Goal: Task Accomplishment & Management: Manage account settings

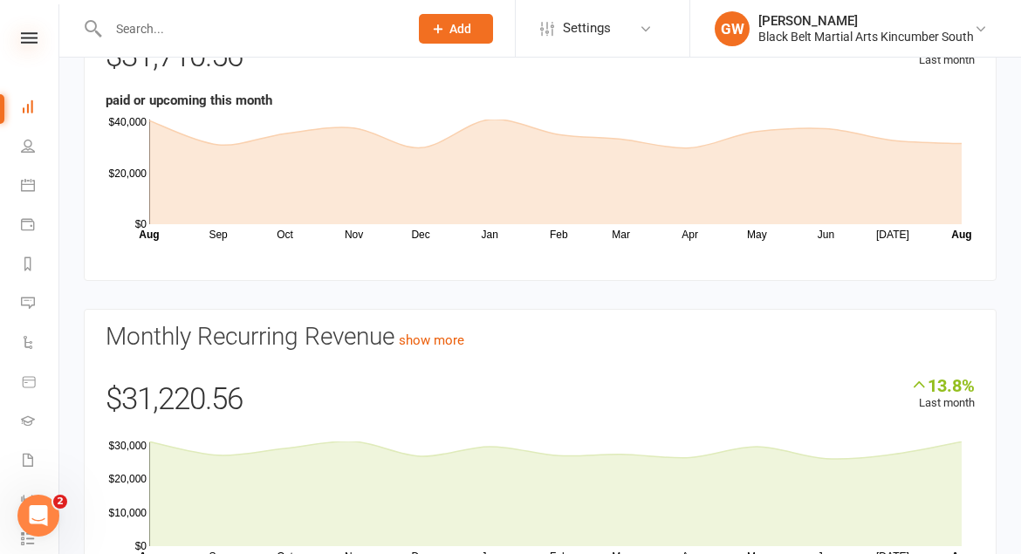
click at [25, 39] on icon at bounding box center [29, 37] width 17 height 11
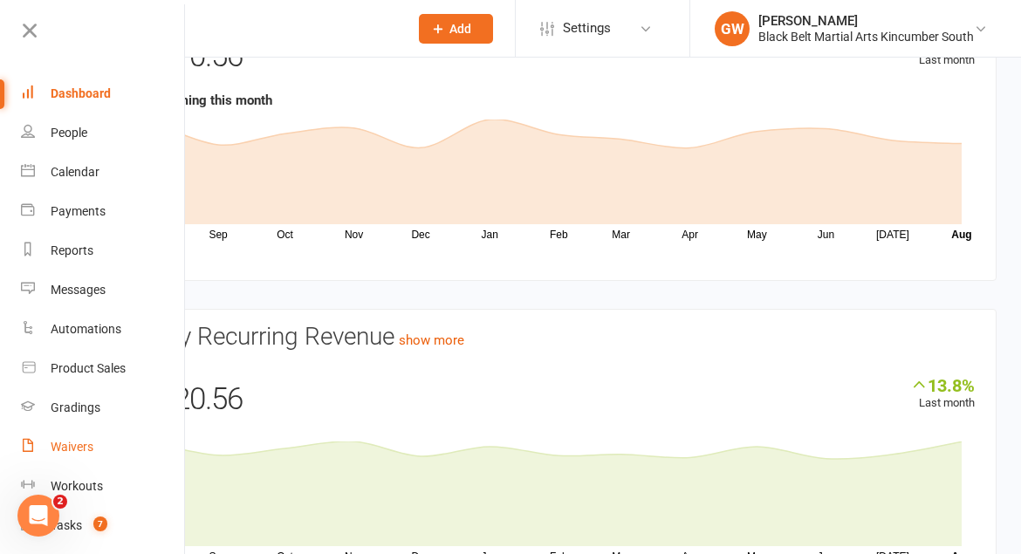
click at [65, 448] on div "Waivers" at bounding box center [72, 447] width 43 height 14
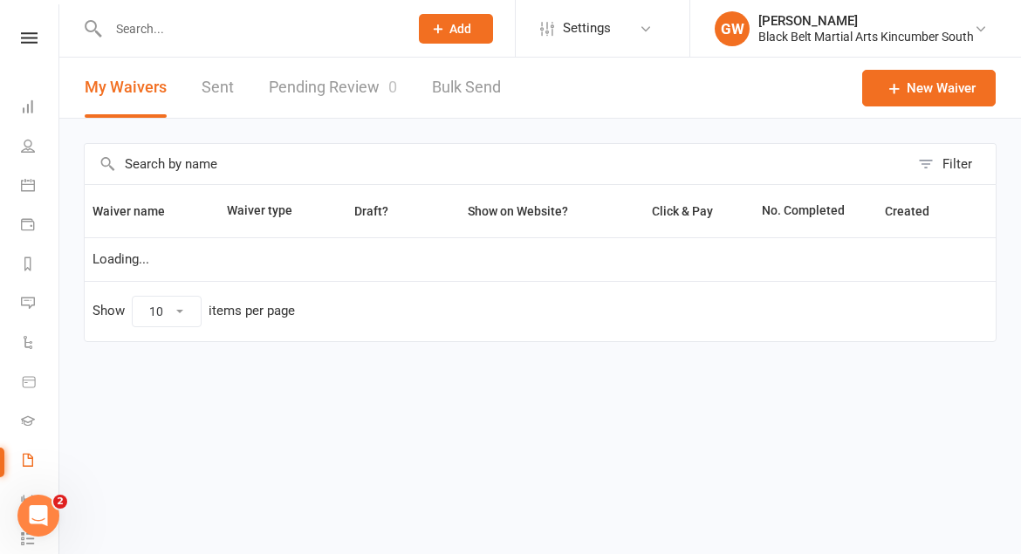
click at [354, 83] on link "Pending Review 0" at bounding box center [333, 88] width 128 height 60
select select "50"
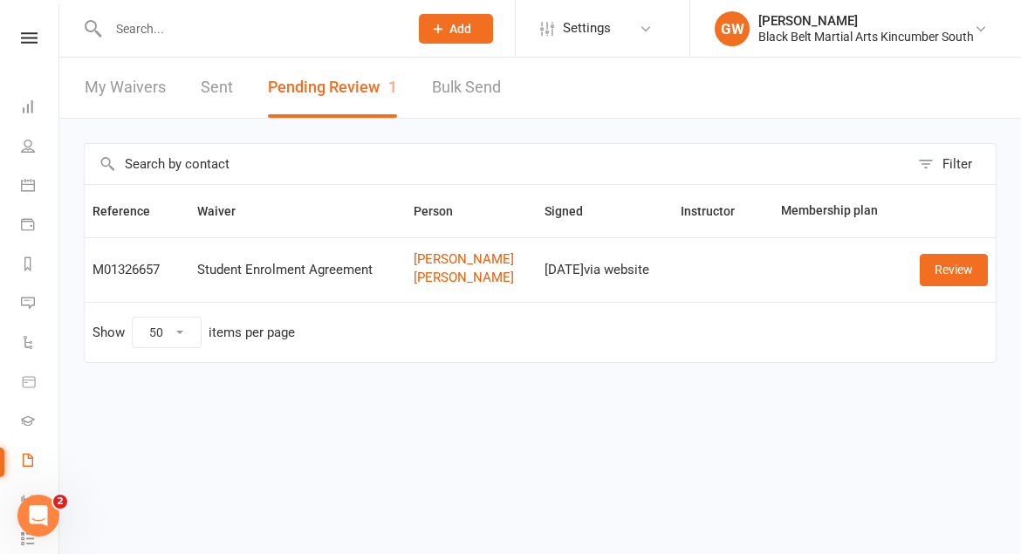
click at [22, 26] on nav "Clubworx Dashboard People Calendar Payments Reports Messages Automations Produc…" at bounding box center [29, 281] width 59 height 554
click at [28, 41] on icon at bounding box center [29, 37] width 17 height 11
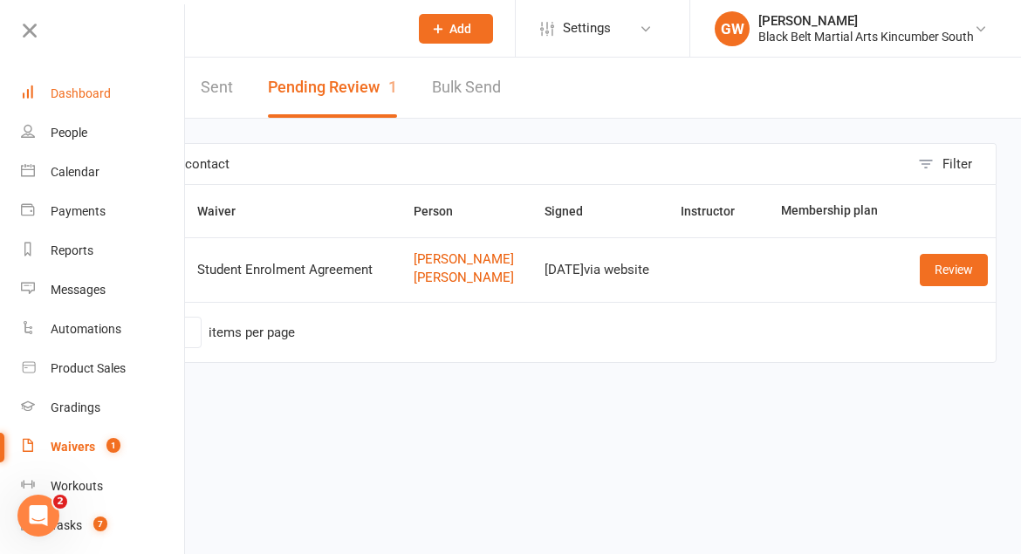
click at [61, 85] on link "Dashboard" at bounding box center [103, 93] width 165 height 39
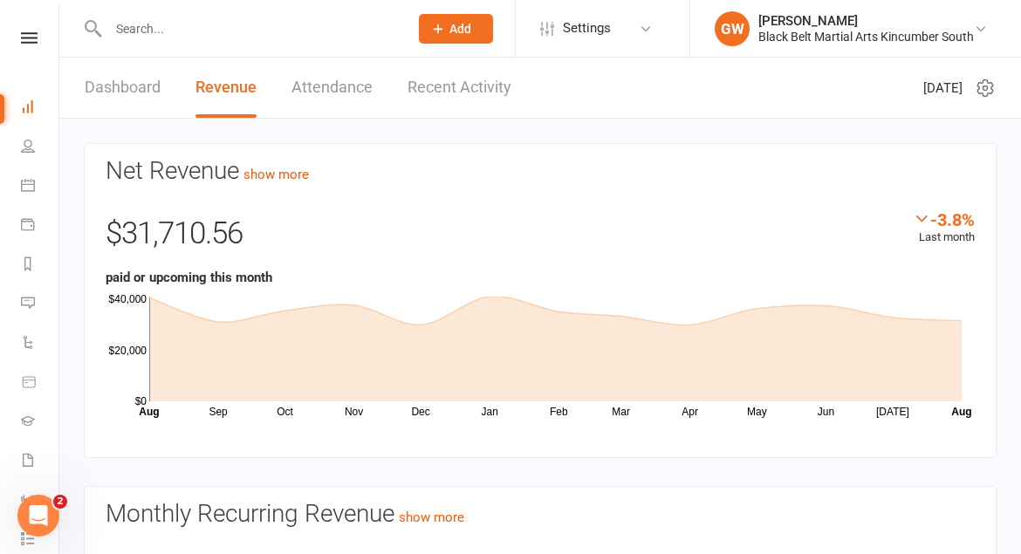
click at [443, 100] on link "Recent Activity" at bounding box center [460, 88] width 104 height 60
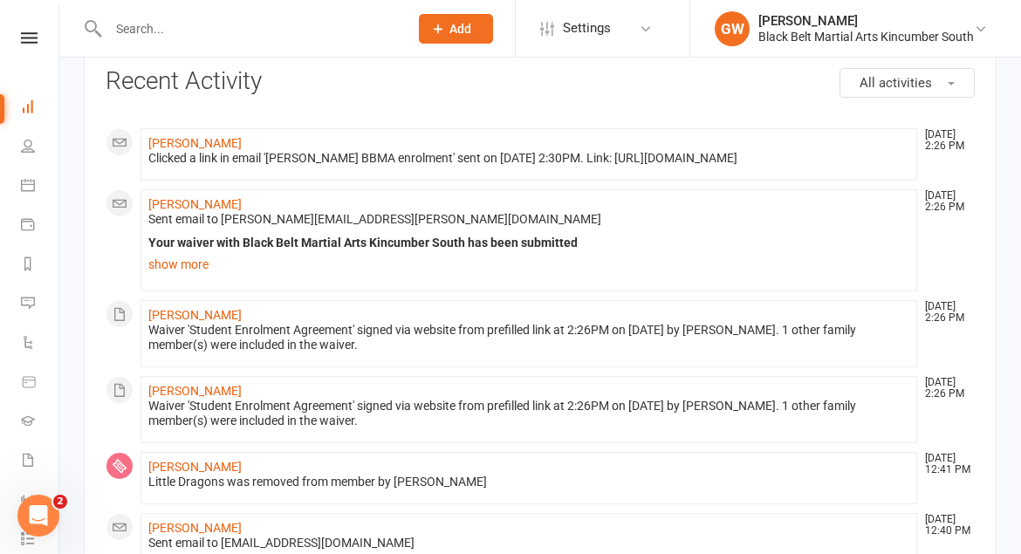
scroll to position [88, 0]
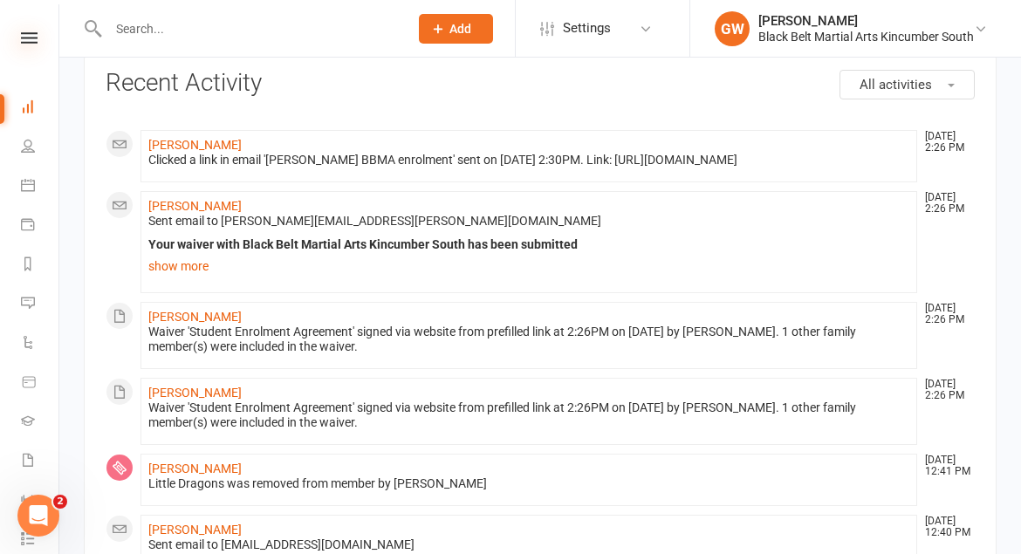
click at [33, 39] on icon at bounding box center [29, 37] width 17 height 11
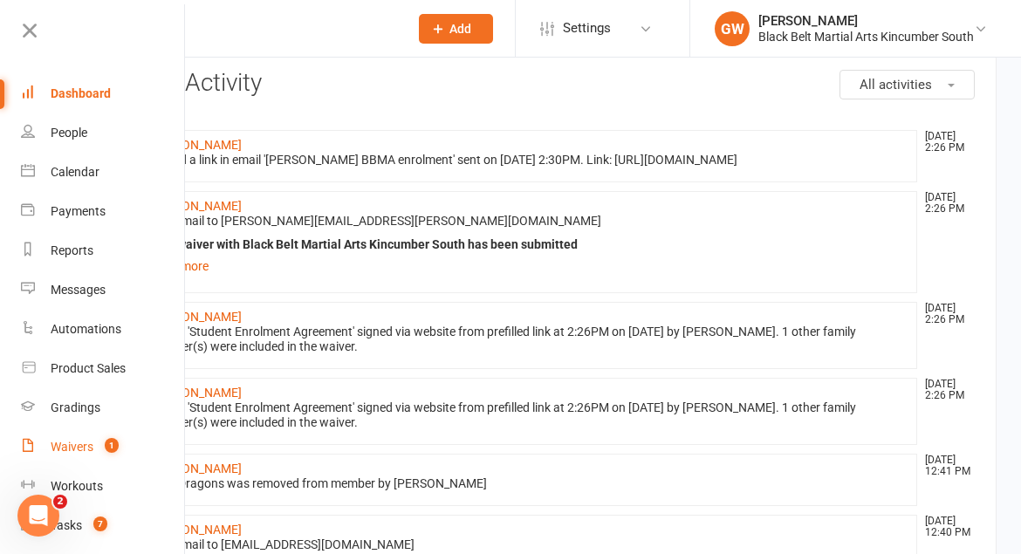
click at [90, 447] on div "Waivers" at bounding box center [72, 447] width 43 height 14
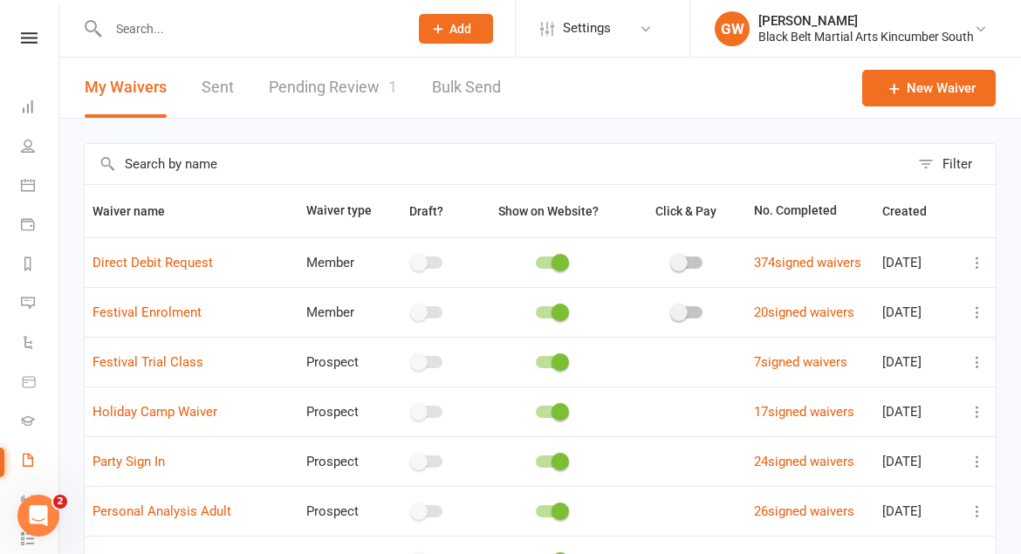
click at [348, 92] on link "Pending Review 1" at bounding box center [333, 88] width 128 height 60
select select "50"
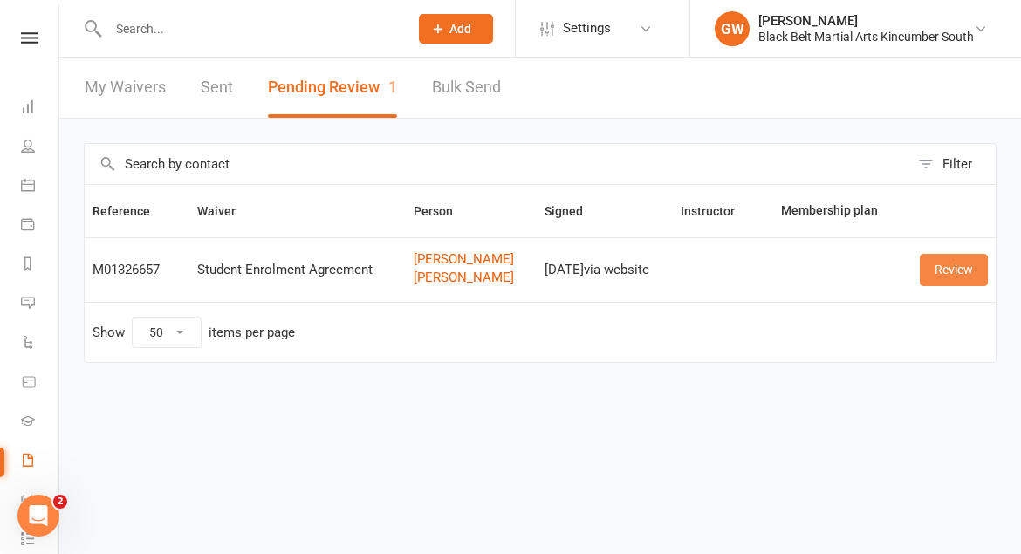
click at [946, 261] on link "Review" at bounding box center [954, 269] width 68 height 31
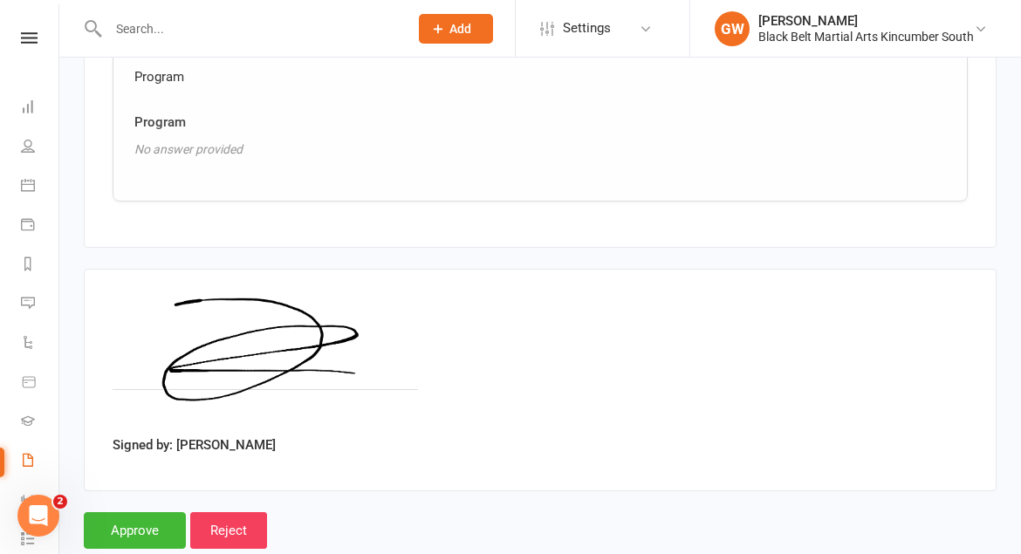
scroll to position [1579, 0]
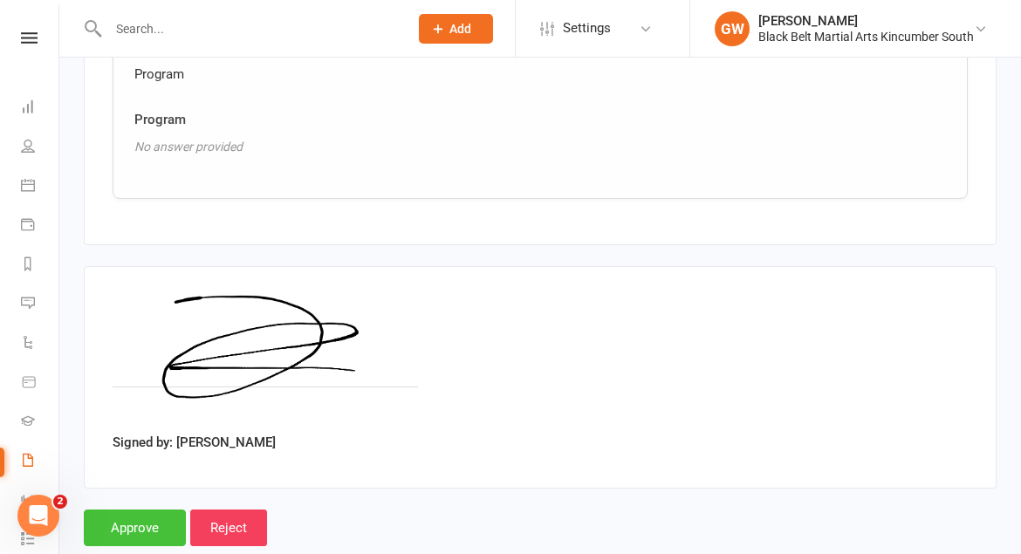
click at [163, 510] on input "Approve" at bounding box center [135, 528] width 102 height 37
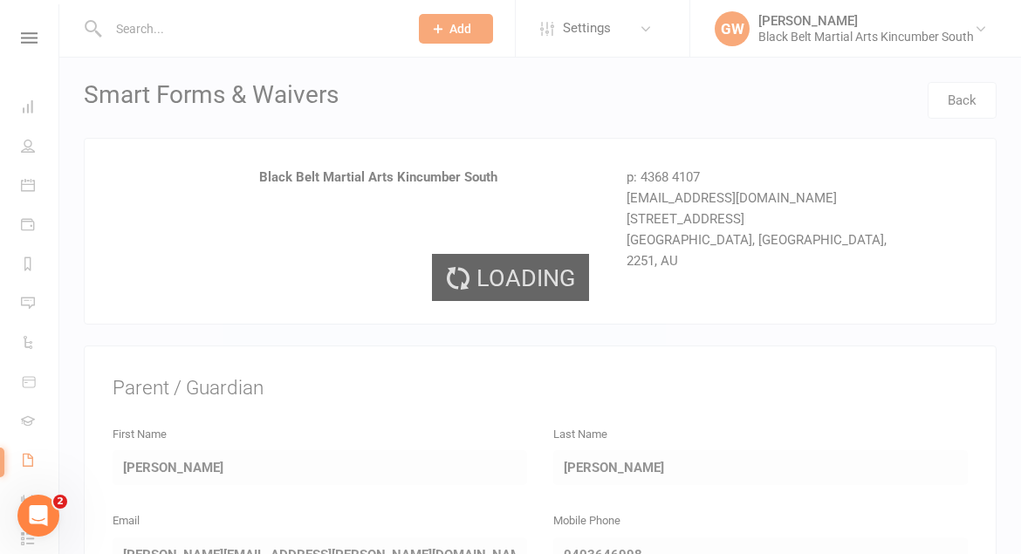
select select "50"
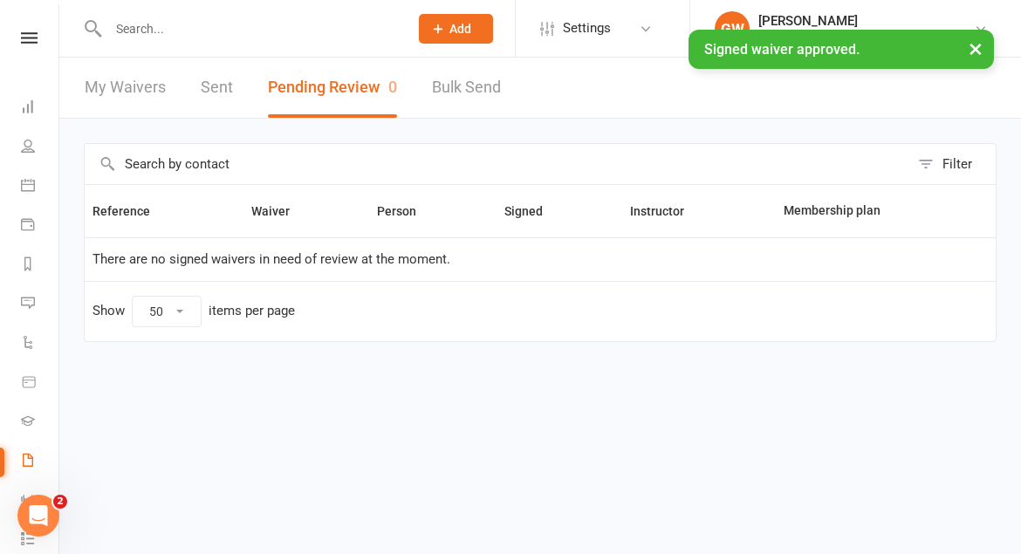
click at [31, 30] on div "× Signed waiver approved." at bounding box center [499, 30] width 998 height 0
click at [32, 30] on div "× Signed waiver approved." at bounding box center [499, 30] width 998 height 0
click at [24, 30] on div "× Signed waiver approved." at bounding box center [499, 30] width 998 height 0
click at [134, 93] on link "My Waivers" at bounding box center [125, 88] width 81 height 60
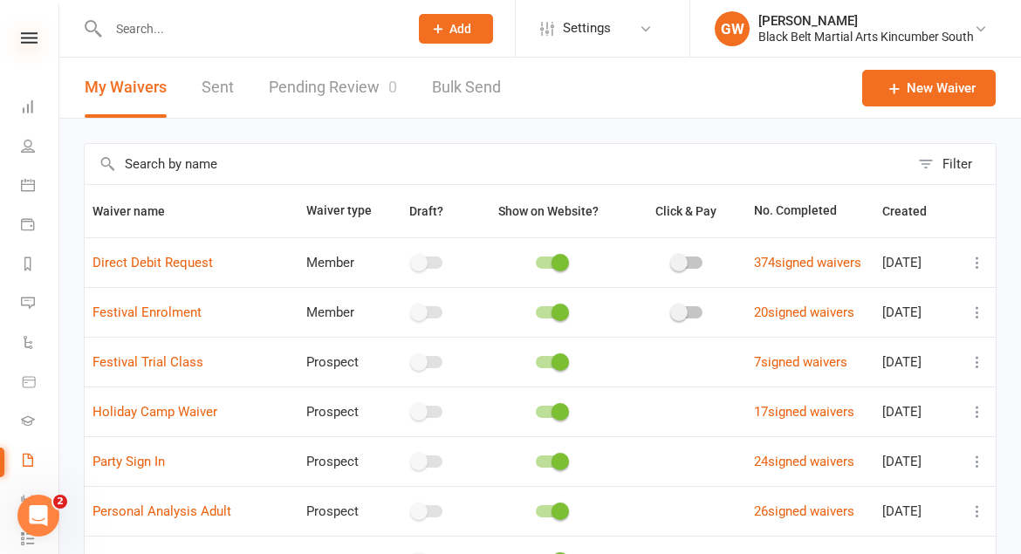
click at [24, 42] on icon at bounding box center [29, 37] width 17 height 11
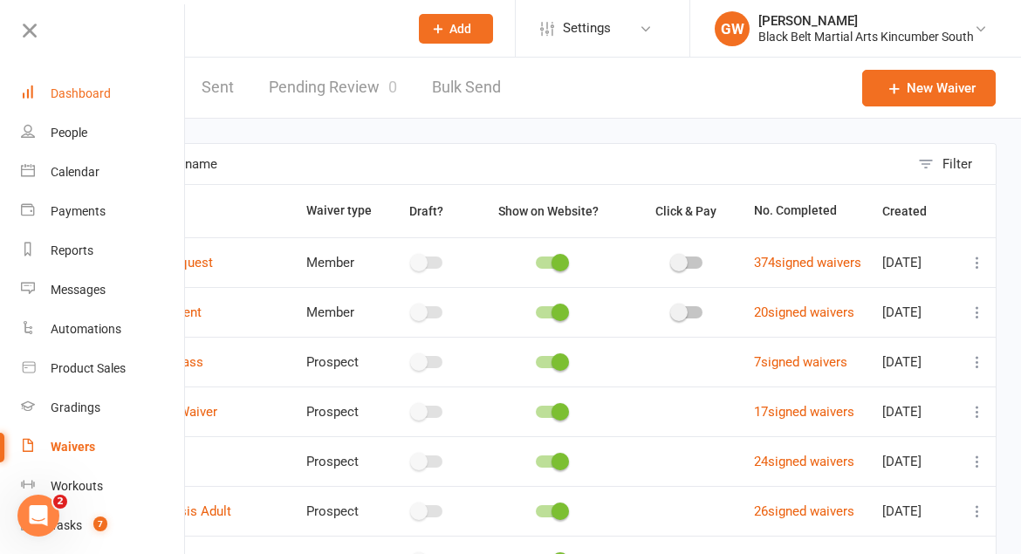
click at [70, 83] on link "Dashboard" at bounding box center [103, 93] width 165 height 39
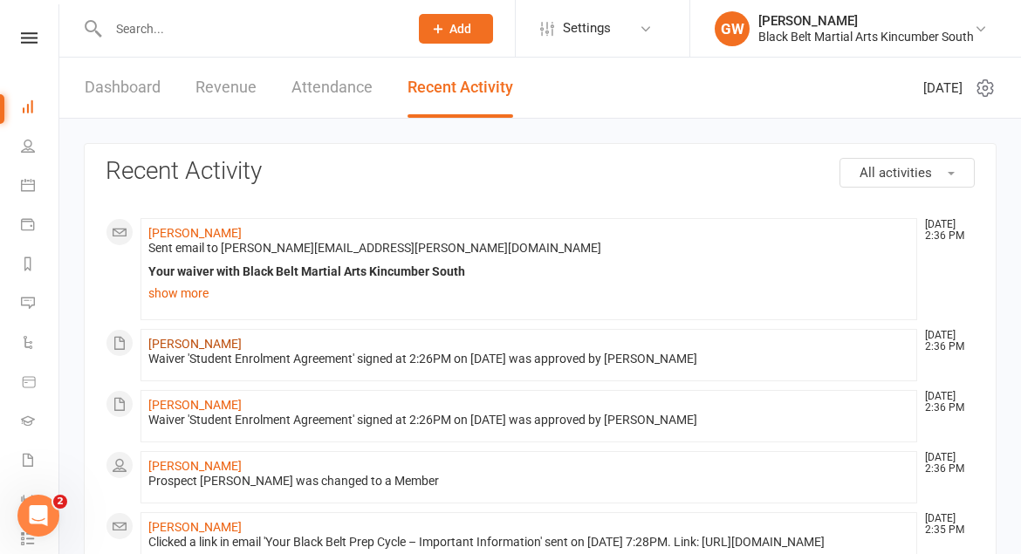
click at [192, 345] on link "[PERSON_NAME]" at bounding box center [194, 344] width 93 height 14
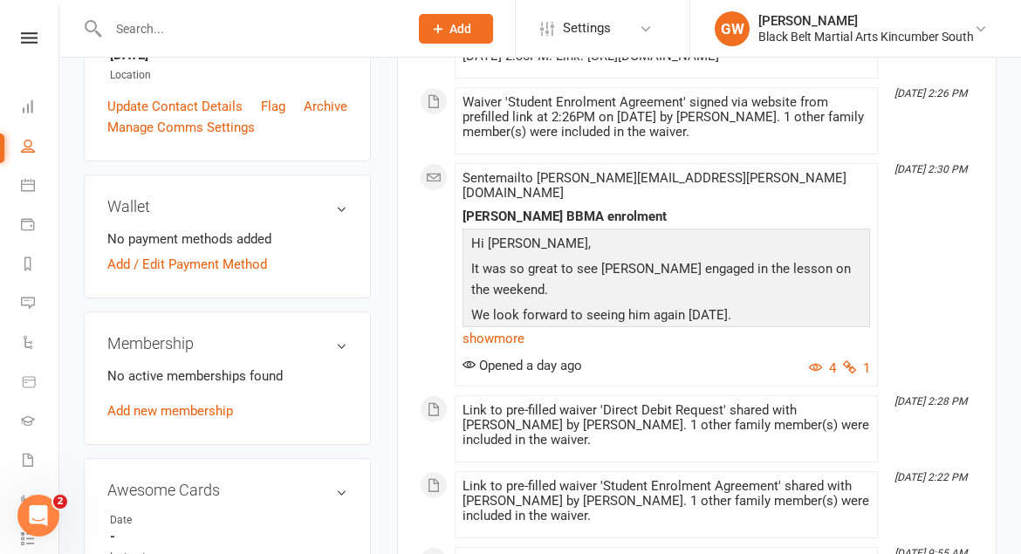
scroll to position [463, 0]
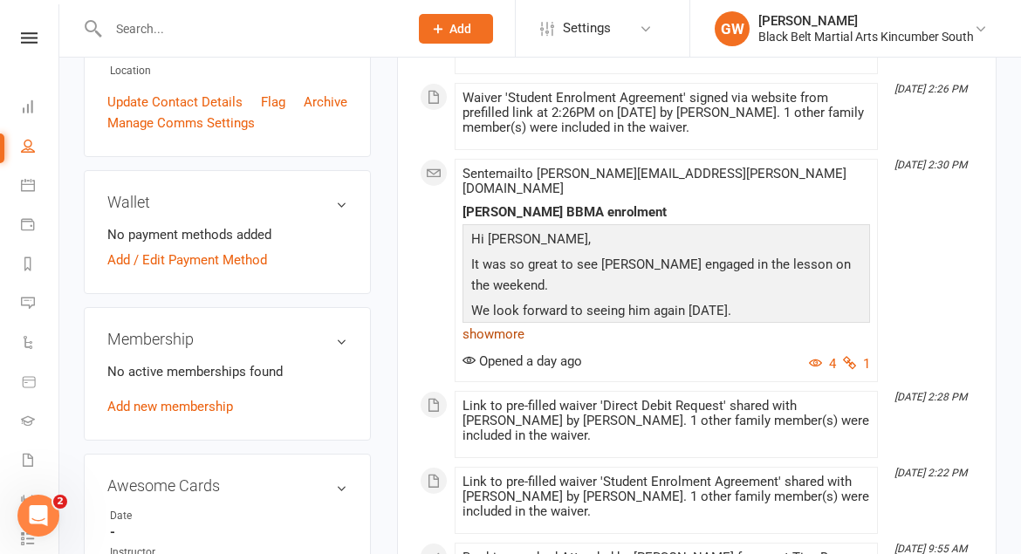
click at [511, 346] on link "show more" at bounding box center [667, 334] width 408 height 24
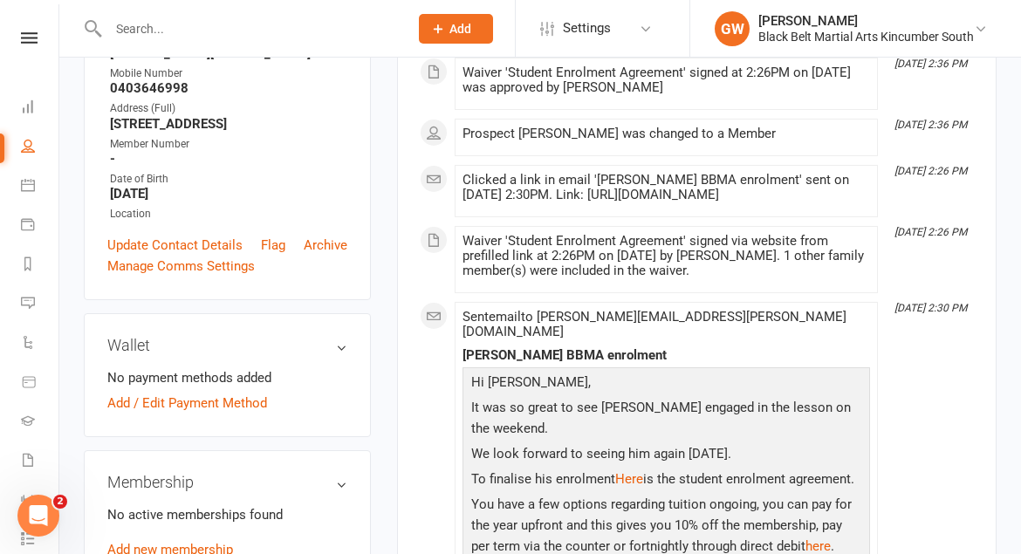
scroll to position [0, 0]
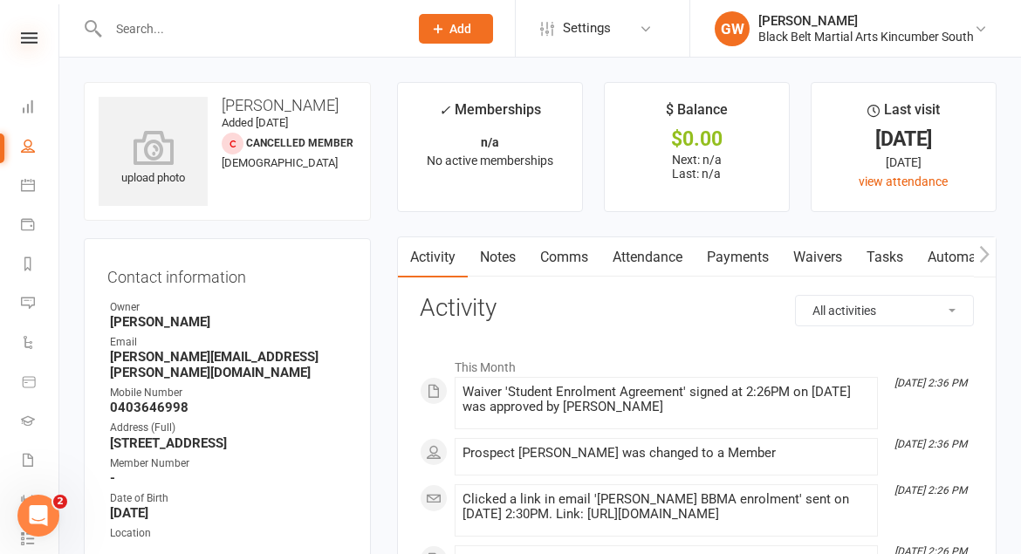
click at [31, 38] on icon at bounding box center [29, 37] width 17 height 11
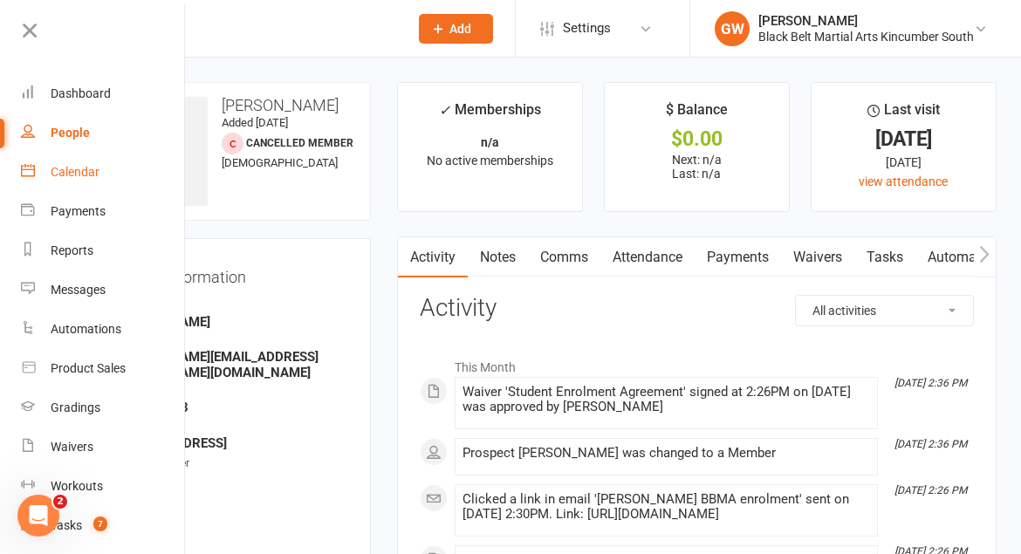
click at [86, 175] on div "Calendar" at bounding box center [75, 172] width 49 height 14
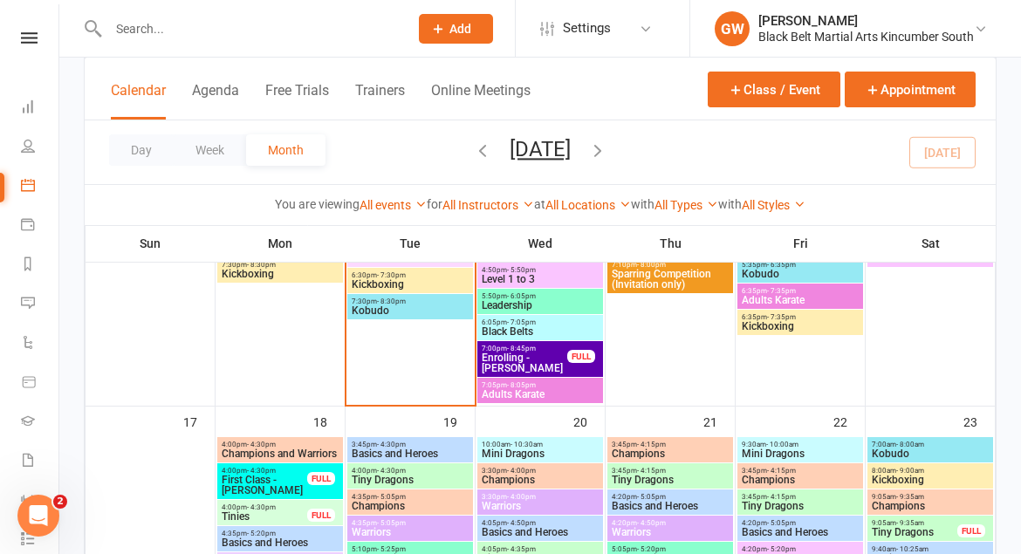
scroll to position [1330, 0]
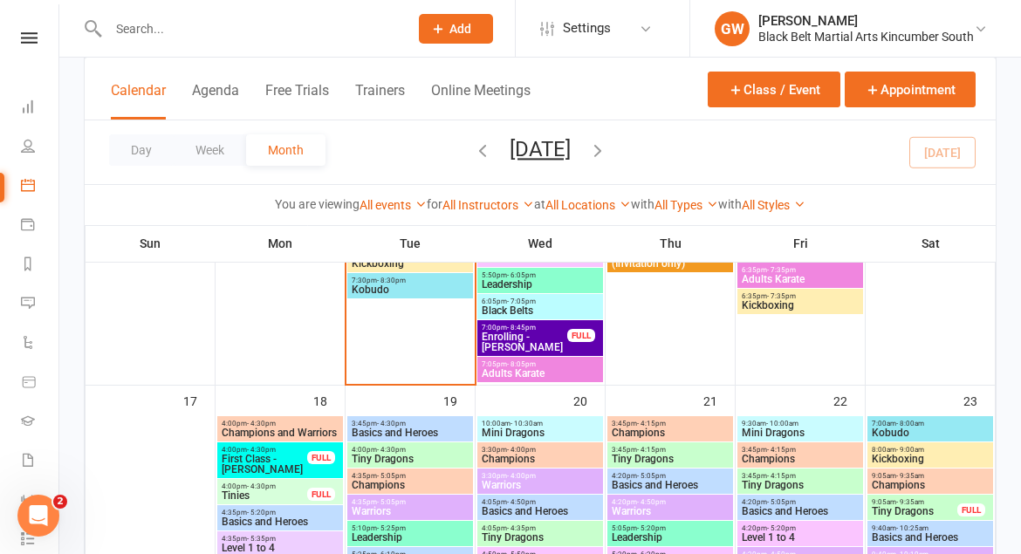
click at [407, 456] on span "Tiny Dragons" at bounding box center [410, 459] width 119 height 10
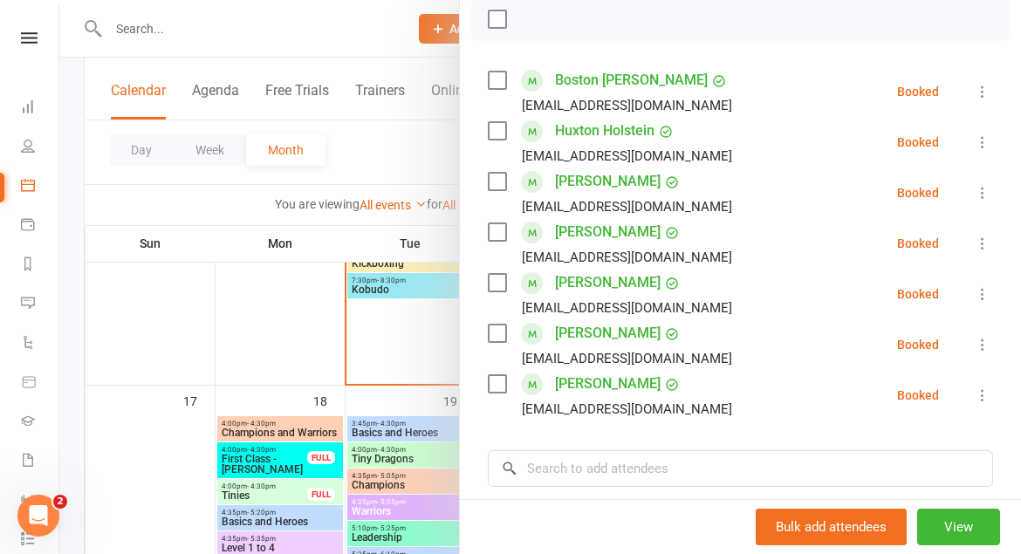
scroll to position [264, 0]
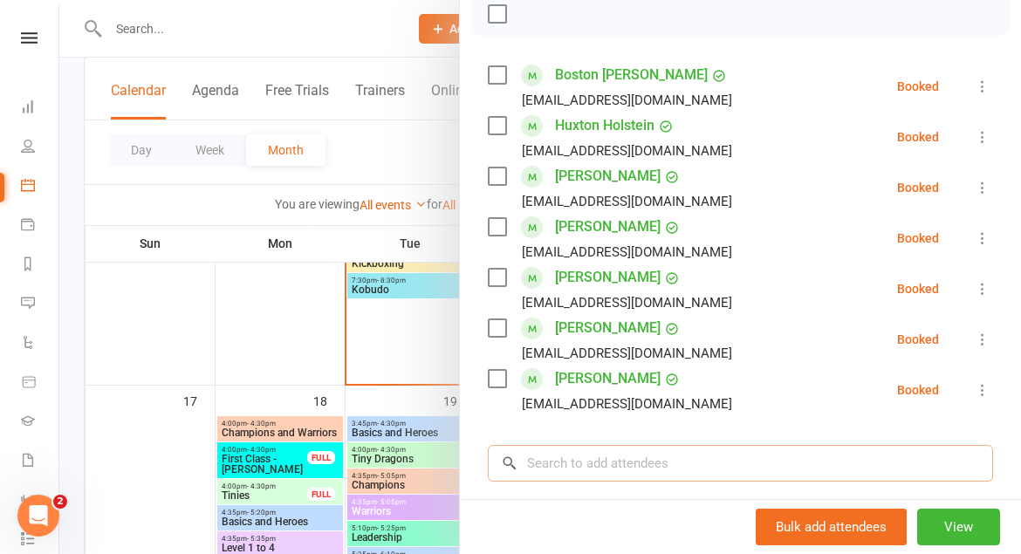
click at [632, 465] on input "search" at bounding box center [740, 463] width 505 height 37
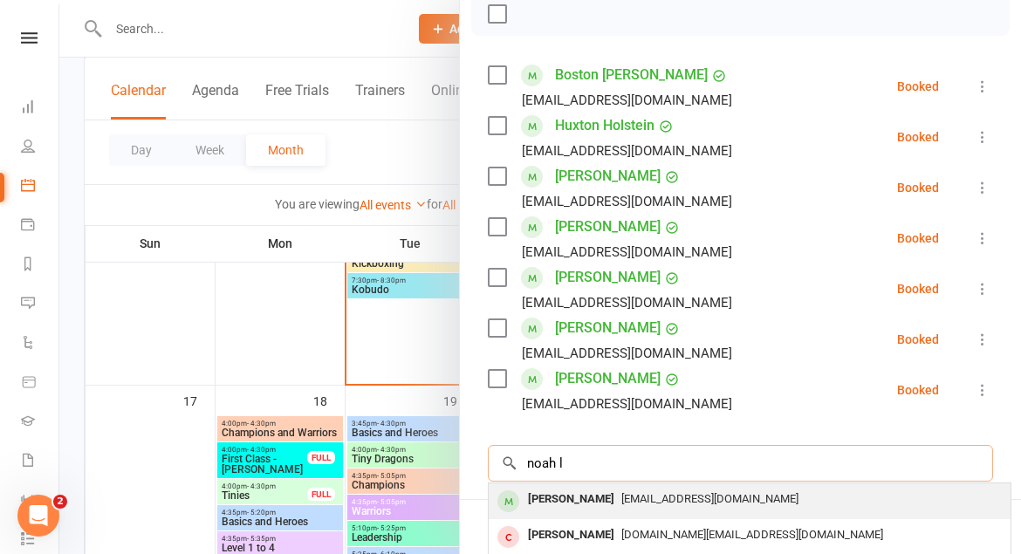
type input "noah l"
click at [651, 502] on span "[EMAIL_ADDRESS][DOMAIN_NAME]" at bounding box center [709, 498] width 177 height 13
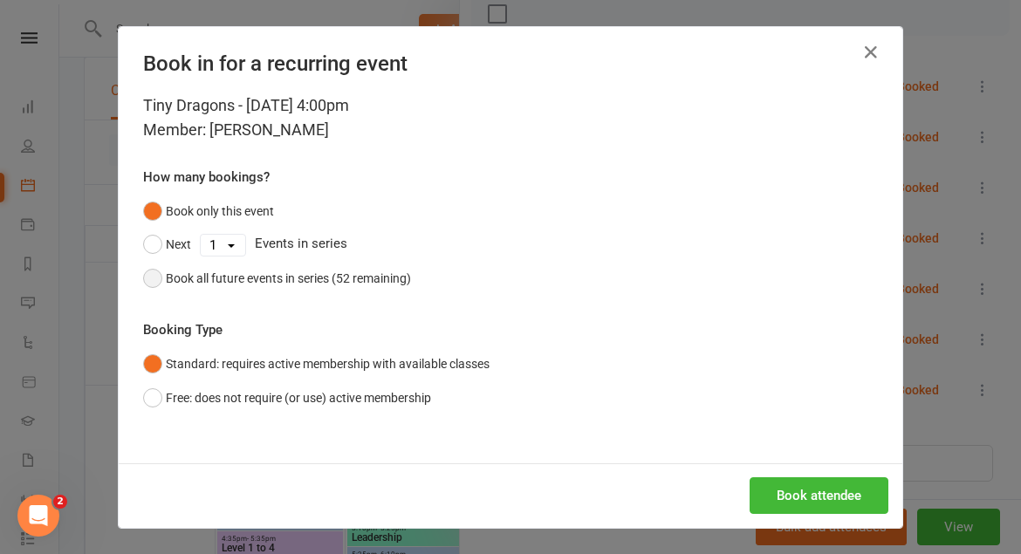
click at [156, 278] on button "Book all future events in series (52 remaining)" at bounding box center [277, 278] width 268 height 33
click at [837, 499] on button "Book attendee" at bounding box center [819, 495] width 139 height 37
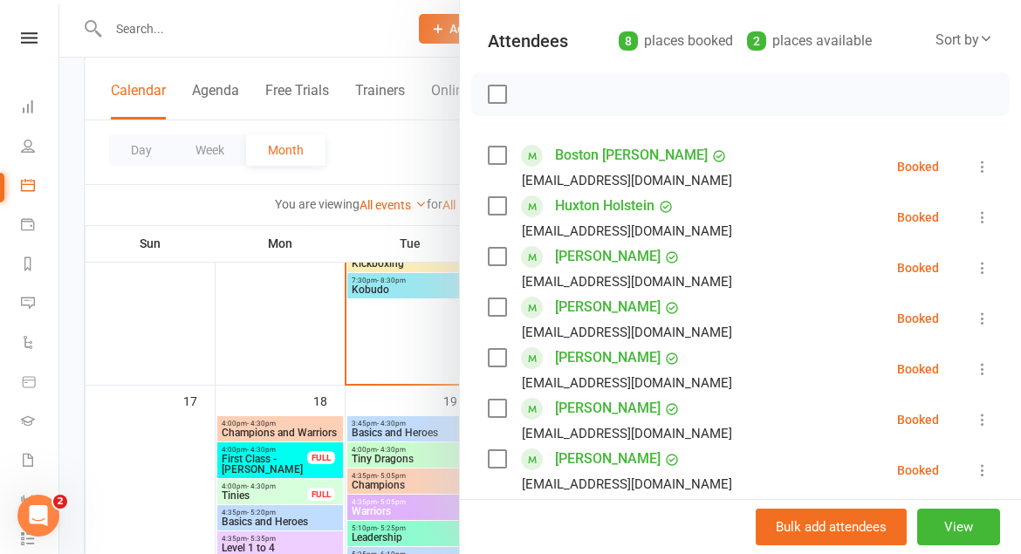
scroll to position [0, 0]
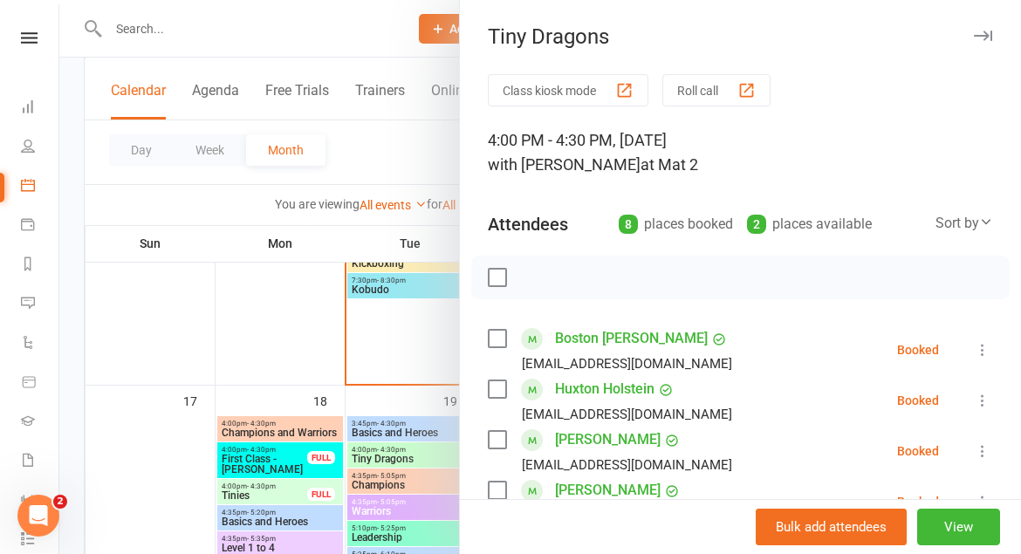
click at [982, 38] on icon "button" at bounding box center [983, 36] width 18 height 10
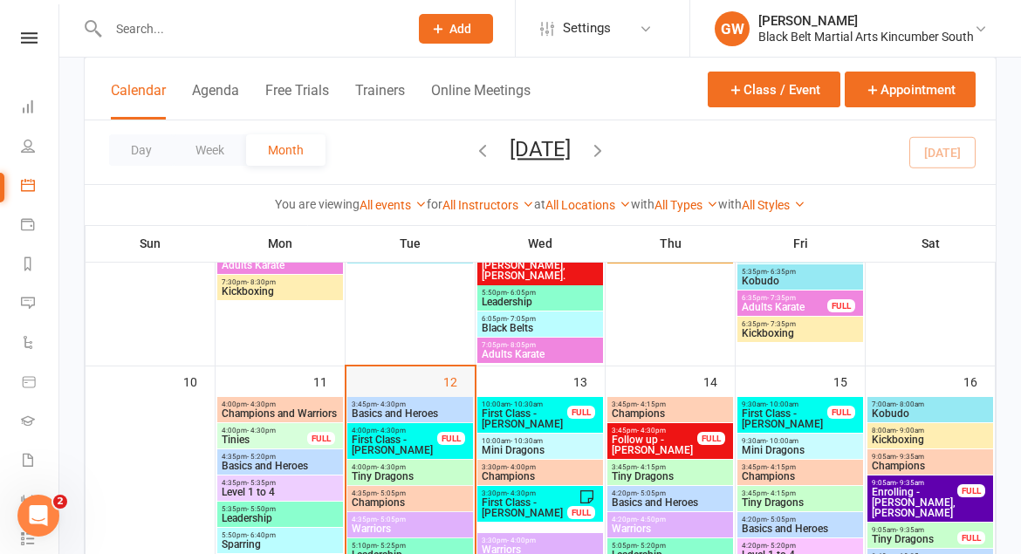
scroll to position [922, 0]
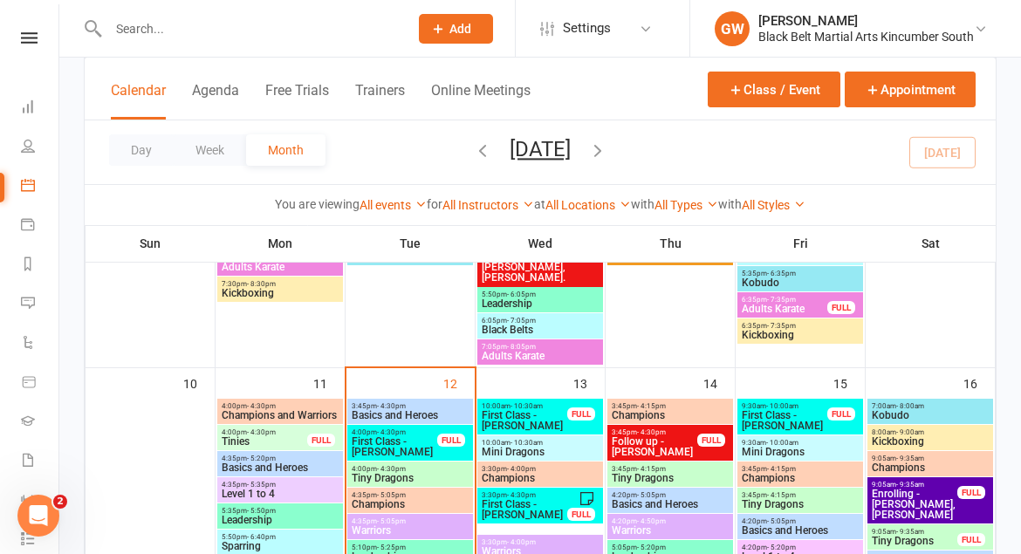
click at [384, 443] on span "First Class - [PERSON_NAME]" at bounding box center [394, 446] width 87 height 21
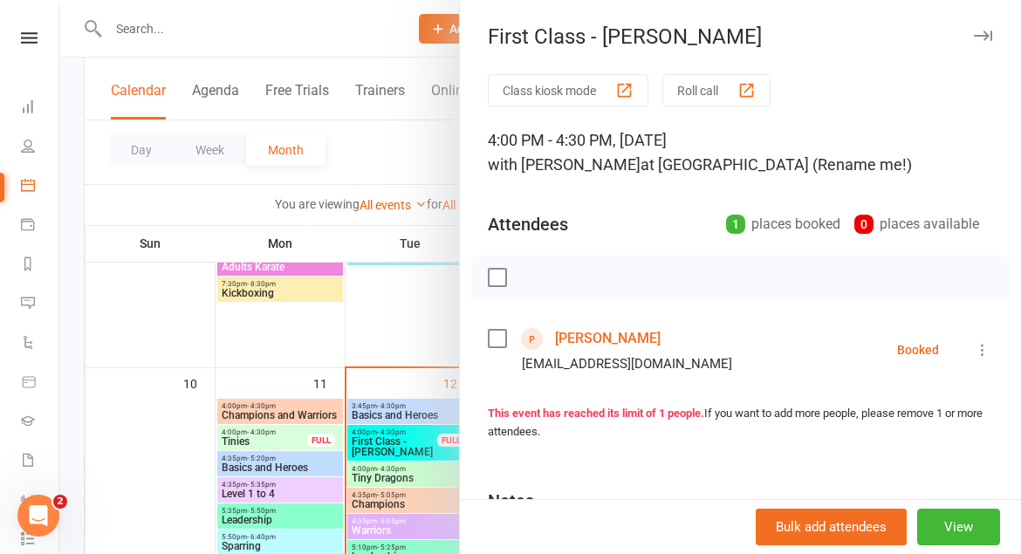
click at [605, 337] on link "[PERSON_NAME]" at bounding box center [608, 339] width 106 height 28
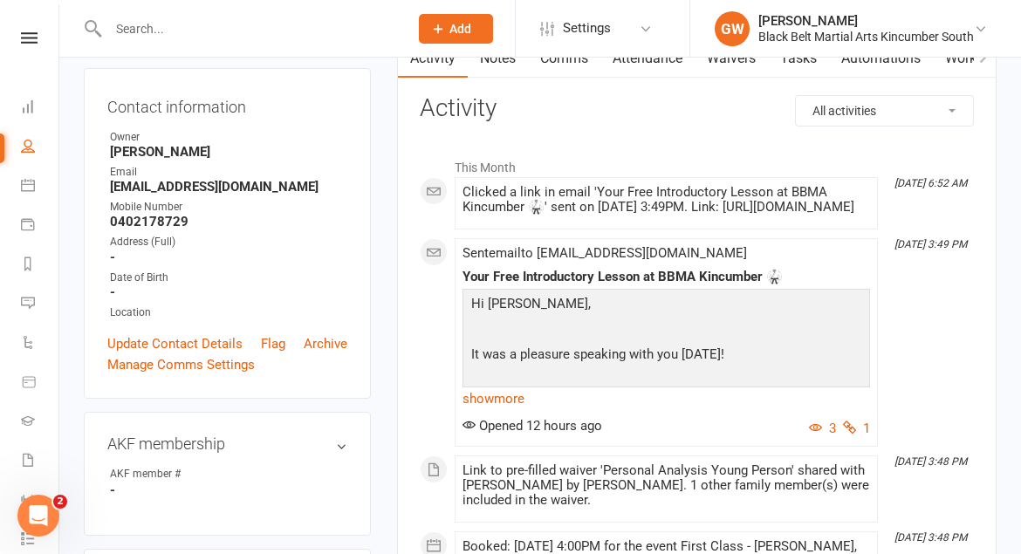
scroll to position [175, 0]
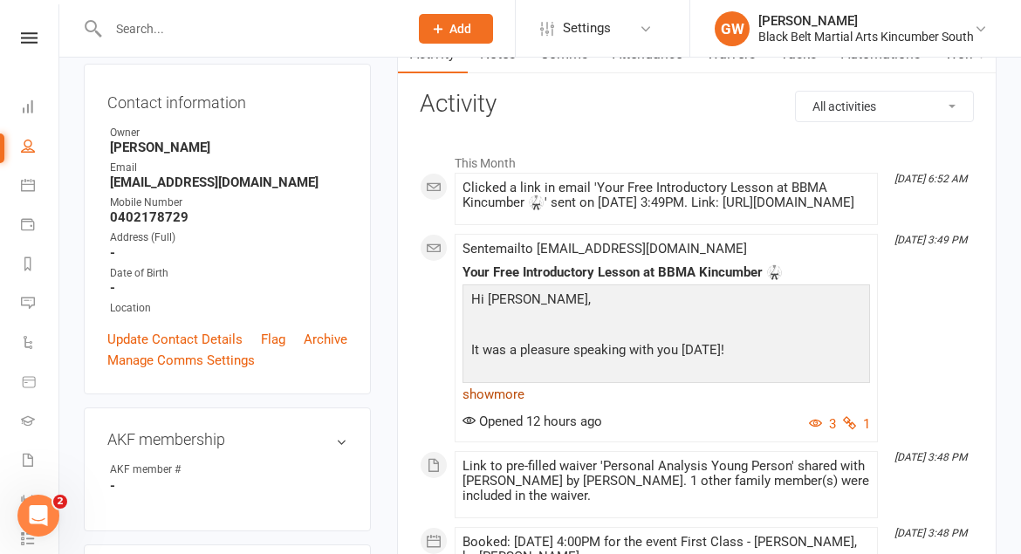
click at [515, 407] on link "show more" at bounding box center [667, 394] width 408 height 24
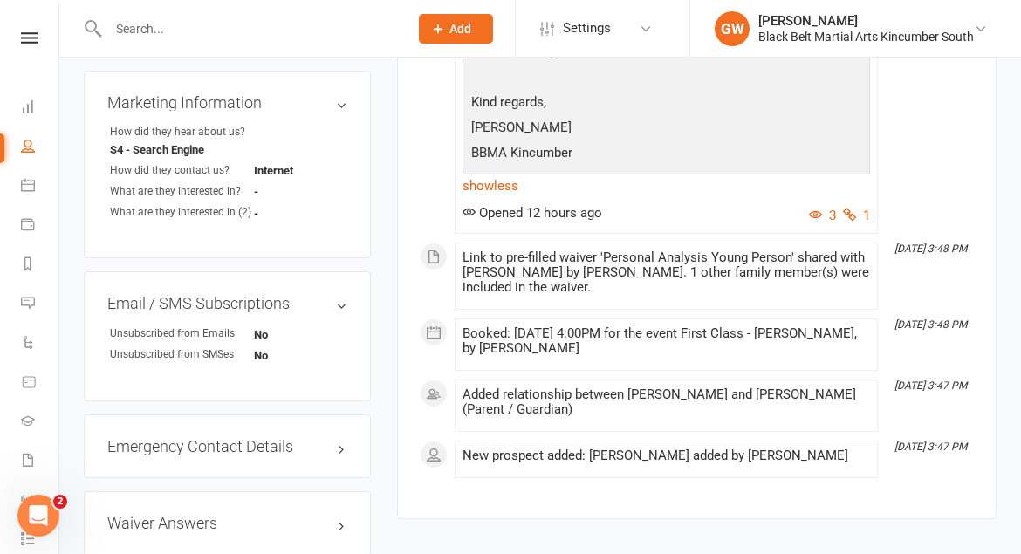
scroll to position [790, 0]
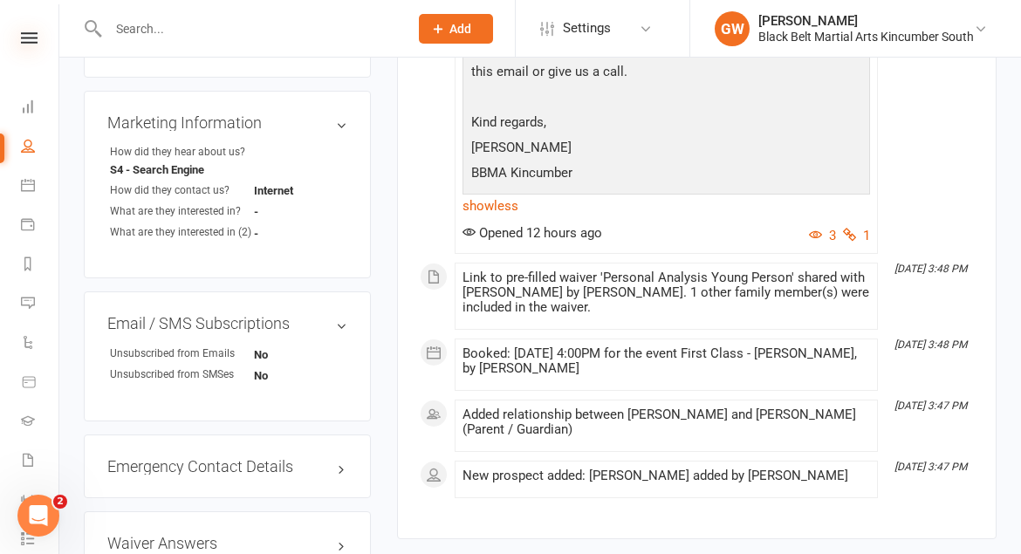
click at [31, 39] on icon at bounding box center [29, 37] width 17 height 11
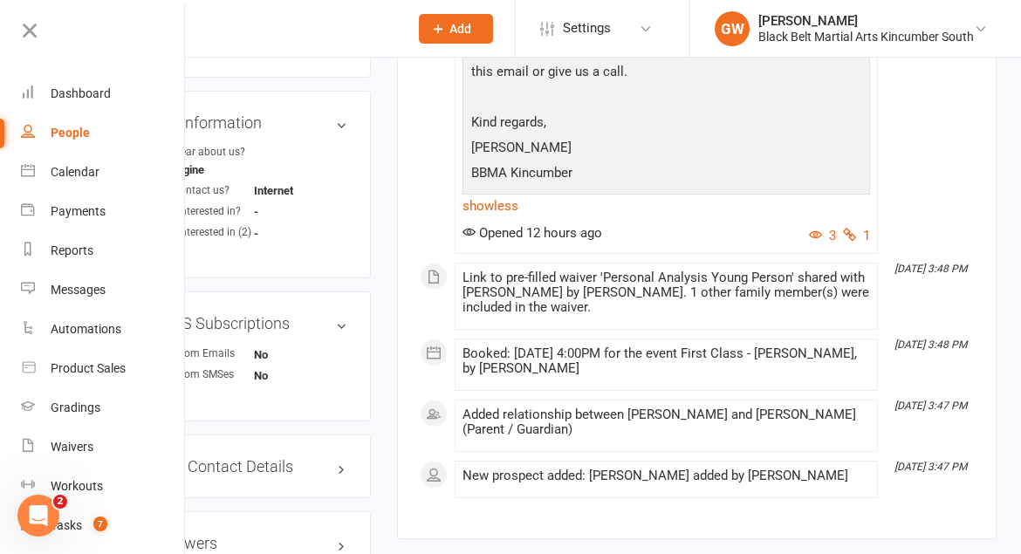
click at [75, 139] on div "People" at bounding box center [70, 133] width 39 height 14
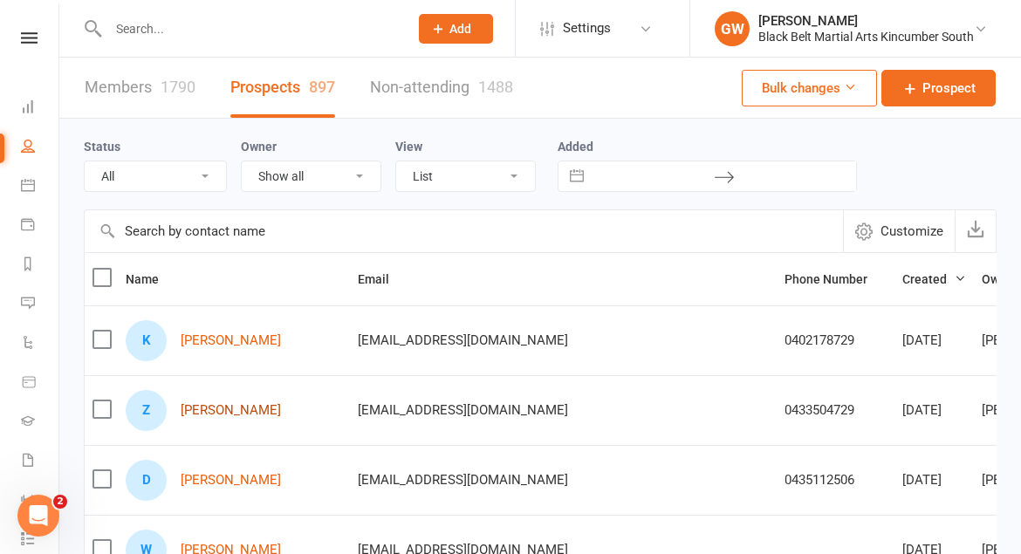
click at [252, 414] on link "[PERSON_NAME]" at bounding box center [231, 410] width 100 height 15
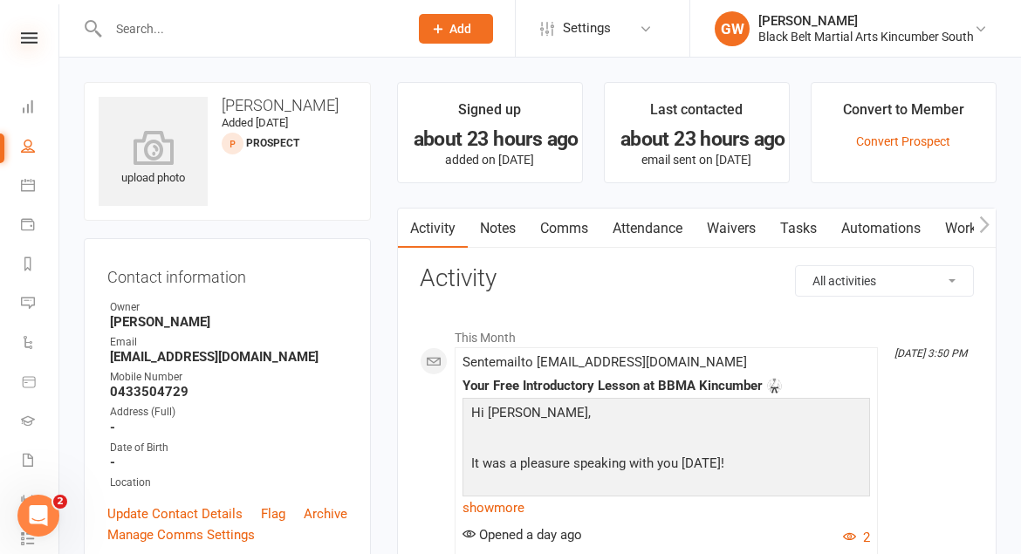
click at [31, 35] on icon at bounding box center [29, 37] width 17 height 11
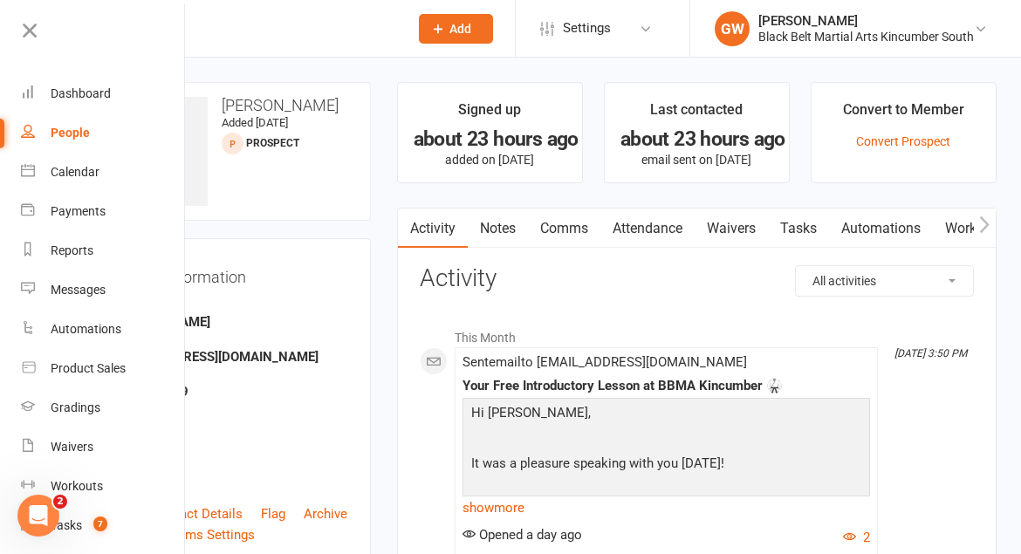
click at [65, 131] on div "People" at bounding box center [70, 133] width 39 height 14
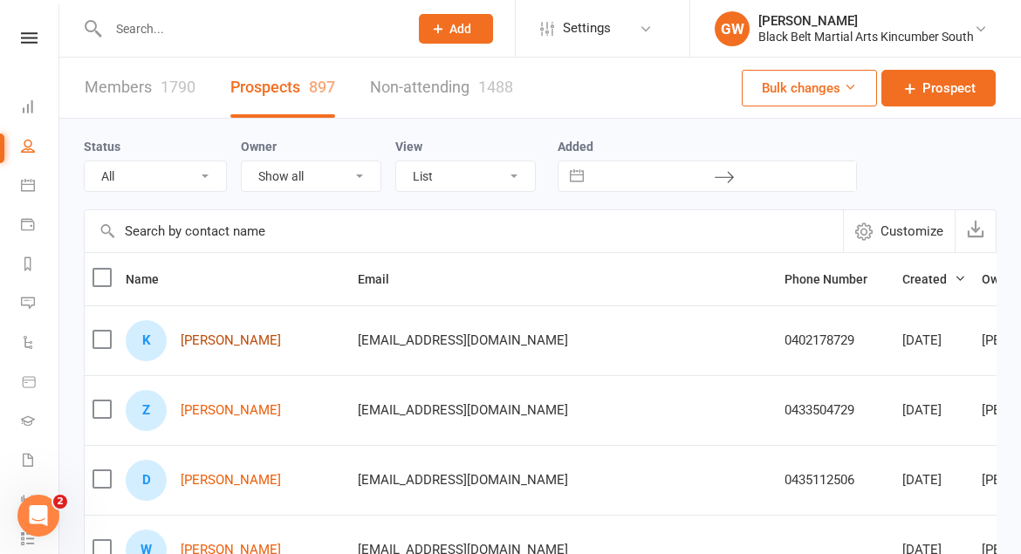
click at [224, 346] on link "[PERSON_NAME]" at bounding box center [231, 340] width 100 height 15
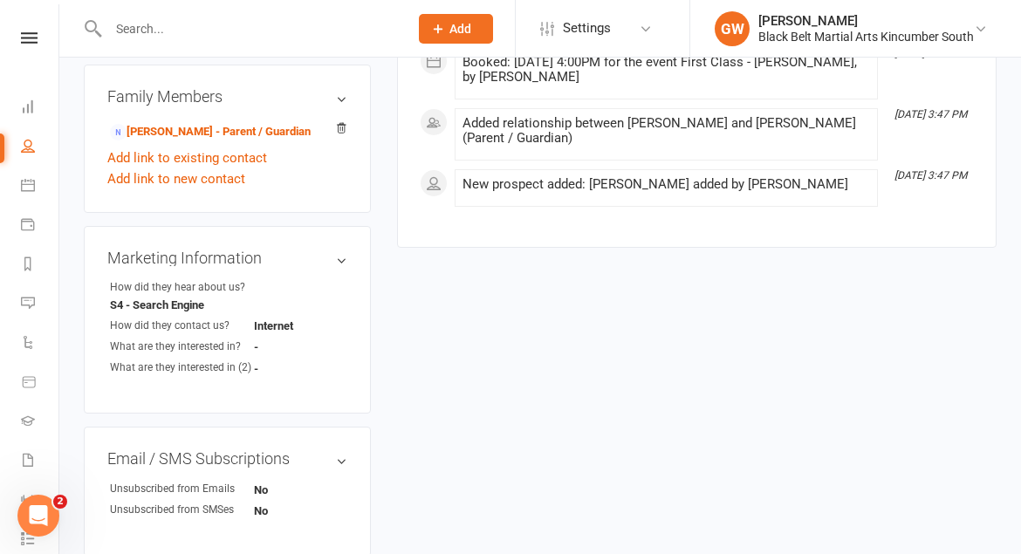
scroll to position [654, 0]
click at [231, 28] on input "text" at bounding box center [249, 29] width 293 height 24
type input "p"
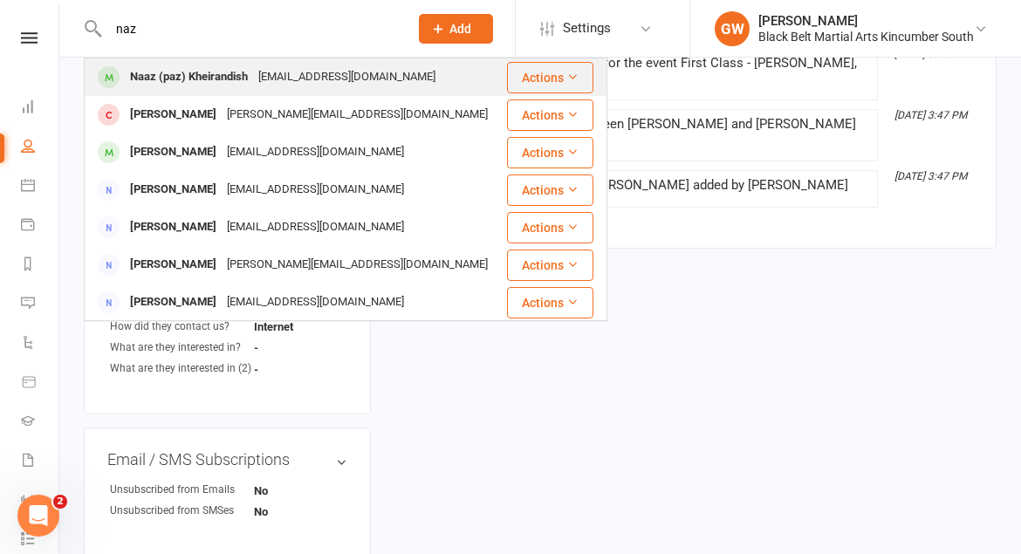
type input "naz"
click at [237, 80] on div "Naaz (paz) Kheirandish" at bounding box center [189, 77] width 128 height 25
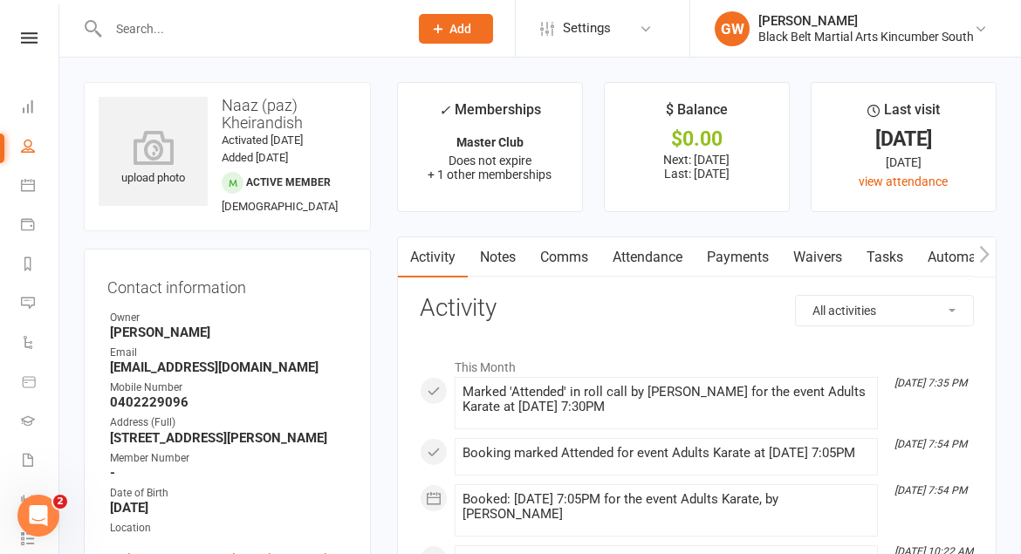
click at [575, 254] on link "Comms" at bounding box center [564, 257] width 72 height 40
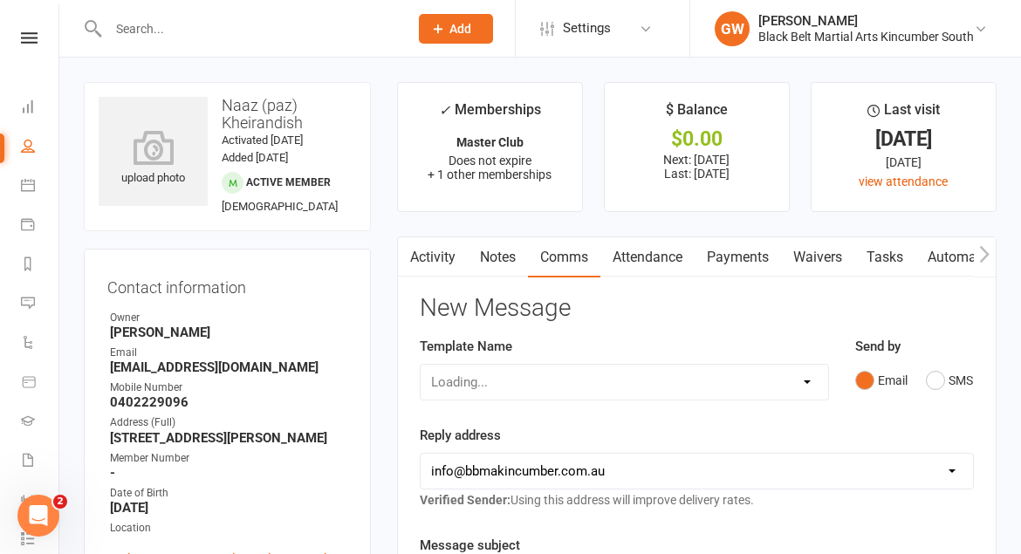
click at [648, 384] on select "Loading..." at bounding box center [625, 382] width 408 height 35
select select "15"
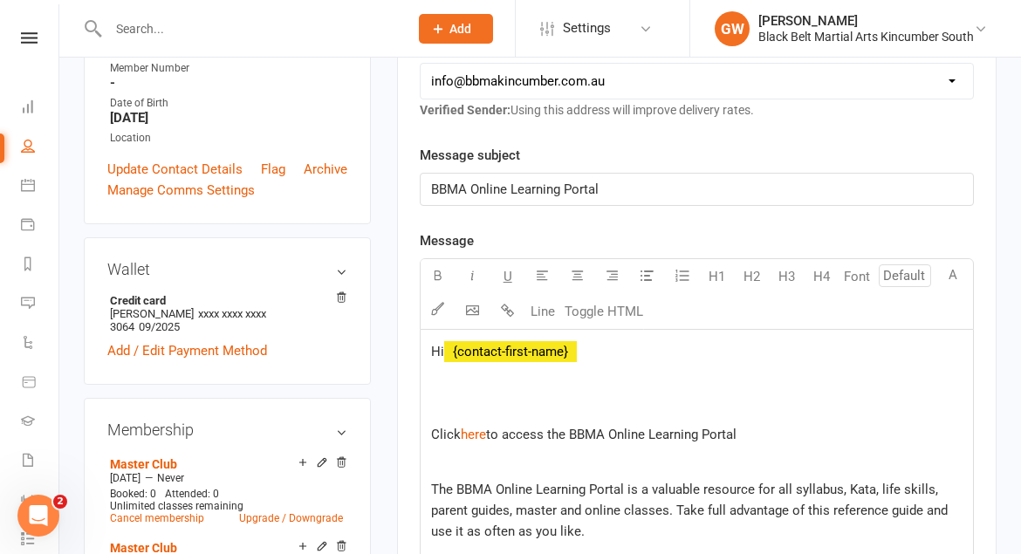
scroll to position [394, 0]
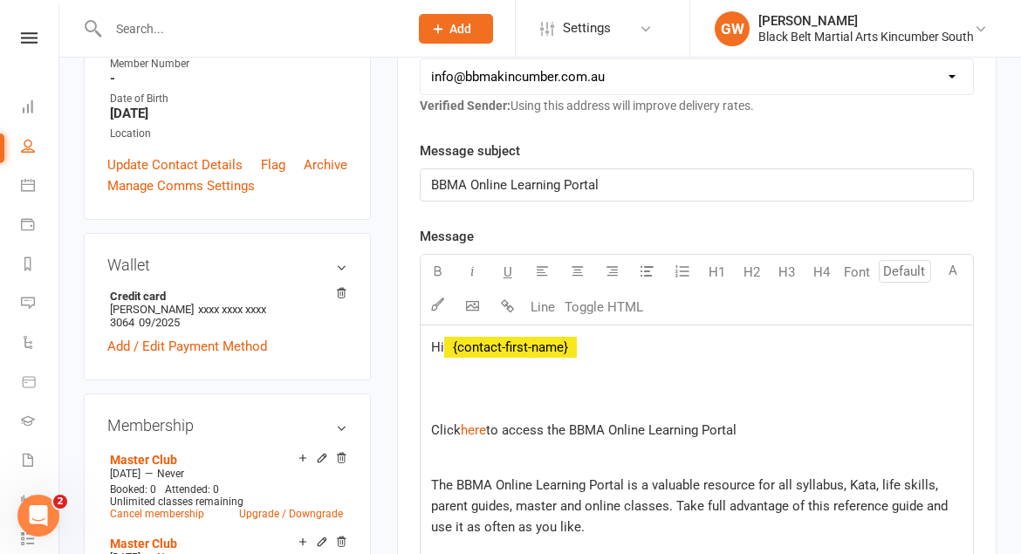
click at [577, 347] on span "﻿ {contact-first-name}" at bounding box center [510, 347] width 133 height 16
click at [490, 404] on p at bounding box center [696, 402] width 531 height 21
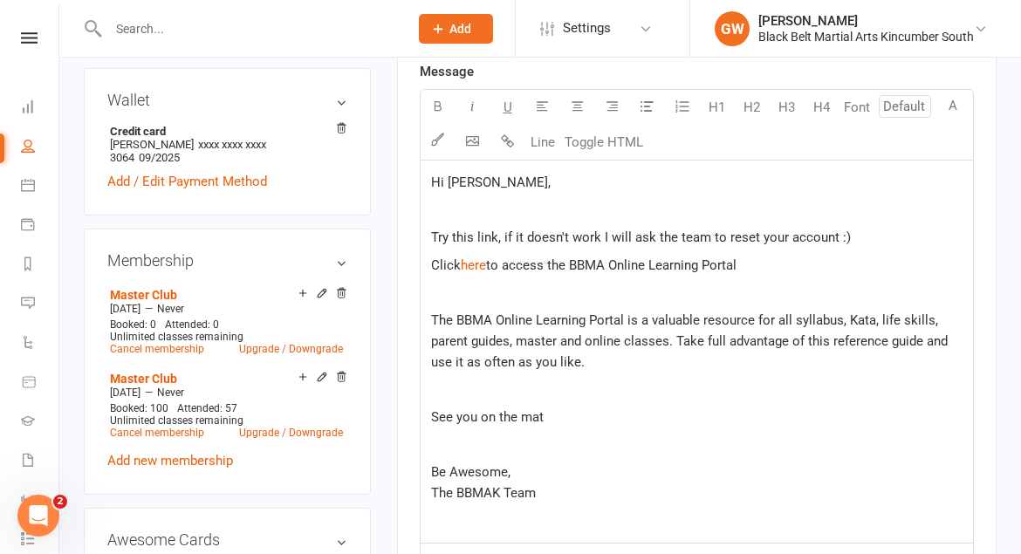
scroll to position [606, 0]
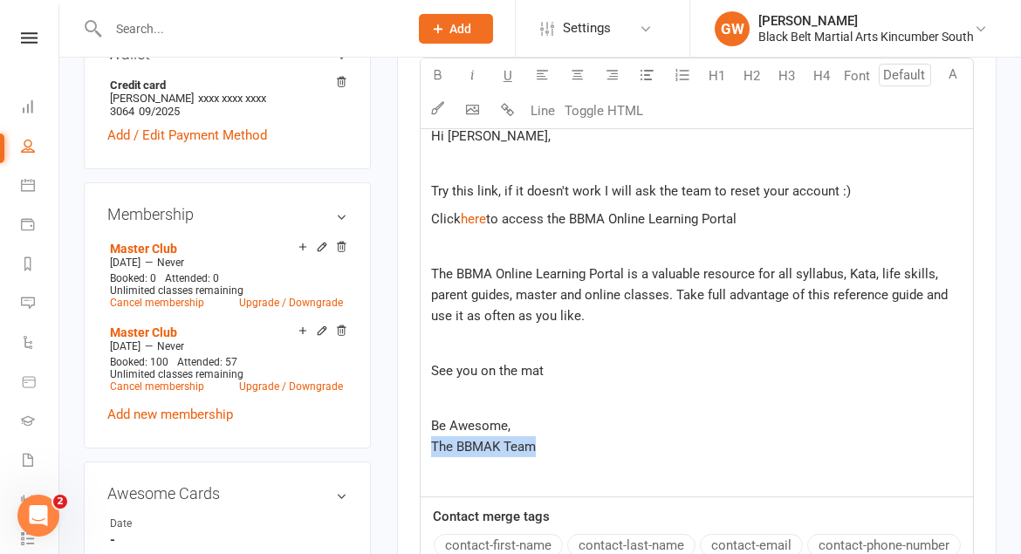
drag, startPoint x: 578, startPoint y: 447, endPoint x: 360, endPoint y: 449, distance: 217.3
click at [361, 449] on div "upload photo Naaz (paz) Kheirandish Activated [DATE] Added [DATE] Active member…" at bounding box center [540, 539] width 939 height 2126
drag, startPoint x: 566, startPoint y: 403, endPoint x: 435, endPoint y: 336, distance: 147.1
click at [436, 337] on div "Hi [PERSON_NAME], Try this link, if it doesn't work I will ask the team to rese…" at bounding box center [697, 305] width 552 height 382
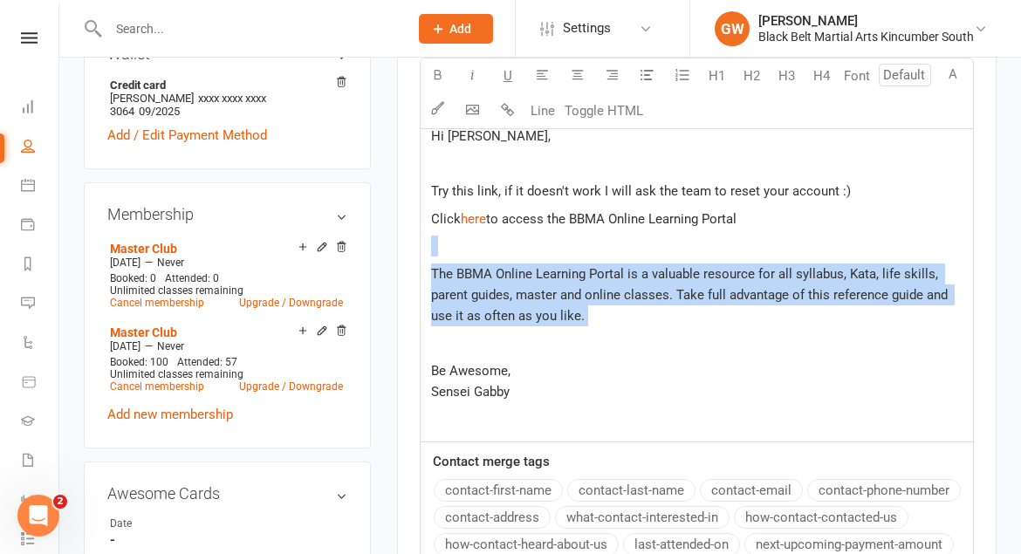
drag, startPoint x: 564, startPoint y: 349, endPoint x: 414, endPoint y: 250, distance: 180.1
click at [415, 250] on div "Activity Notes Comms Attendance Payments Waivers Tasks Automations Workouts Gra…" at bounding box center [697, 223] width 600 height 1185
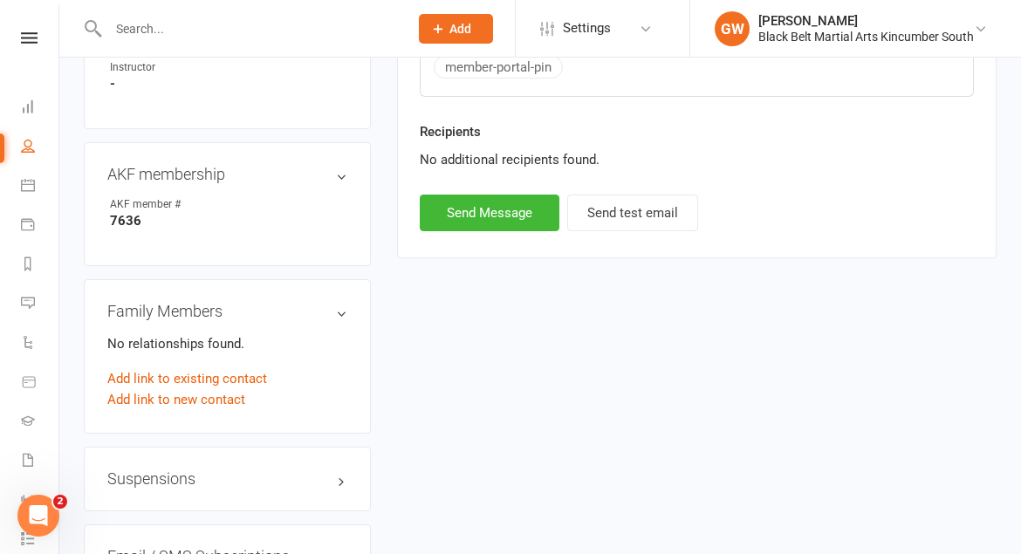
scroll to position [1103, 0]
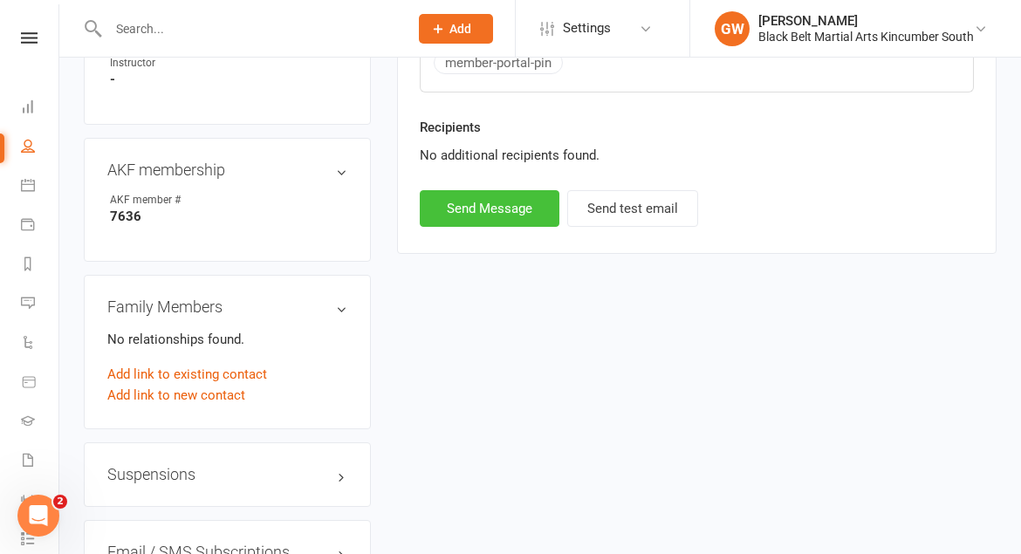
click at [510, 204] on button "Send Message" at bounding box center [490, 208] width 140 height 37
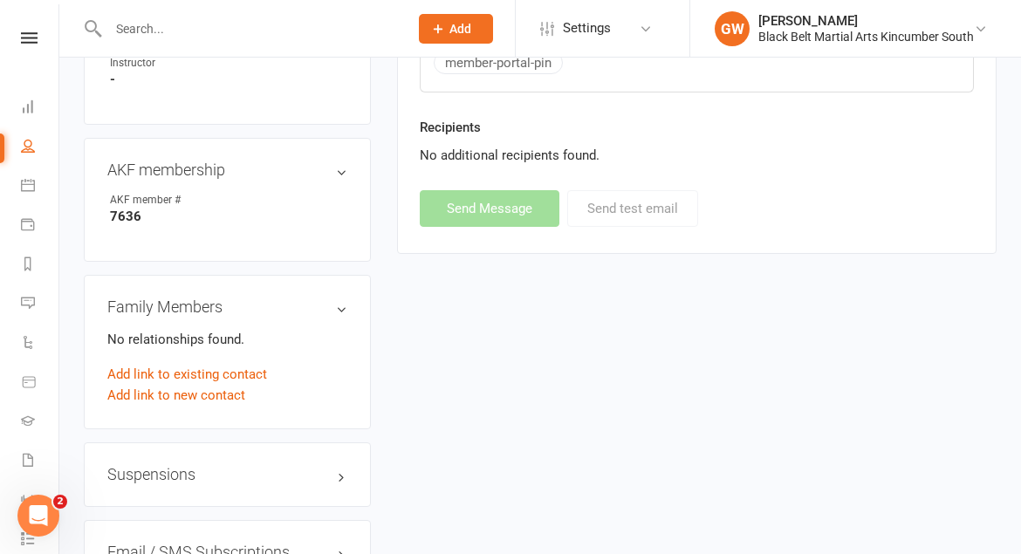
select select
click at [178, 31] on input "text" at bounding box center [249, 29] width 293 height 24
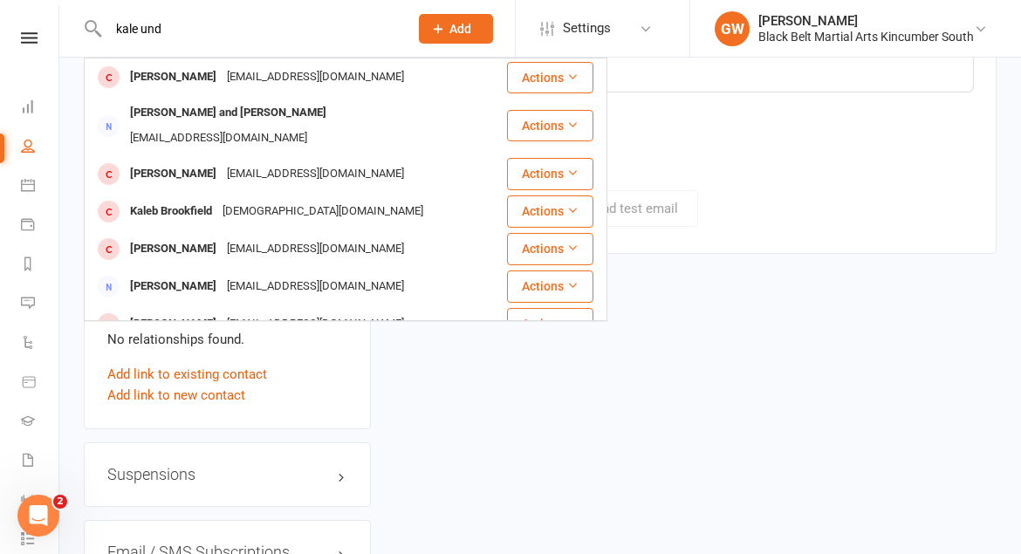
drag, startPoint x: 277, startPoint y: 24, endPoint x: 30, endPoint y: 31, distance: 247.1
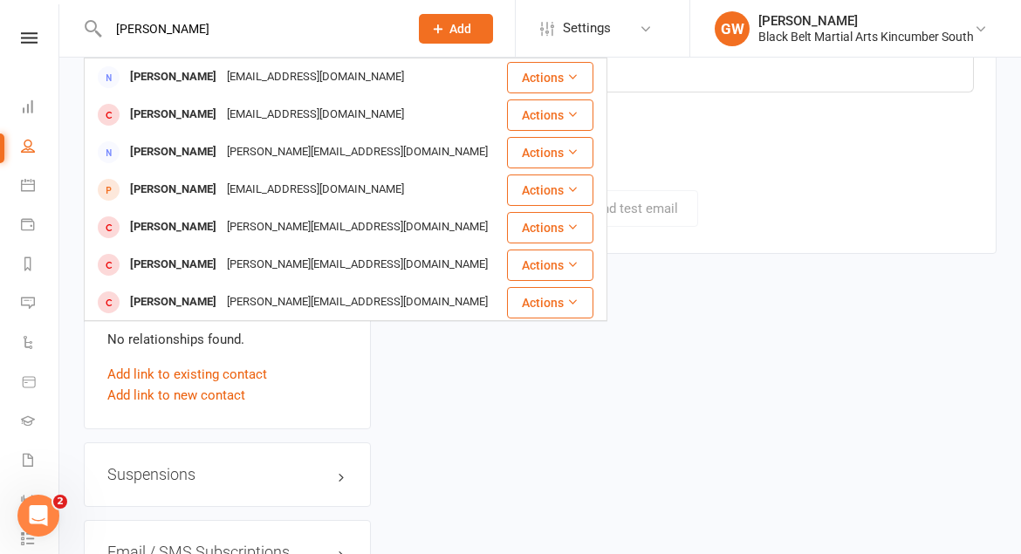
click at [333, 7] on div "[PERSON_NAME] [PERSON_NAME] [EMAIL_ADDRESS][DOMAIN_NAME] Actions [PERSON_NAME] …" at bounding box center [240, 28] width 312 height 57
drag, startPoint x: 305, startPoint y: 37, endPoint x: -24, endPoint y: 16, distance: 329.7
click at [0, 16] on html "[PERSON_NAME] [PERSON_NAME] [EMAIL_ADDRESS][DOMAIN_NAME] Actions [PERSON_NAME] …" at bounding box center [510, 35] width 1021 height 2276
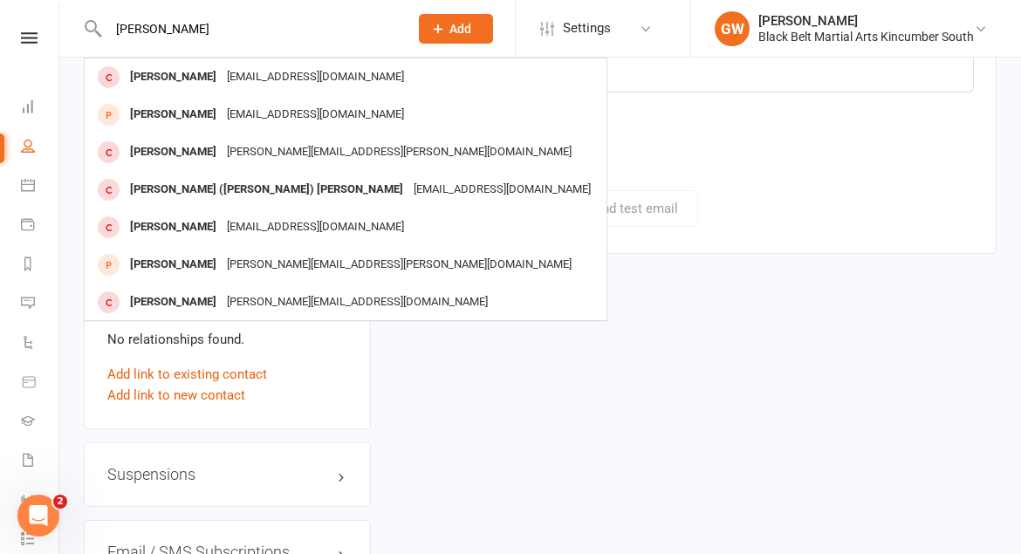
drag, startPoint x: 221, startPoint y: 28, endPoint x: 47, endPoint y: 26, distance: 173.7
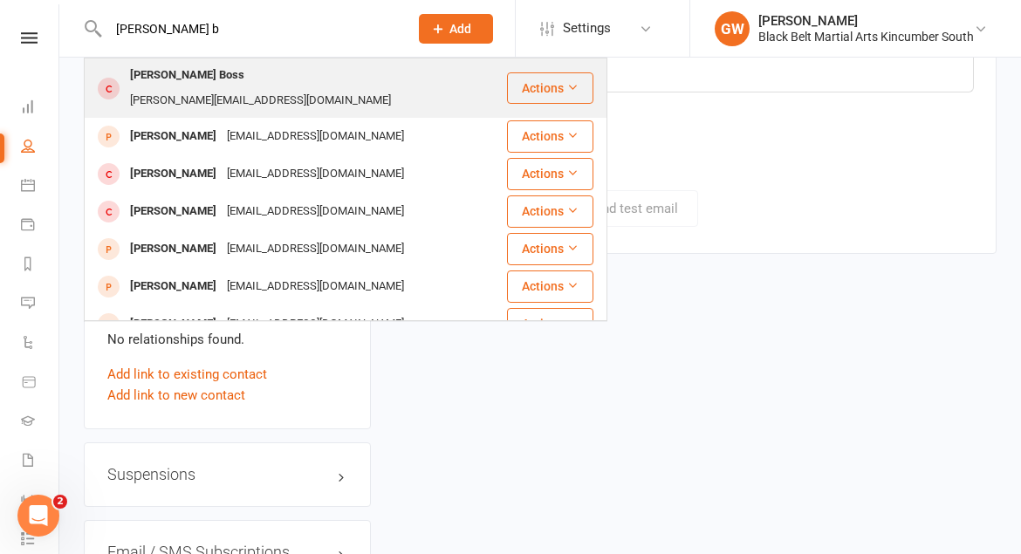
type input "[PERSON_NAME] b"
click at [291, 88] on div "[PERSON_NAME][EMAIL_ADDRESS][DOMAIN_NAME]" at bounding box center [260, 100] width 271 height 25
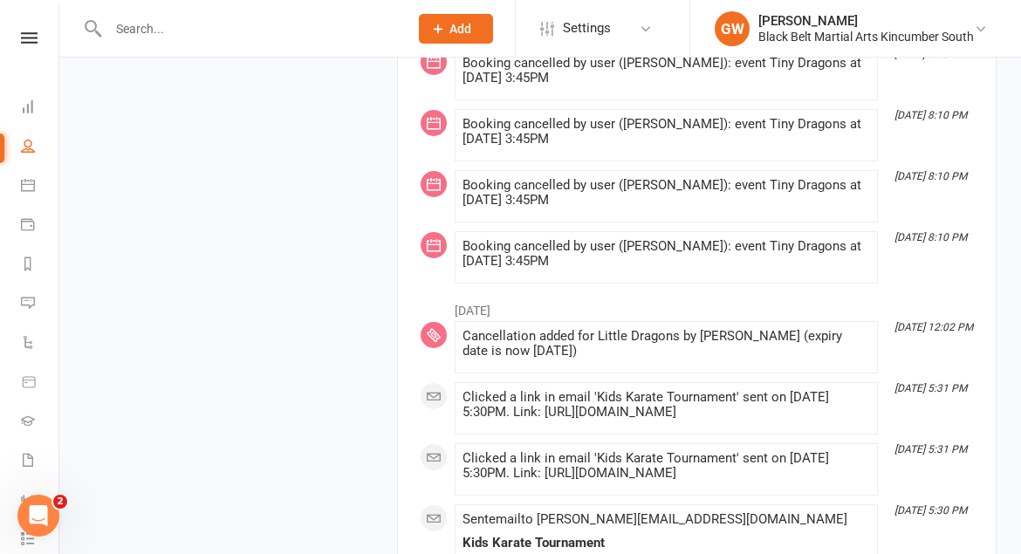
scroll to position [4190, 0]
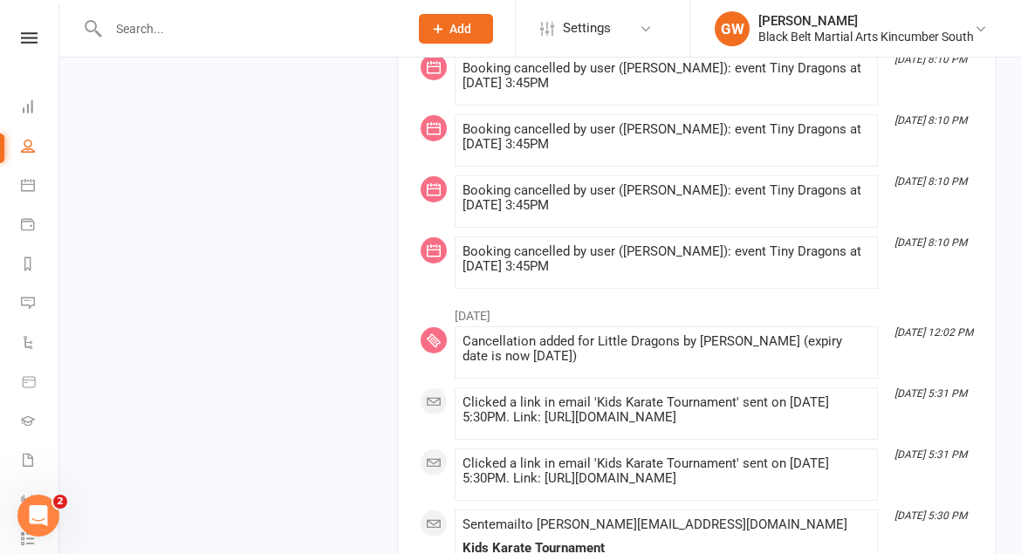
click at [259, 32] on input "text" at bounding box center [249, 29] width 293 height 24
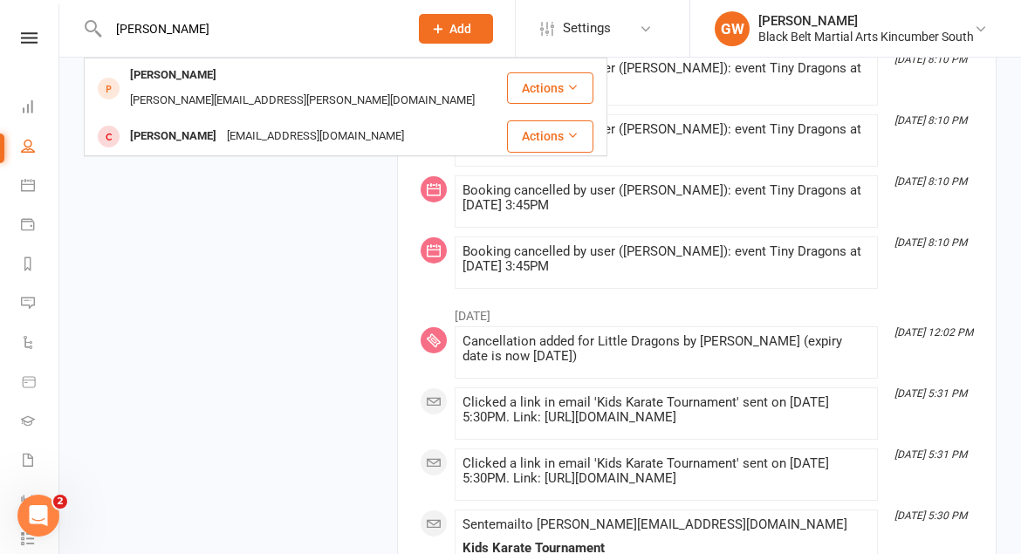
drag, startPoint x: 221, startPoint y: 14, endPoint x: 91, endPoint y: 29, distance: 130.9
click at [91, 30] on div "[PERSON_NAME] [PERSON_NAME] Adam [EMAIL_ADDRESS][PERSON_NAME][DOMAIN_NAME] Acti…" at bounding box center [240, 28] width 312 height 57
drag, startPoint x: 154, startPoint y: 29, endPoint x: 92, endPoint y: 29, distance: 62.0
click at [93, 29] on div "[PERSON_NAME] [PERSON_NAME] Adam [EMAIL_ADDRESS][PERSON_NAME][DOMAIN_NAME] Acti…" at bounding box center [240, 28] width 312 height 57
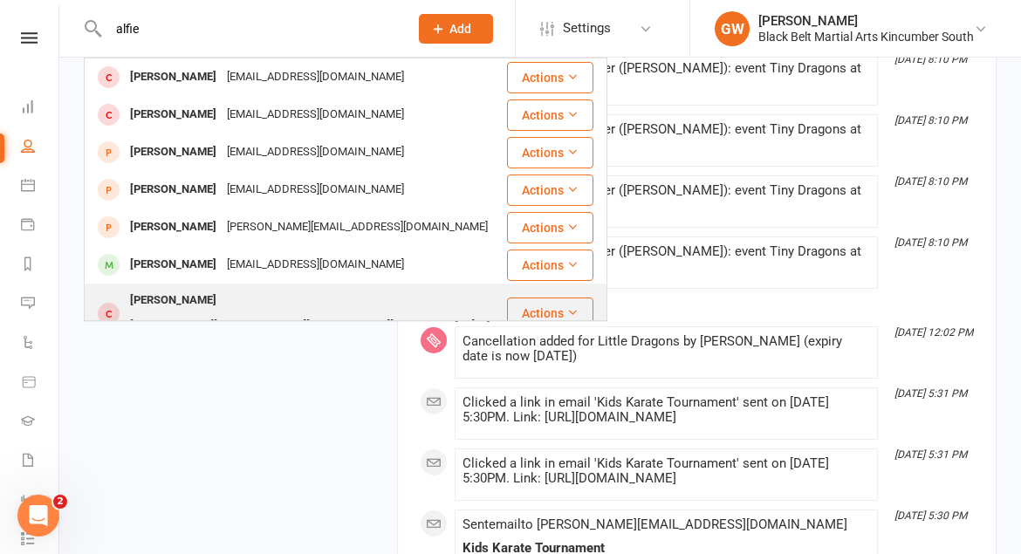
type input "alfie"
click at [216, 298] on div "[PERSON_NAME]" at bounding box center [173, 300] width 97 height 25
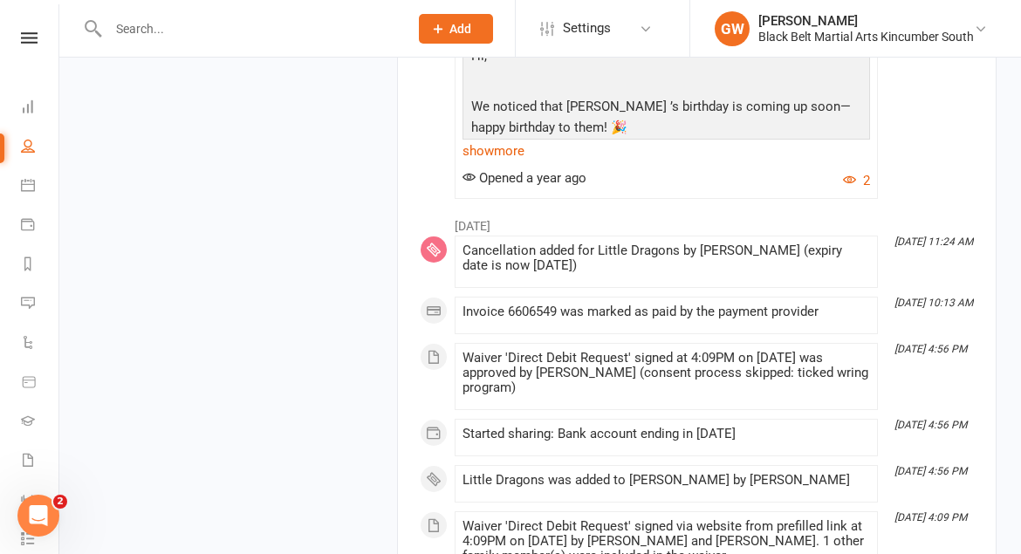
scroll to position [2421, 0]
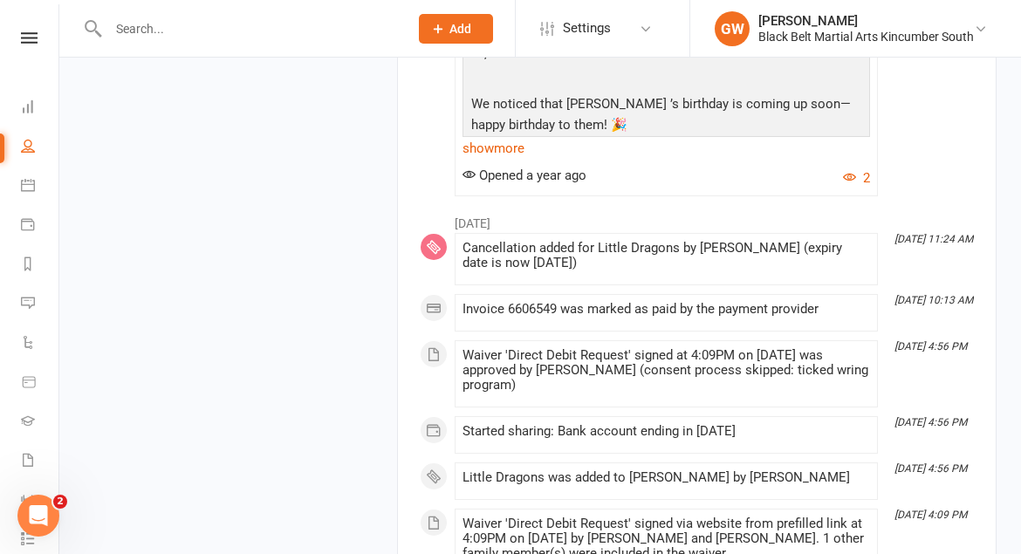
click at [253, 26] on input "text" at bounding box center [249, 29] width 293 height 24
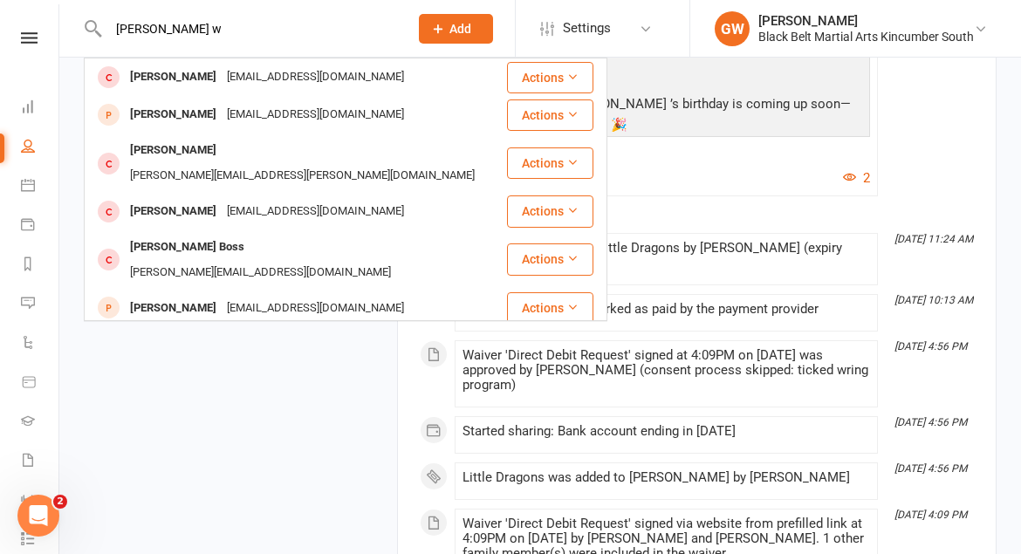
drag, startPoint x: 172, startPoint y: 17, endPoint x: 174, endPoint y: 27, distance: 10.6
click at [174, 27] on input "[PERSON_NAME] w" at bounding box center [249, 29] width 293 height 24
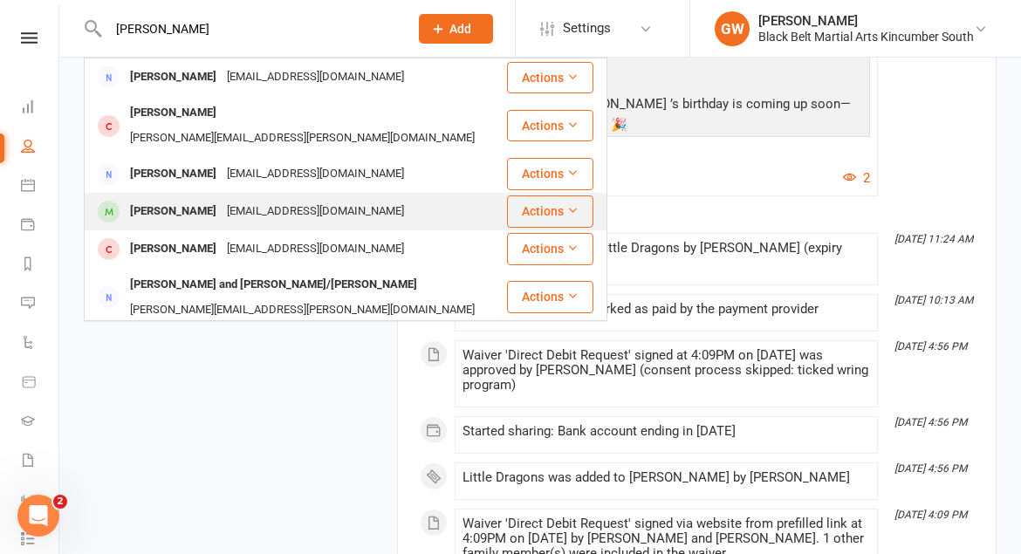
type input "[PERSON_NAME]"
click at [195, 199] on div "[PERSON_NAME]" at bounding box center [173, 211] width 97 height 25
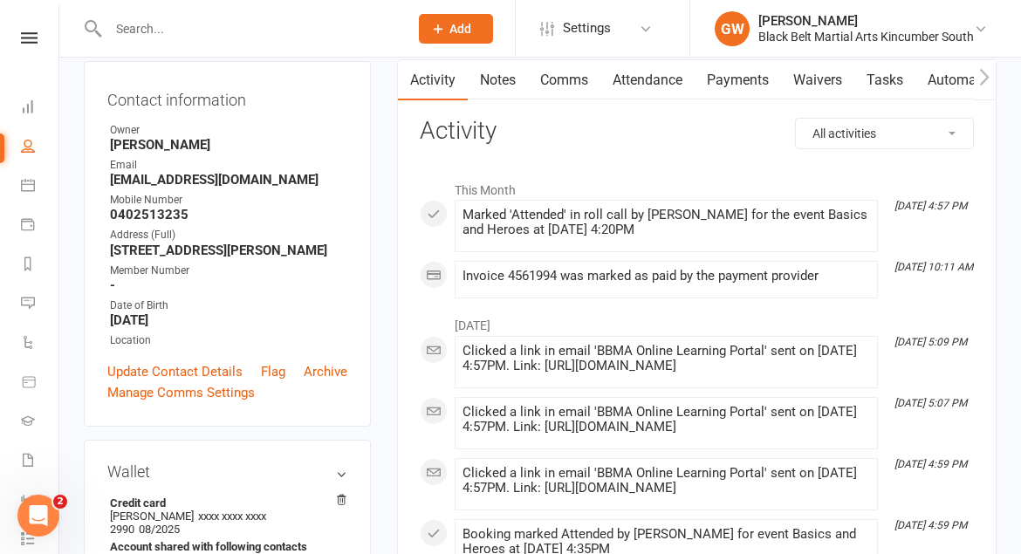
scroll to position [171, 0]
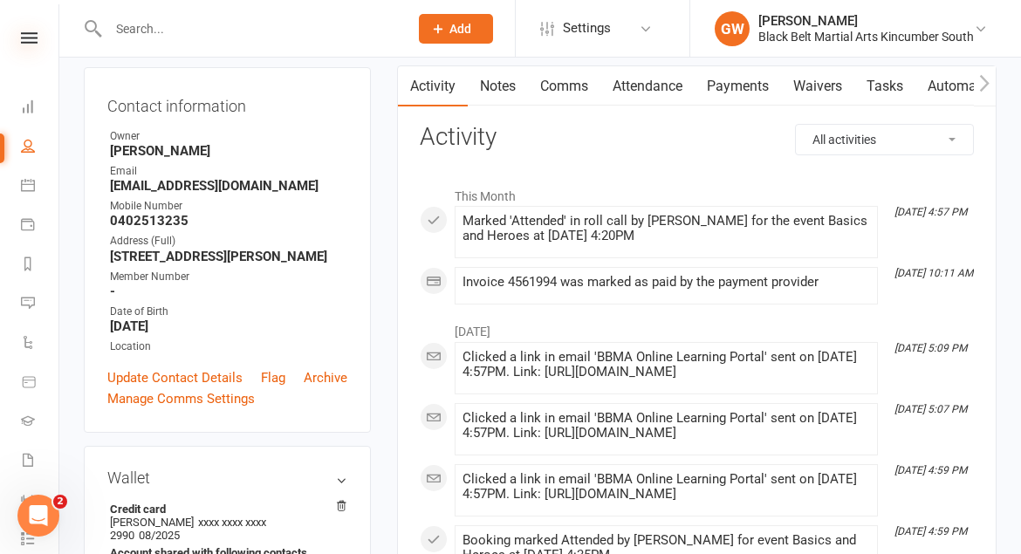
click at [36, 35] on icon at bounding box center [29, 37] width 17 height 11
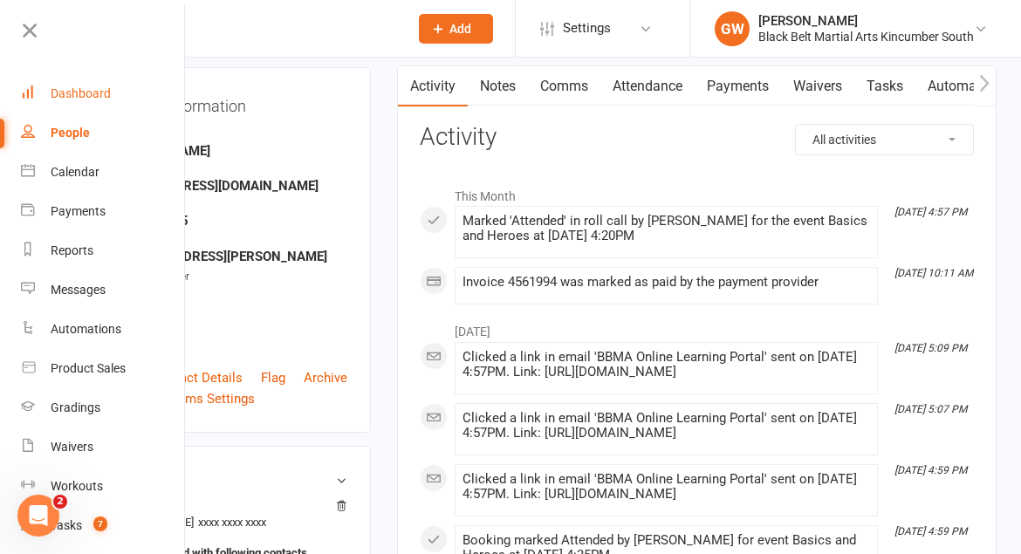
click at [88, 86] on link "Dashboard" at bounding box center [103, 93] width 165 height 39
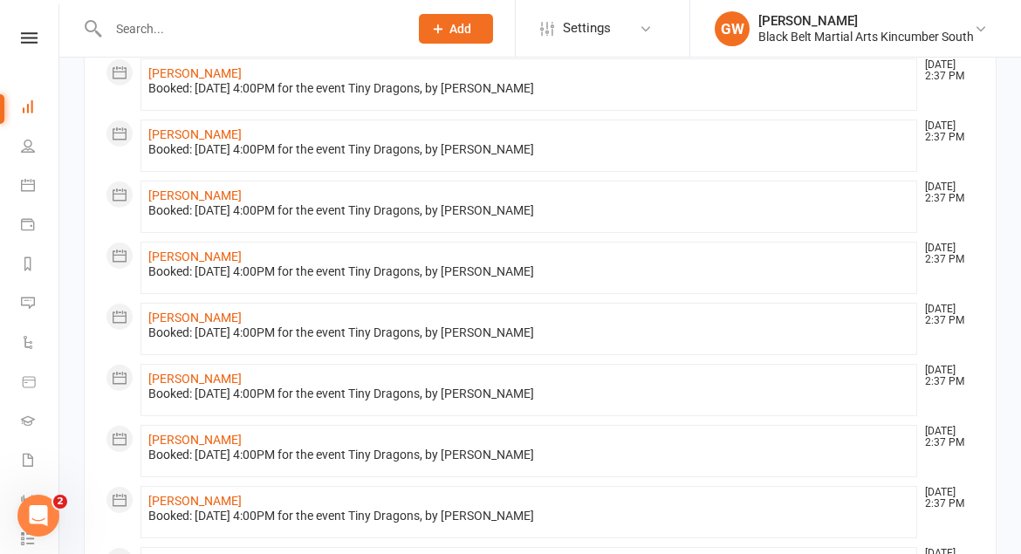
scroll to position [1021, 0]
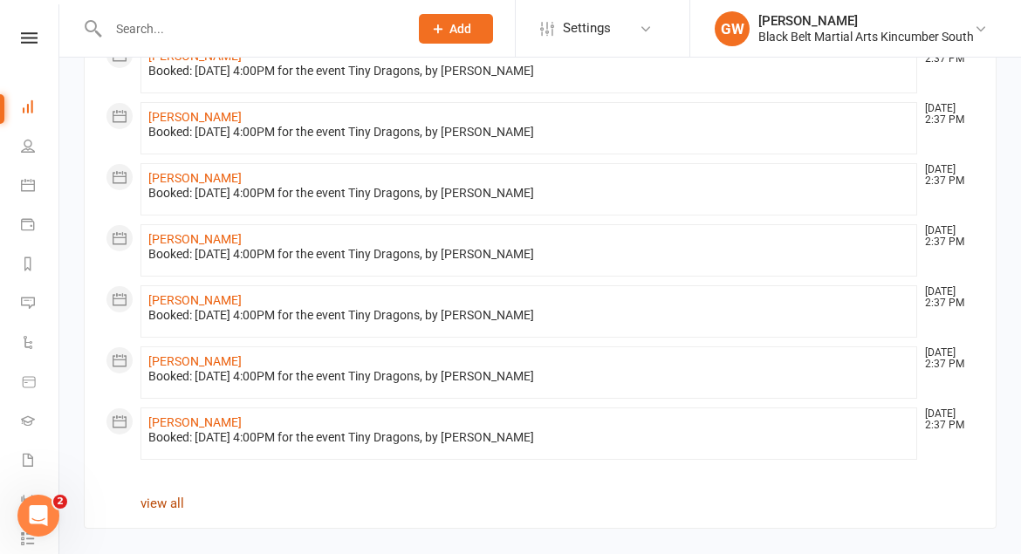
click at [161, 498] on link "view all" at bounding box center [162, 504] width 44 height 16
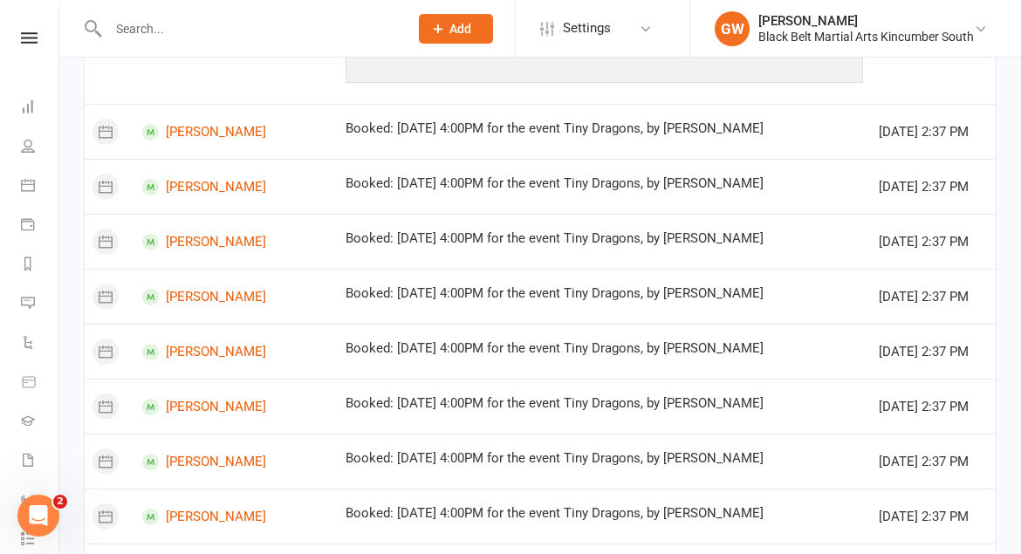
scroll to position [1372, 0]
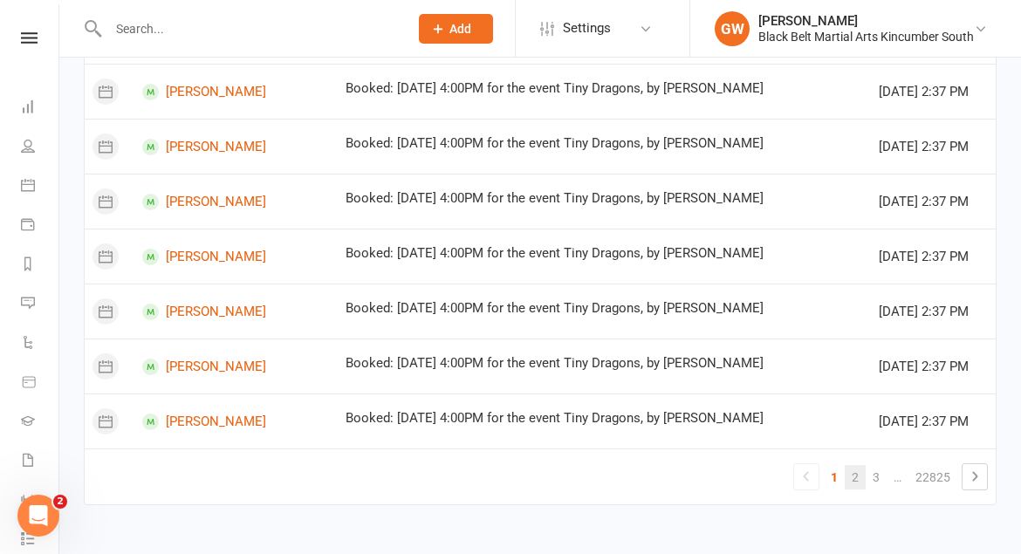
click at [851, 469] on link "2" at bounding box center [855, 477] width 21 height 24
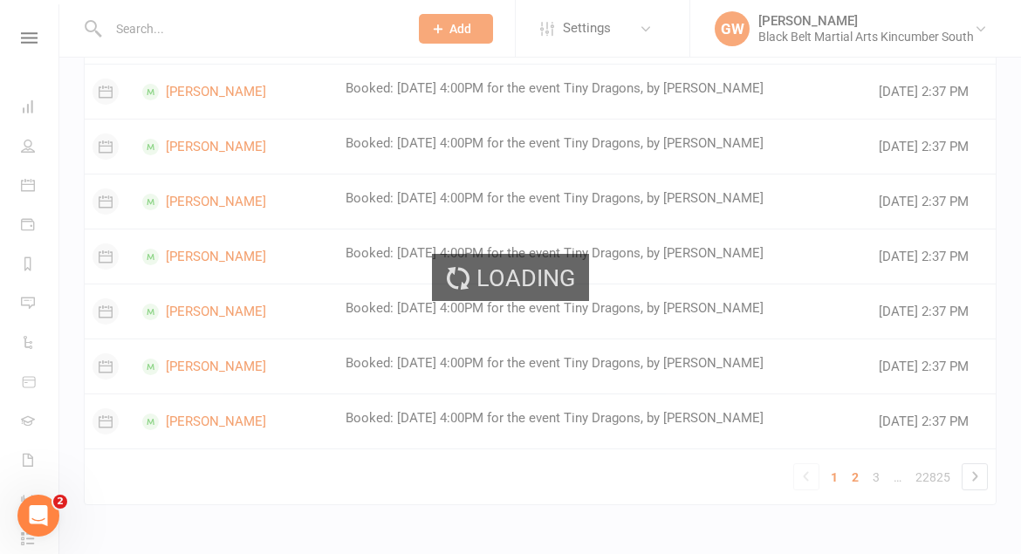
scroll to position [1138, 0]
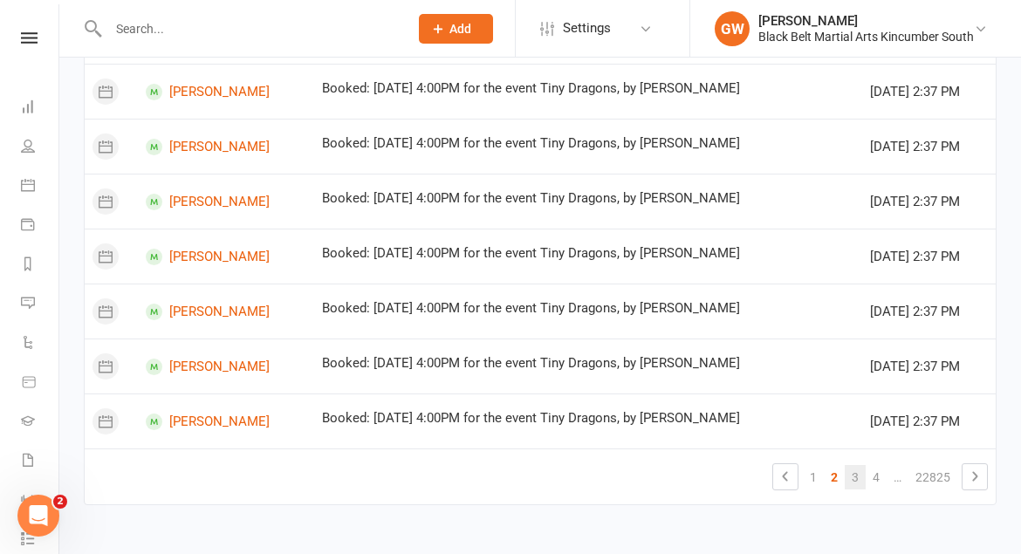
click at [857, 469] on link "3" at bounding box center [855, 477] width 21 height 24
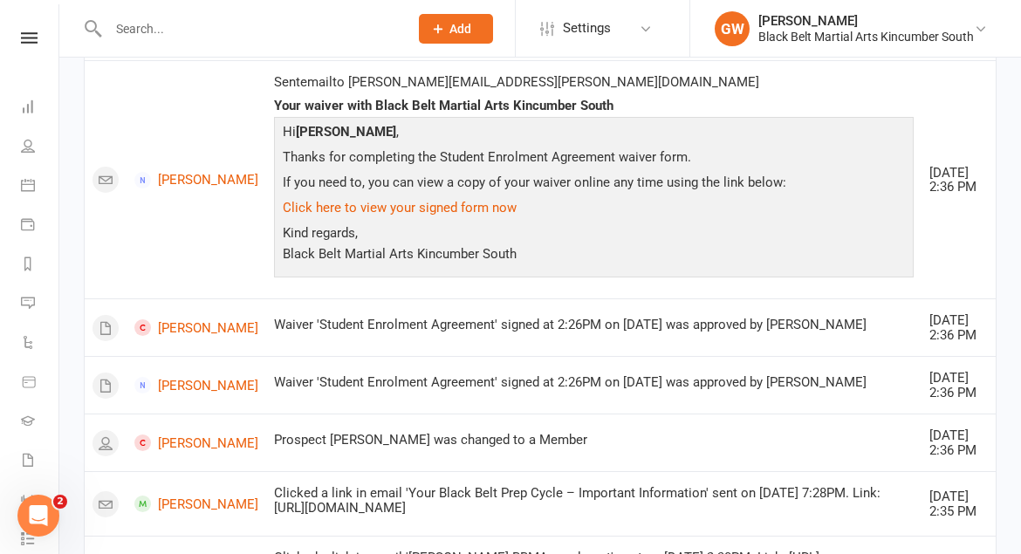
scroll to position [398, 0]
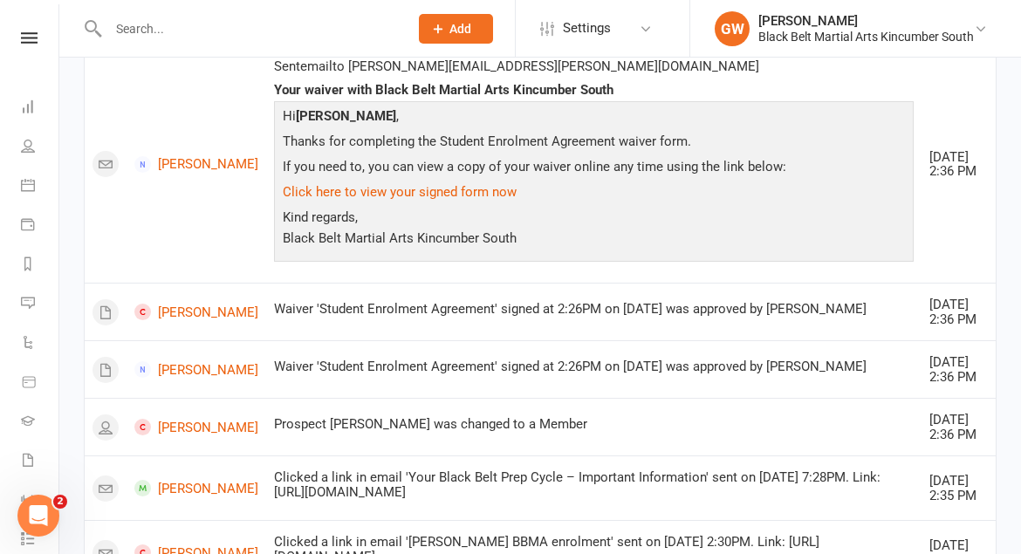
click at [38, 38] on link at bounding box center [29, 37] width 62 height 11
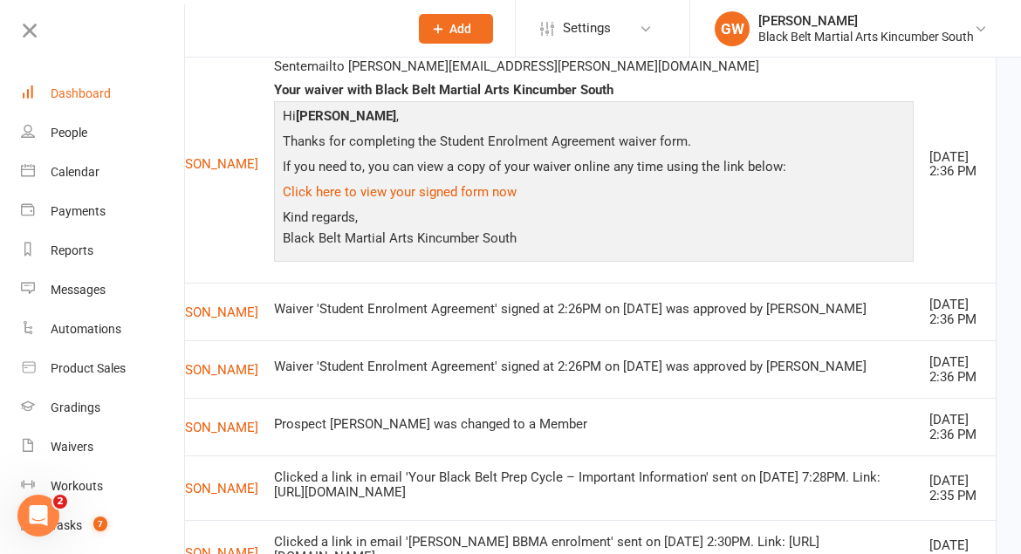
click at [79, 91] on div "Dashboard" at bounding box center [81, 93] width 60 height 14
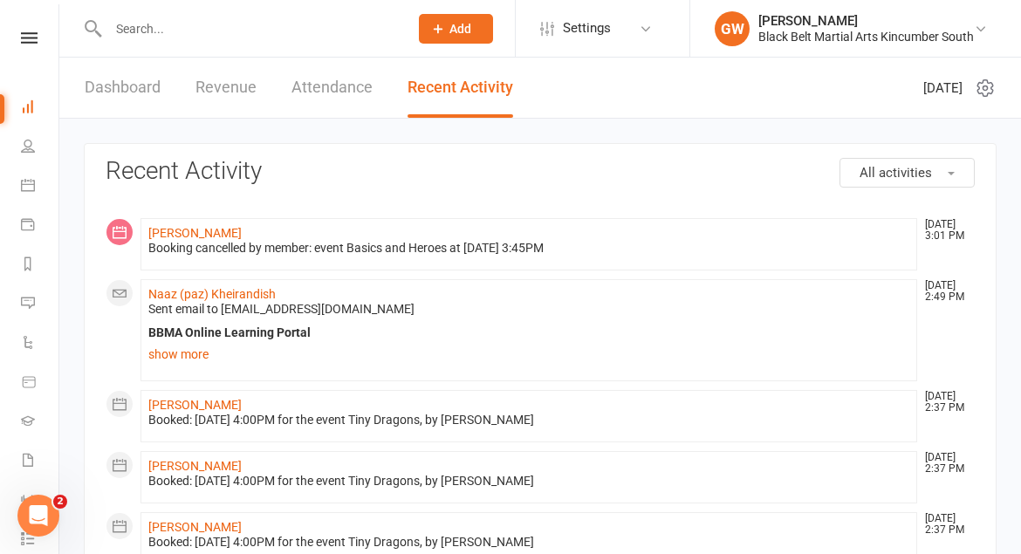
click at [134, 87] on link "Dashboard" at bounding box center [123, 88] width 76 height 60
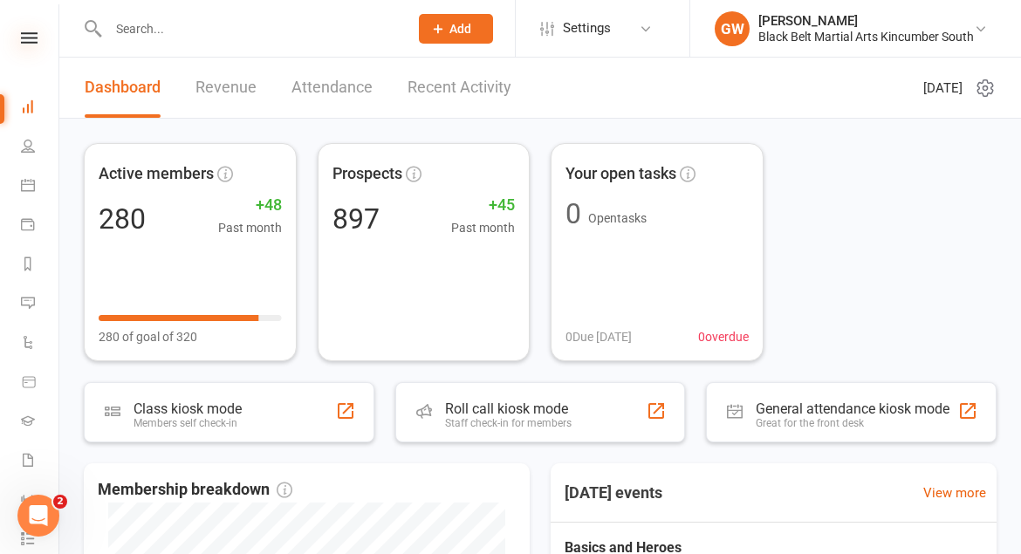
click at [21, 36] on icon at bounding box center [29, 37] width 17 height 11
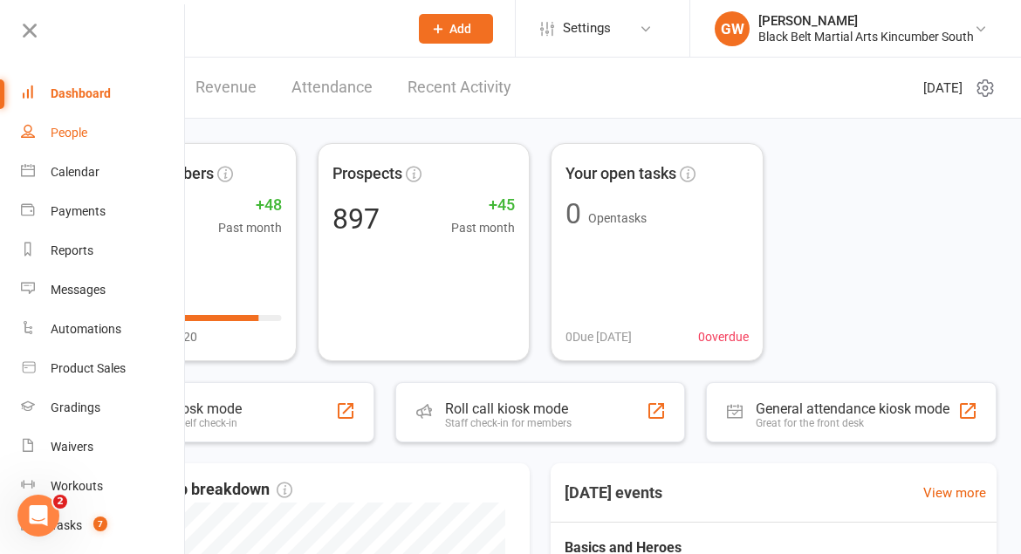
click at [83, 134] on div "People" at bounding box center [69, 133] width 37 height 14
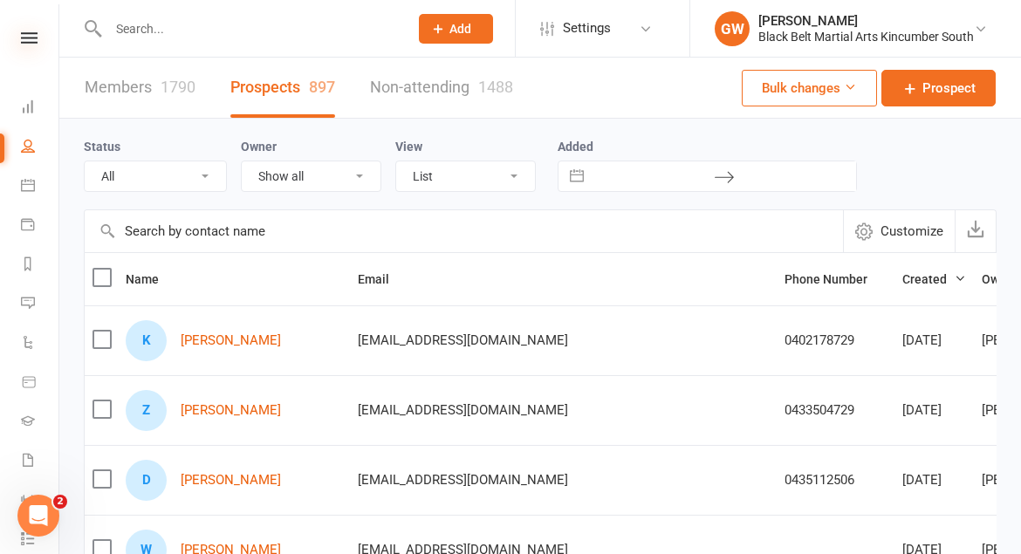
click at [32, 34] on icon at bounding box center [29, 37] width 17 height 11
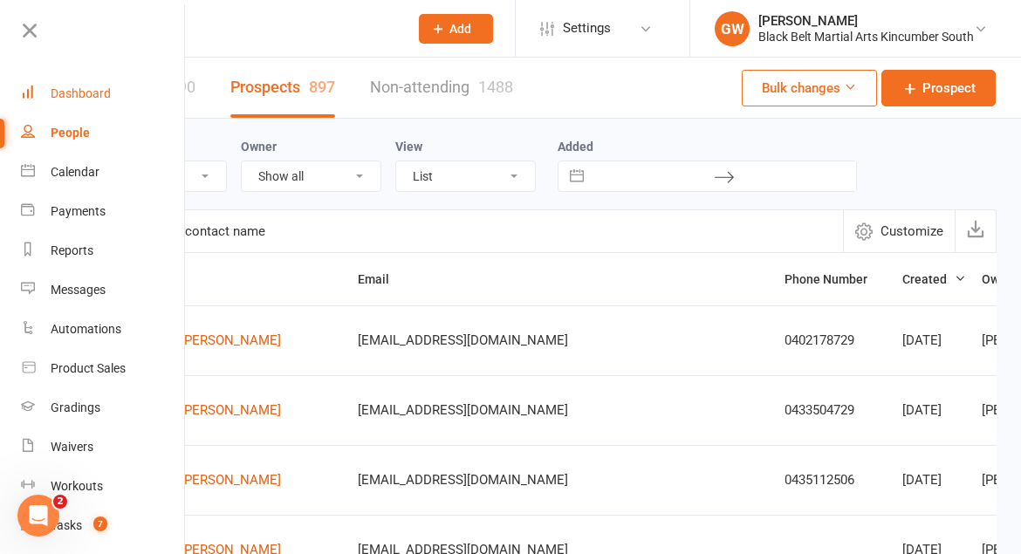
click at [77, 103] on link "Dashboard" at bounding box center [103, 93] width 165 height 39
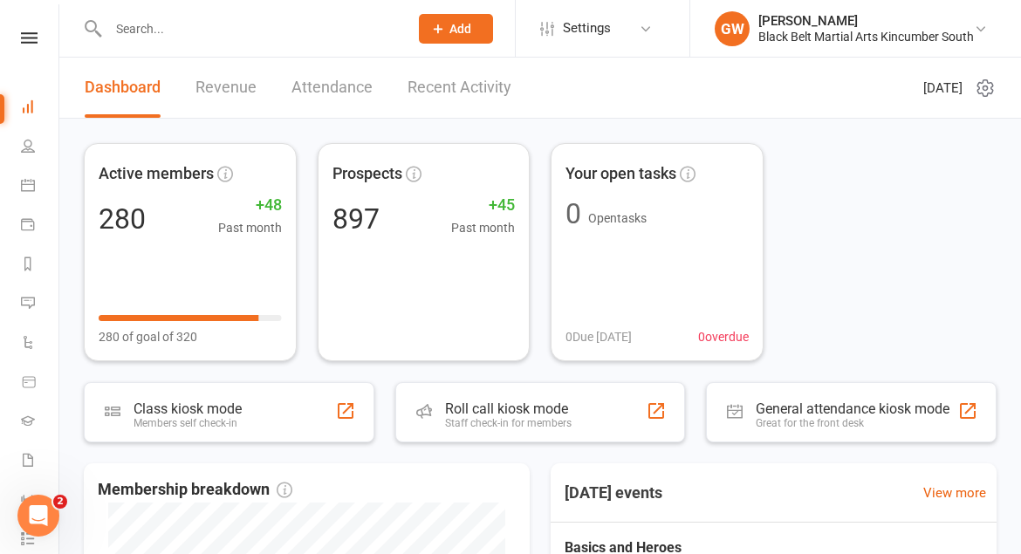
click at [469, 99] on link "Recent Activity" at bounding box center [460, 88] width 104 height 60
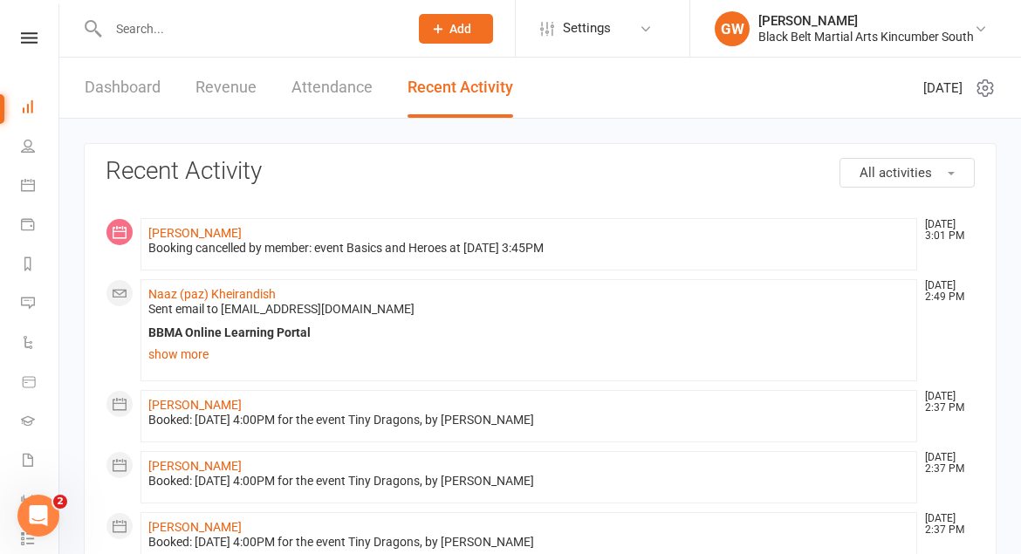
click at [237, 28] on input "text" at bounding box center [249, 29] width 293 height 24
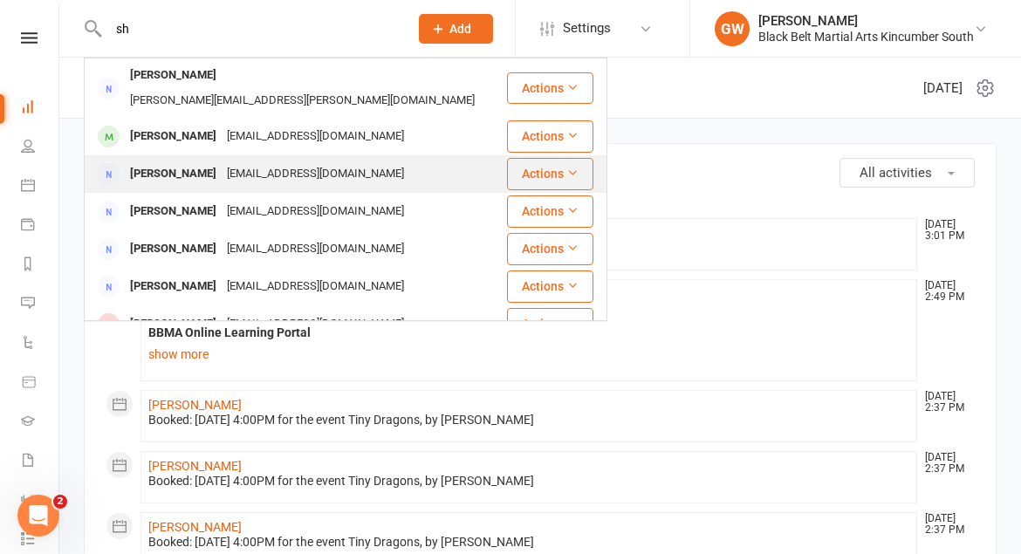
type input "s"
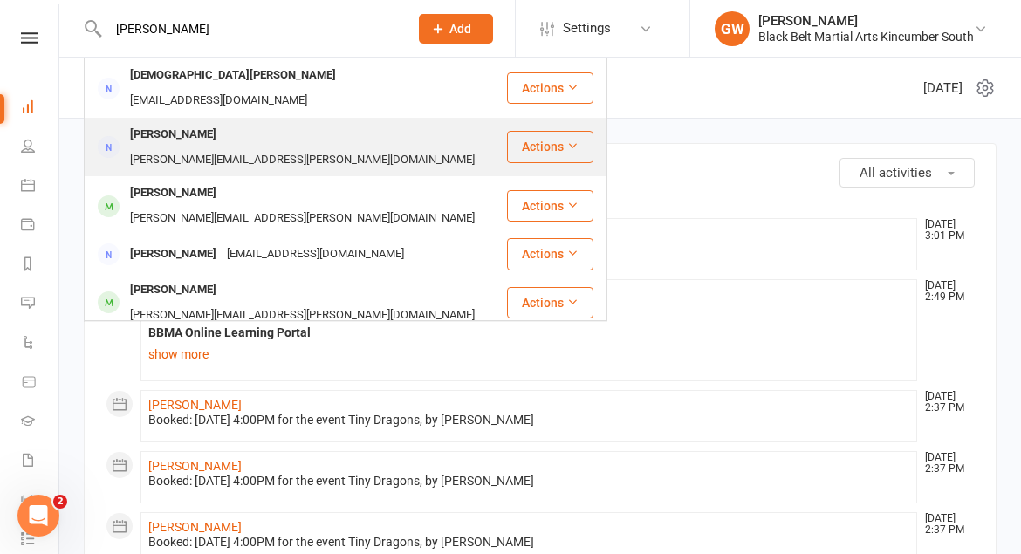
type input "[PERSON_NAME]"
click at [247, 147] on div "[PERSON_NAME][EMAIL_ADDRESS][PERSON_NAME][DOMAIN_NAME]" at bounding box center [302, 159] width 355 height 25
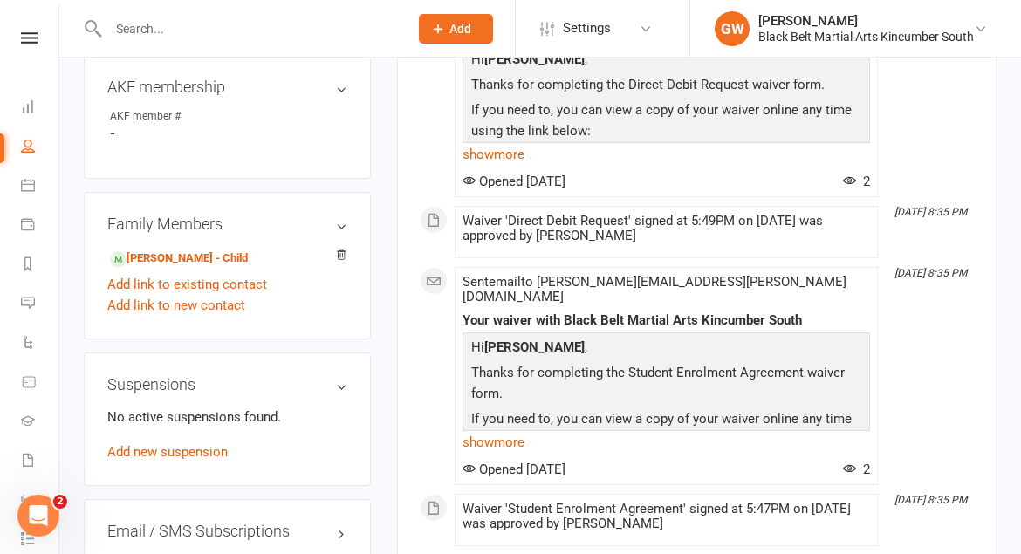
scroll to position [901, 0]
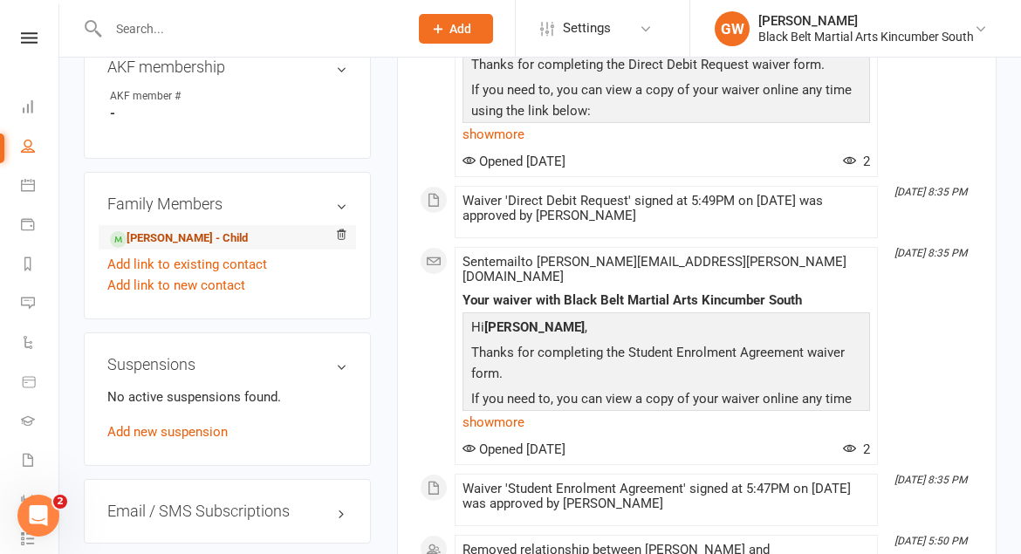
click at [220, 233] on link "[PERSON_NAME] - Child" at bounding box center [179, 239] width 138 height 18
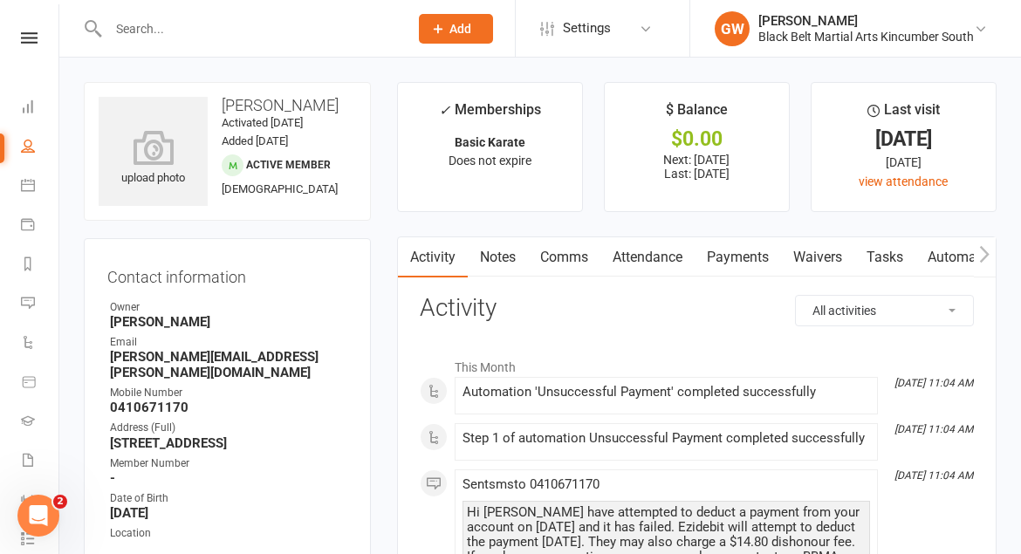
click at [750, 260] on link "Payments" at bounding box center [738, 257] width 86 height 40
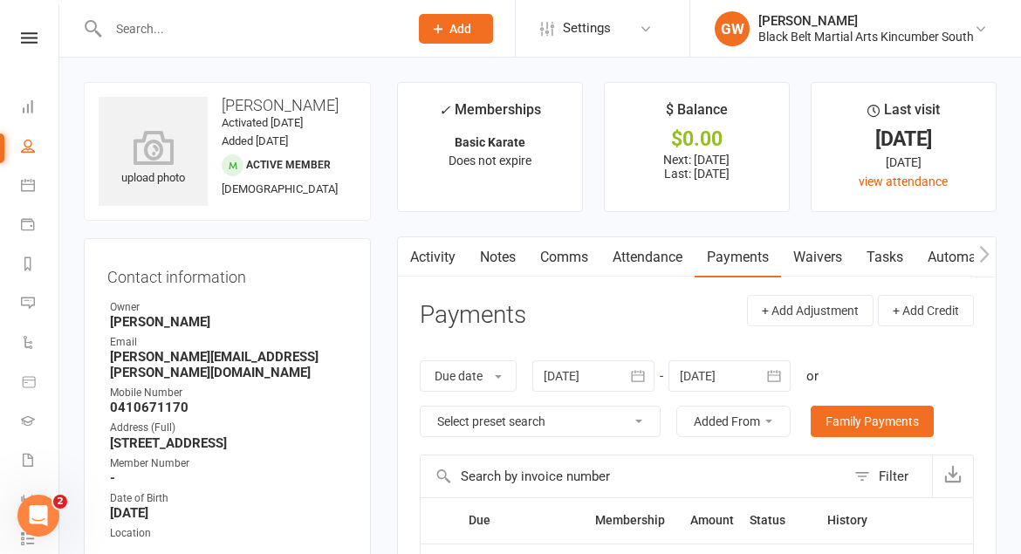
click at [439, 250] on link "Activity" at bounding box center [433, 257] width 70 height 40
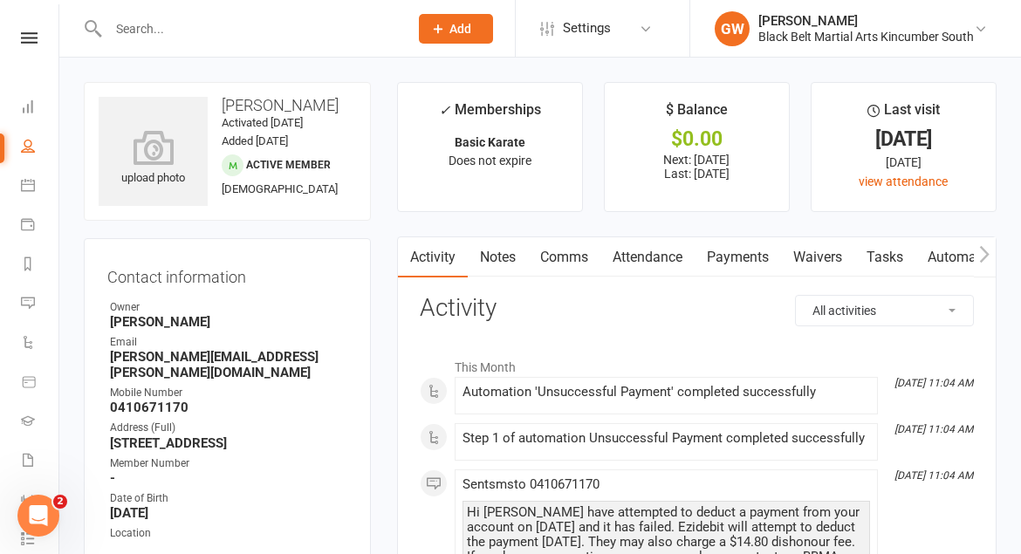
click at [24, 45] on div "Clubworx" at bounding box center [29, 60] width 58 height 57
click at [31, 38] on icon at bounding box center [29, 37] width 17 height 11
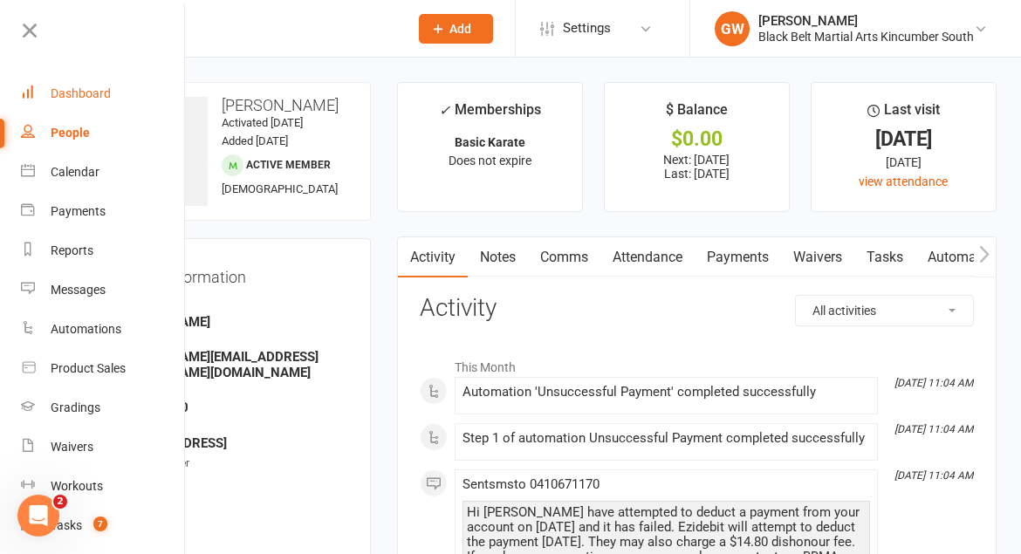
click at [75, 102] on link "Dashboard" at bounding box center [103, 93] width 165 height 39
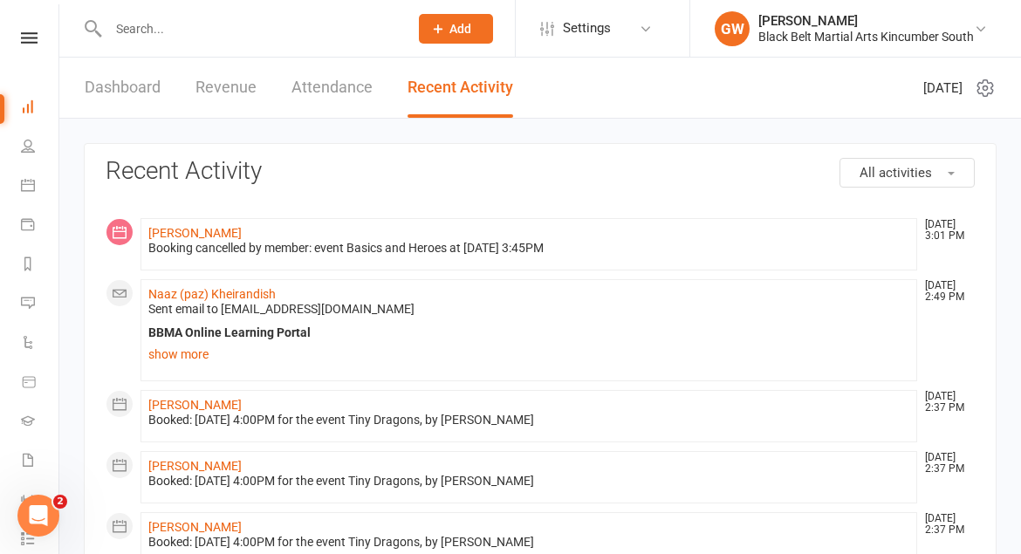
click at [332, 86] on link "Attendance" at bounding box center [331, 88] width 81 height 60
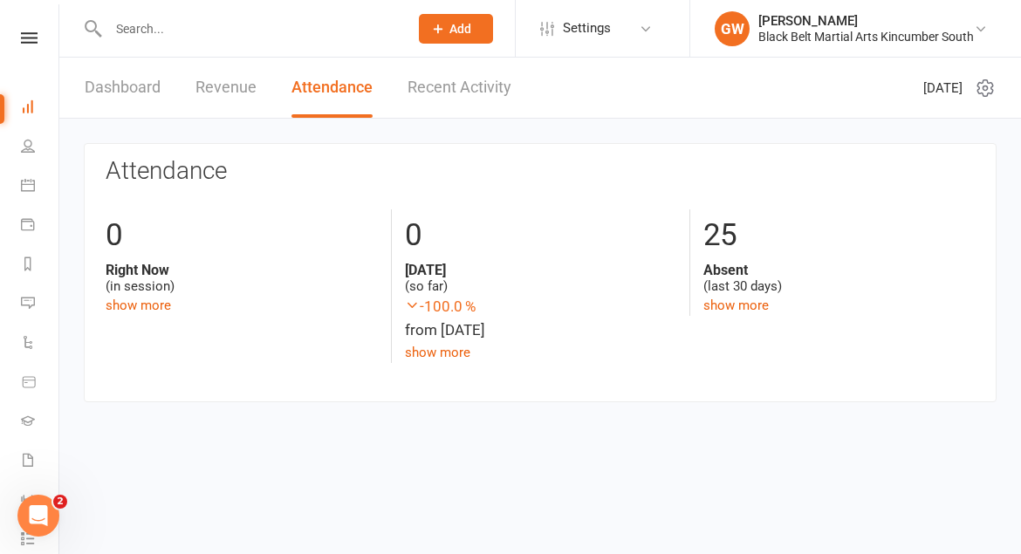
click at [466, 96] on link "Recent Activity" at bounding box center [460, 88] width 104 height 60
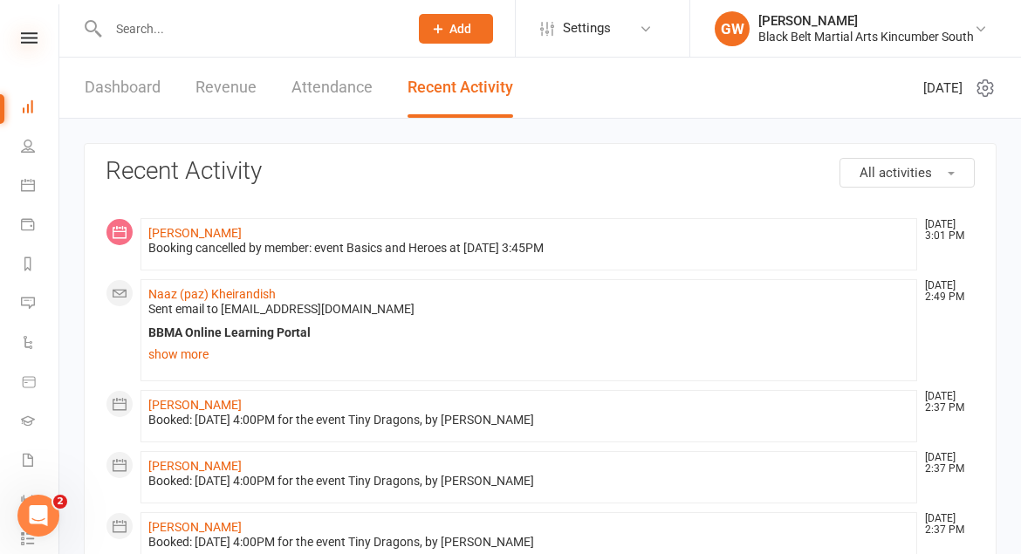
click at [29, 36] on icon at bounding box center [29, 37] width 17 height 11
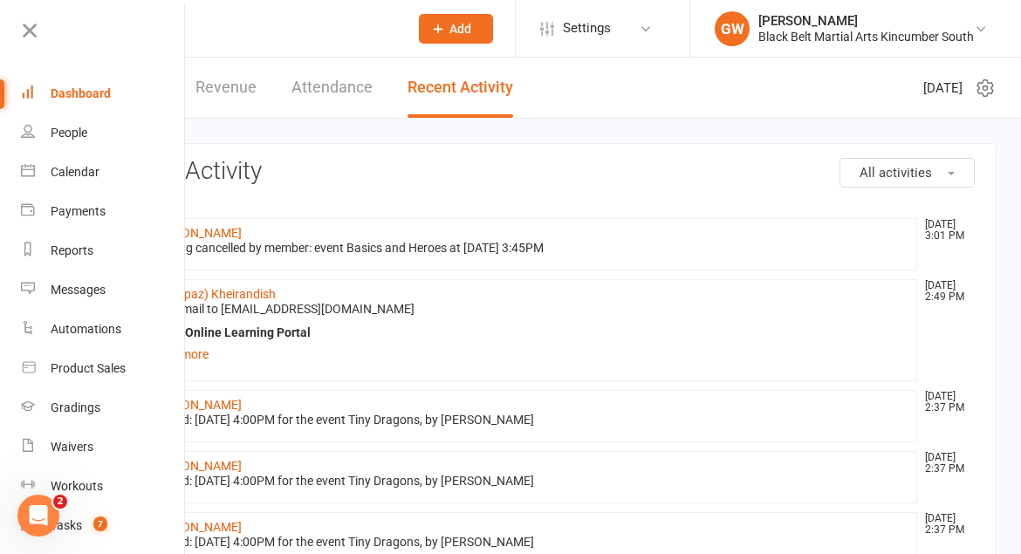
click at [81, 101] on link "Dashboard" at bounding box center [103, 93] width 165 height 39
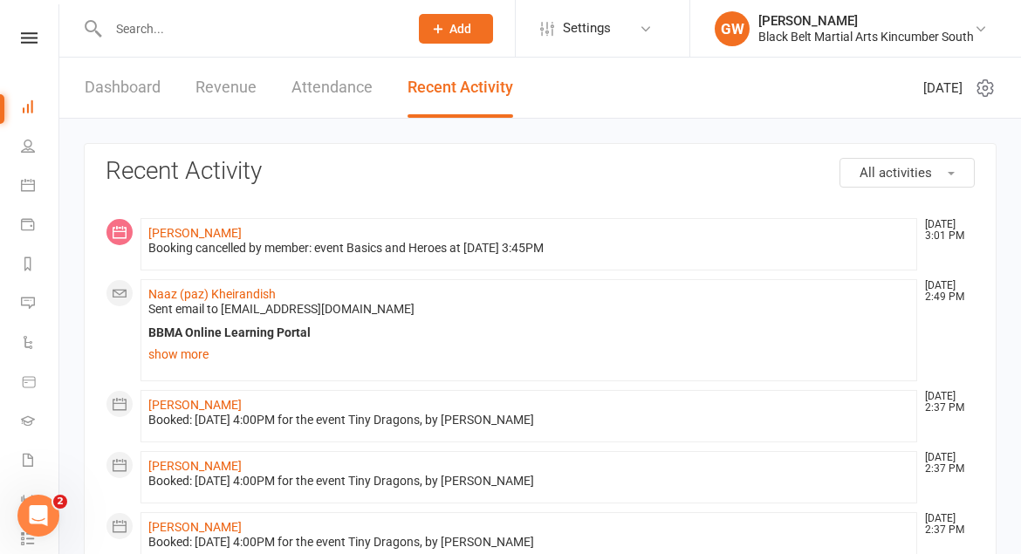
click at [135, 87] on link "Dashboard" at bounding box center [123, 88] width 76 height 60
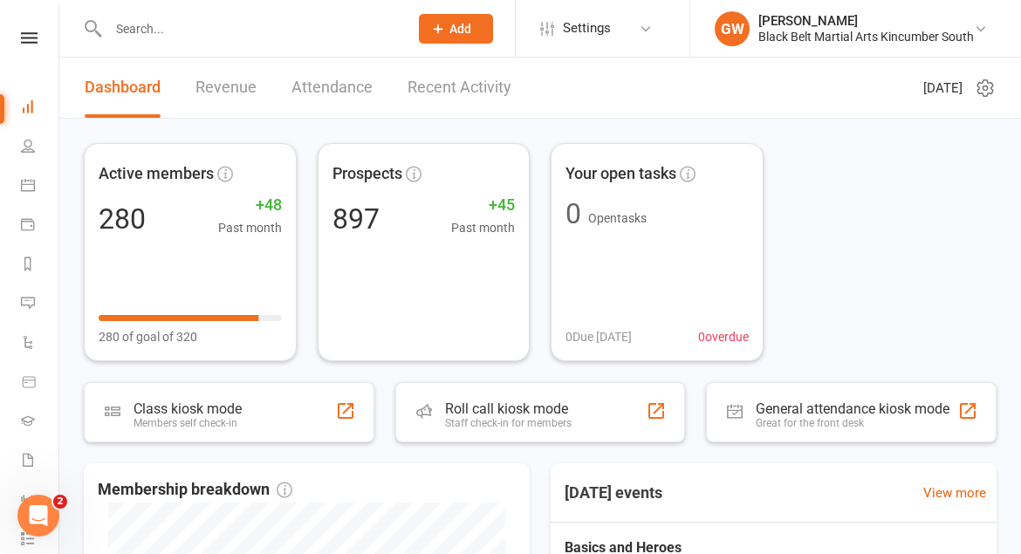
click at [185, 28] on input "text" at bounding box center [249, 29] width 293 height 24
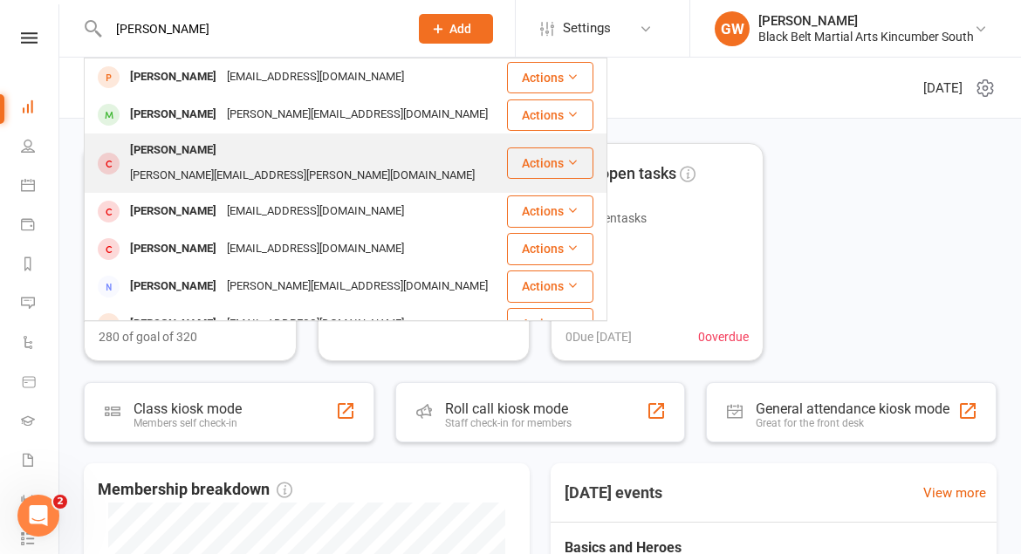
type input "[PERSON_NAME]"
click at [162, 158] on div "[PERSON_NAME]" at bounding box center [173, 150] width 97 height 25
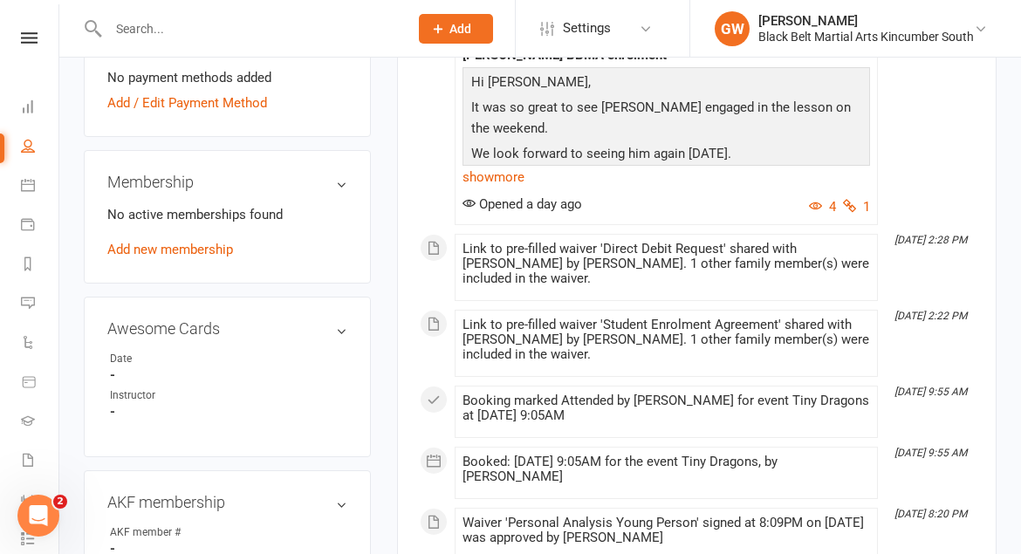
scroll to position [583, 0]
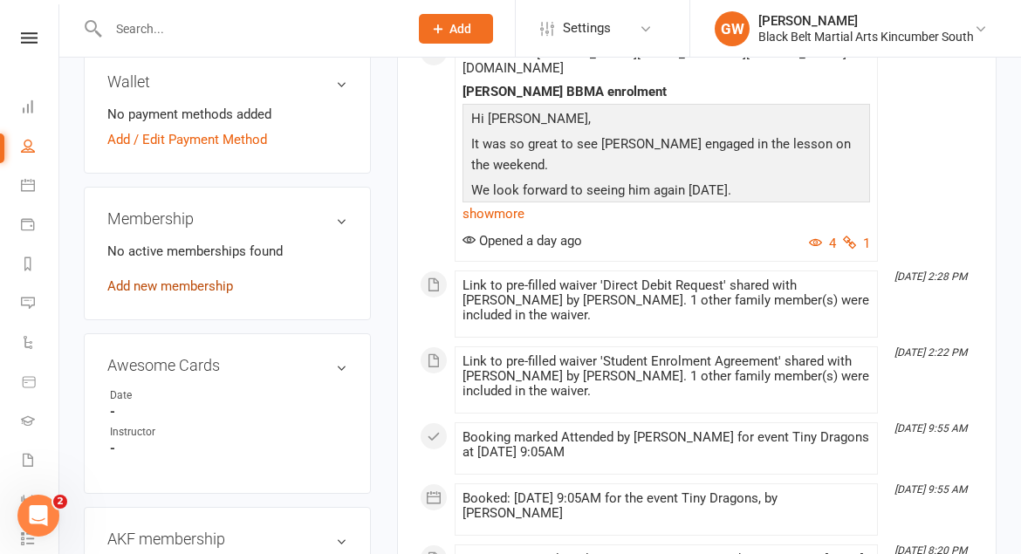
click at [211, 278] on link "Add new membership" at bounding box center [170, 286] width 126 height 16
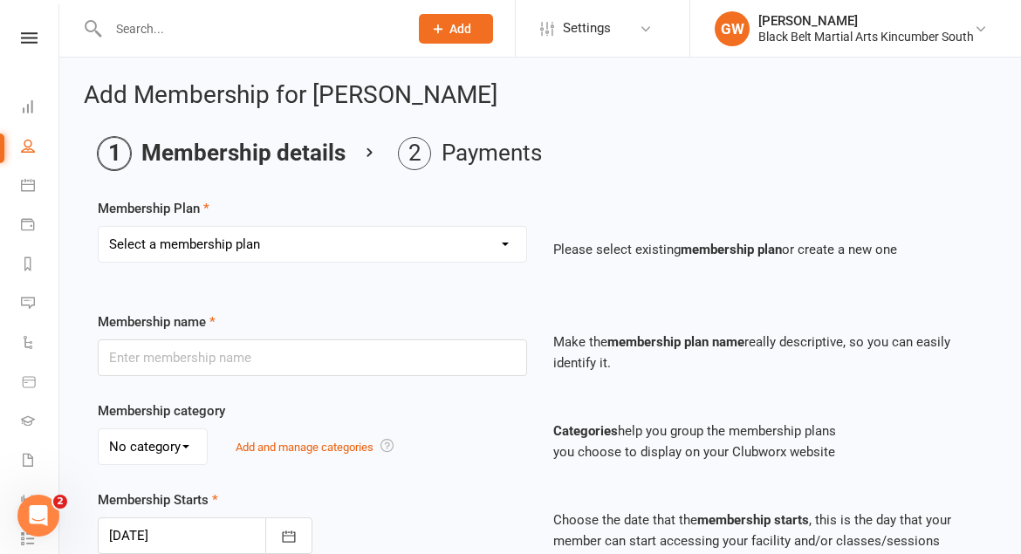
click at [504, 242] on select "Select a membership plan Create new Membership Plan Kickboxing Basic Karate Mas…" at bounding box center [313, 244] width 428 height 35
select select "5"
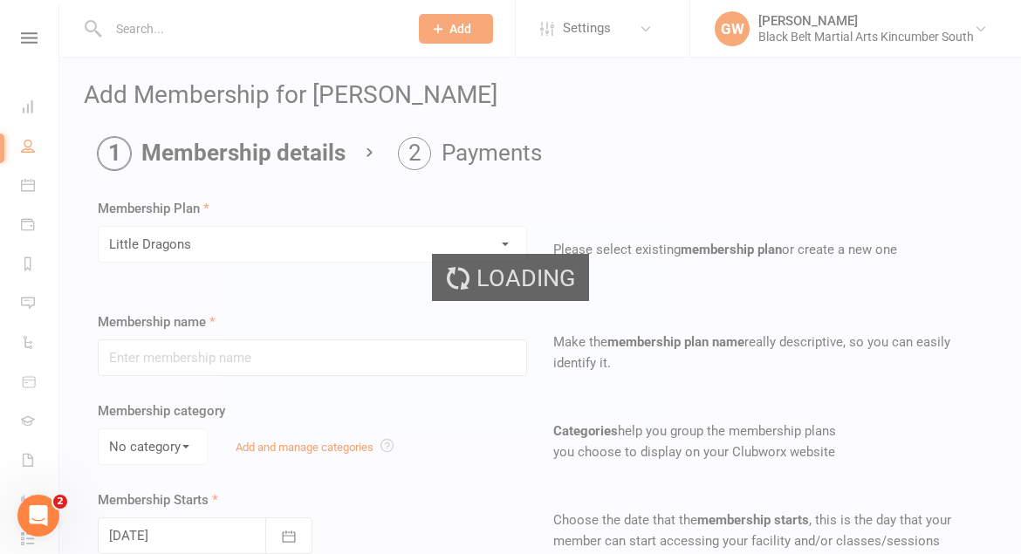
type input "Little Dragons"
select select "1"
type input "0"
type input "1"
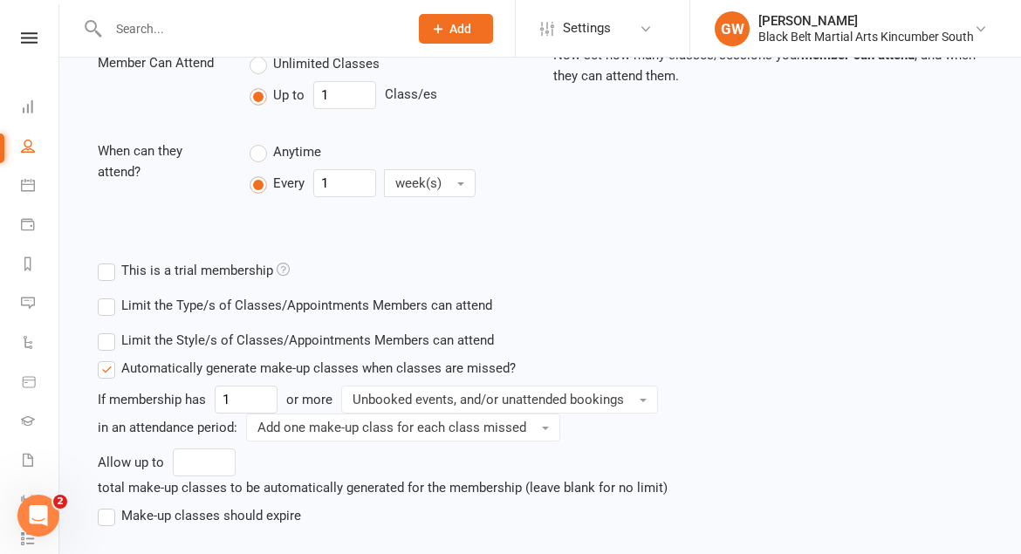
scroll to position [761, 0]
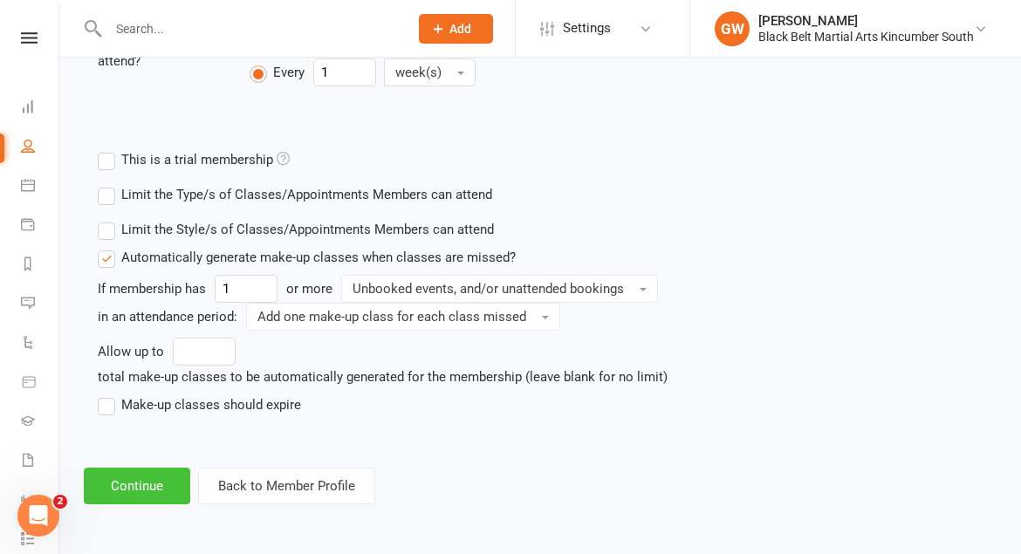
click at [143, 487] on button "Continue" at bounding box center [137, 486] width 106 height 37
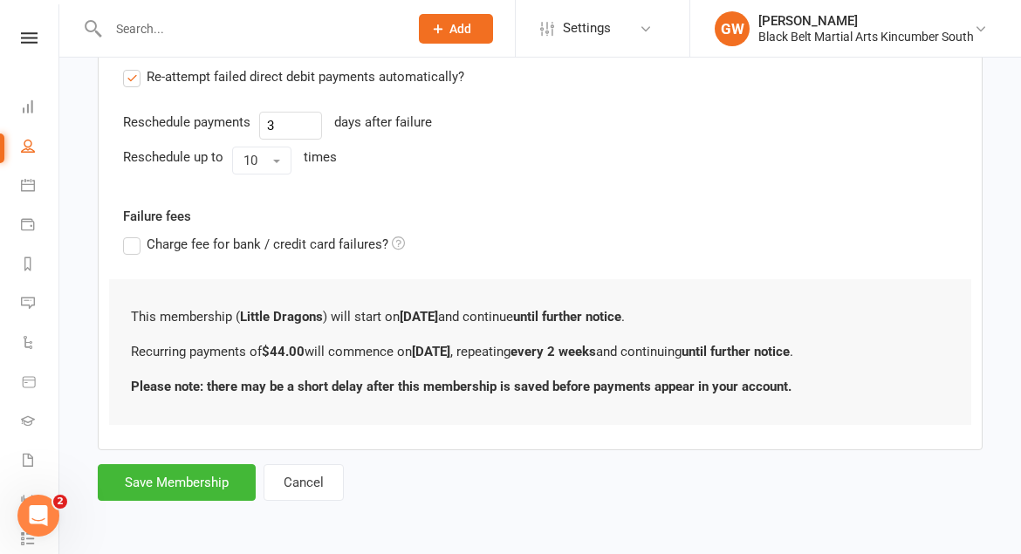
scroll to position [0, 0]
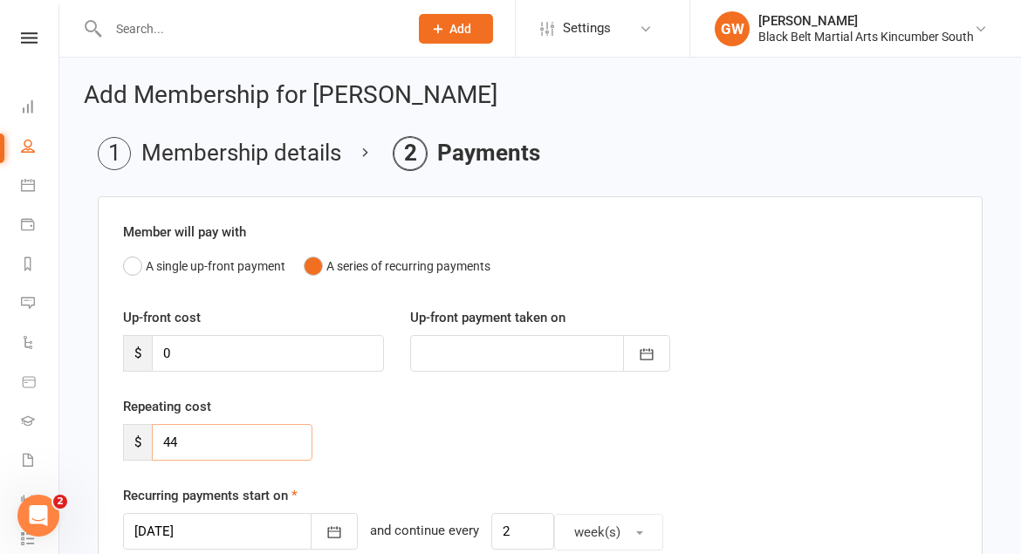
drag, startPoint x: 223, startPoint y: 442, endPoint x: 125, endPoint y: 438, distance: 97.8
click at [125, 438] on div "$ 44" at bounding box center [217, 442] width 189 height 37
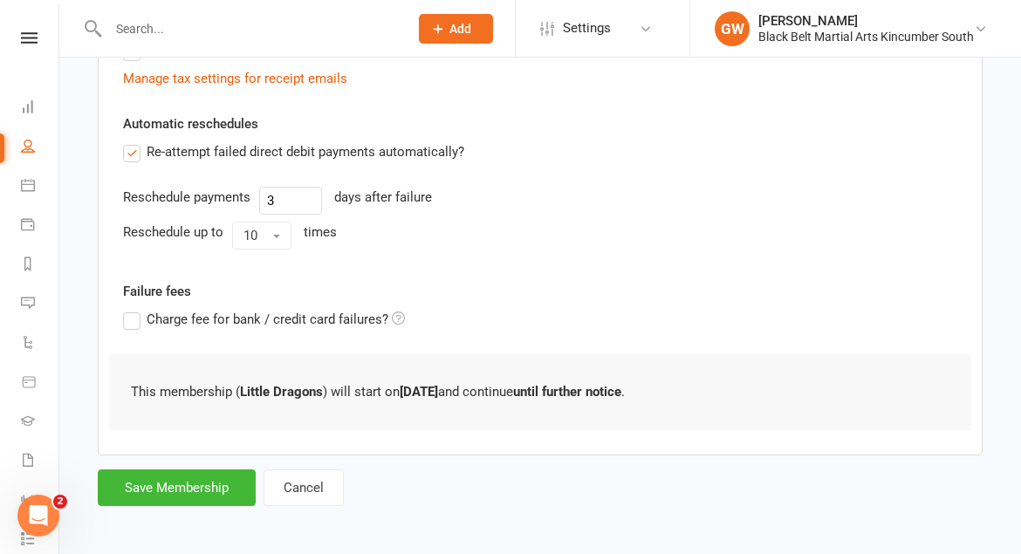
scroll to position [575, 0]
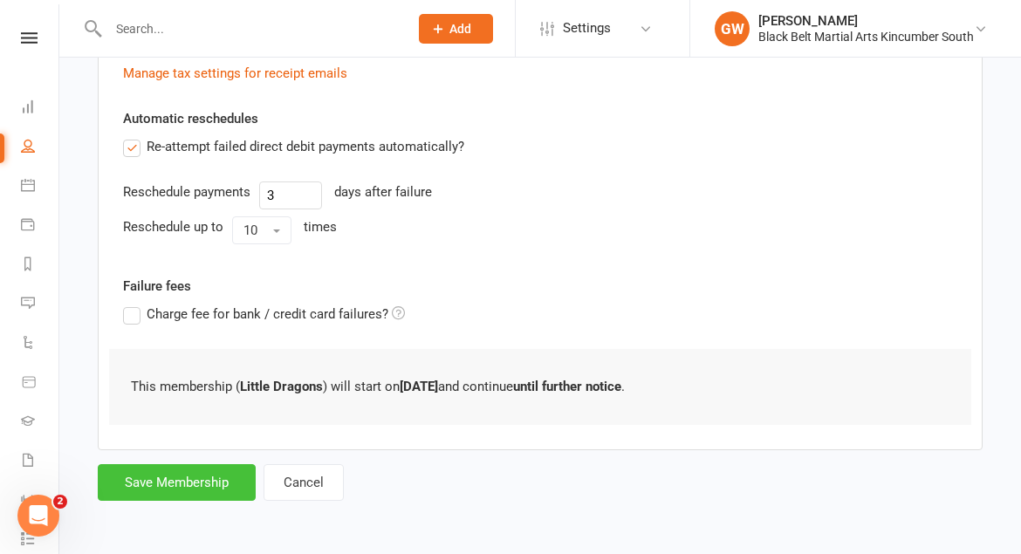
type input "0"
click at [229, 478] on button "Save Membership" at bounding box center [177, 482] width 158 height 37
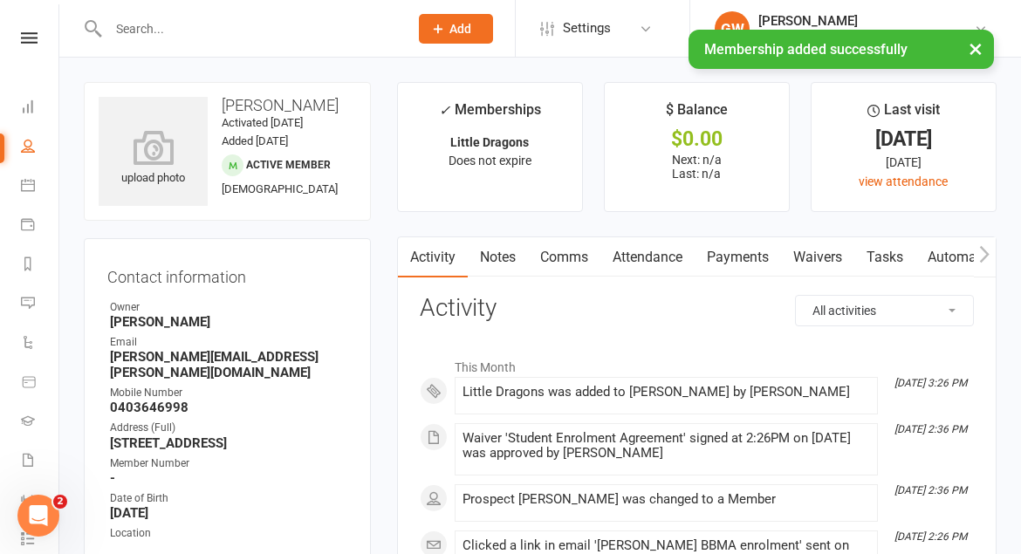
click at [32, 30] on div "× Membership added successfully" at bounding box center [499, 30] width 998 height 0
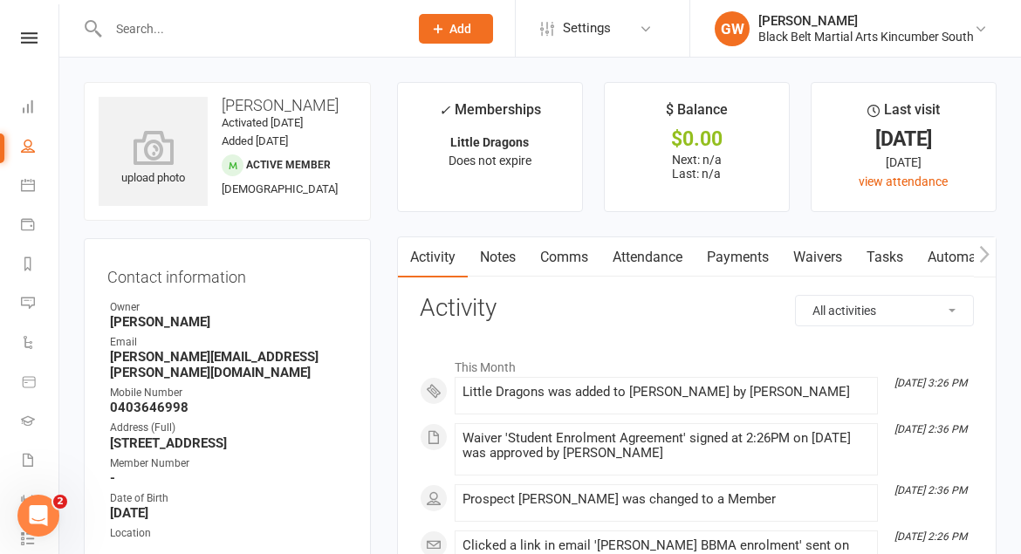
click at [32, 38] on icon at bounding box center [29, 37] width 17 height 11
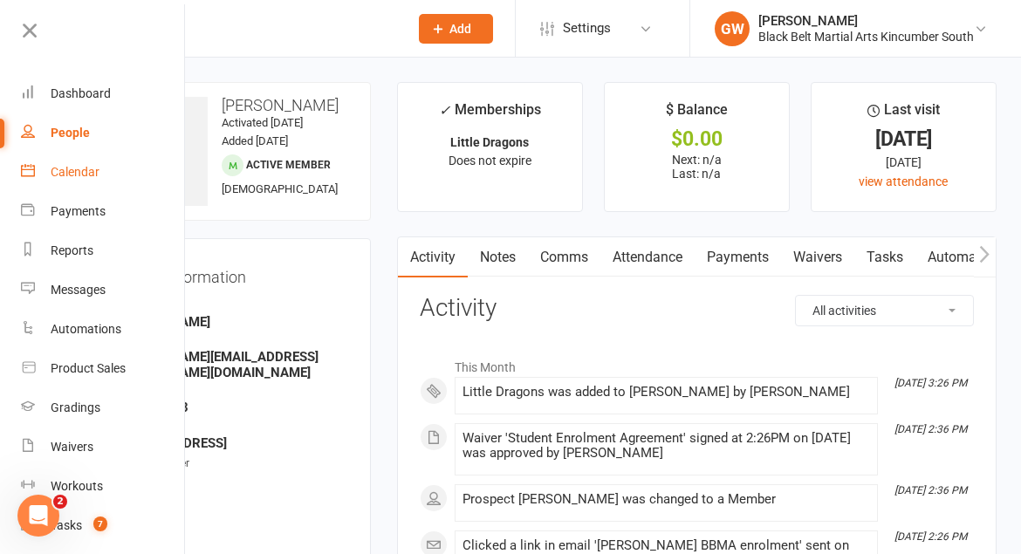
click at [92, 172] on div "Calendar" at bounding box center [75, 172] width 49 height 14
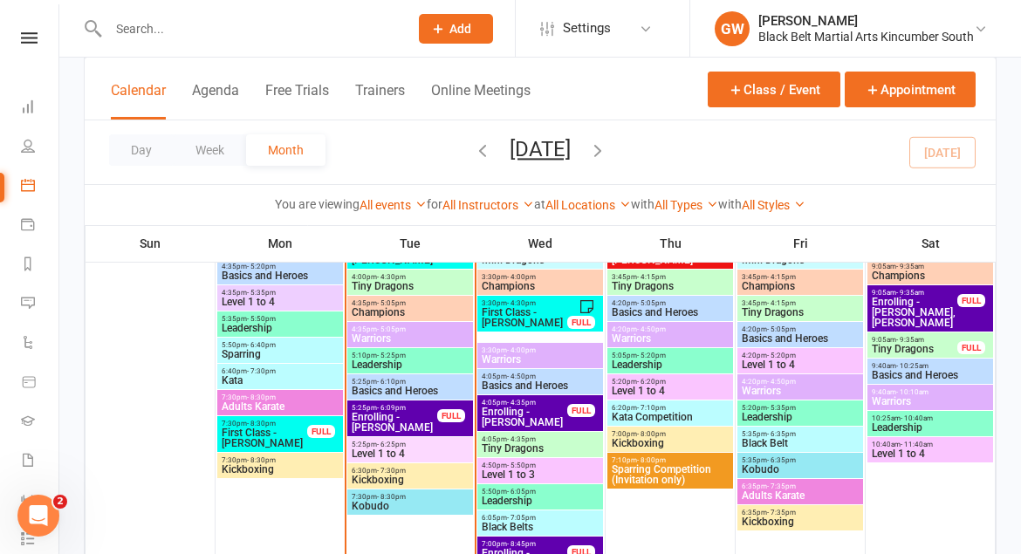
scroll to position [1111, 0]
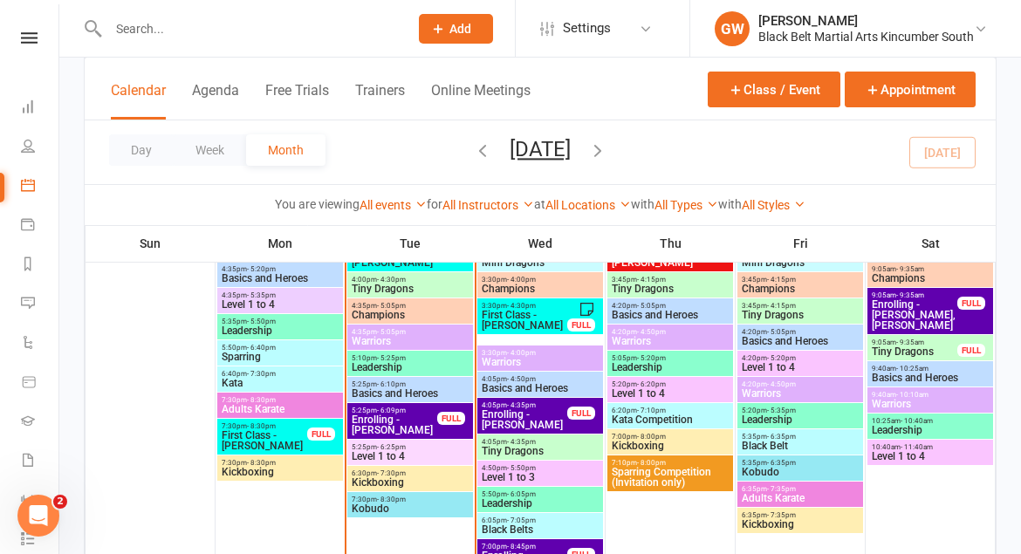
click at [912, 351] on span "Tiny Dragons" at bounding box center [914, 351] width 87 height 10
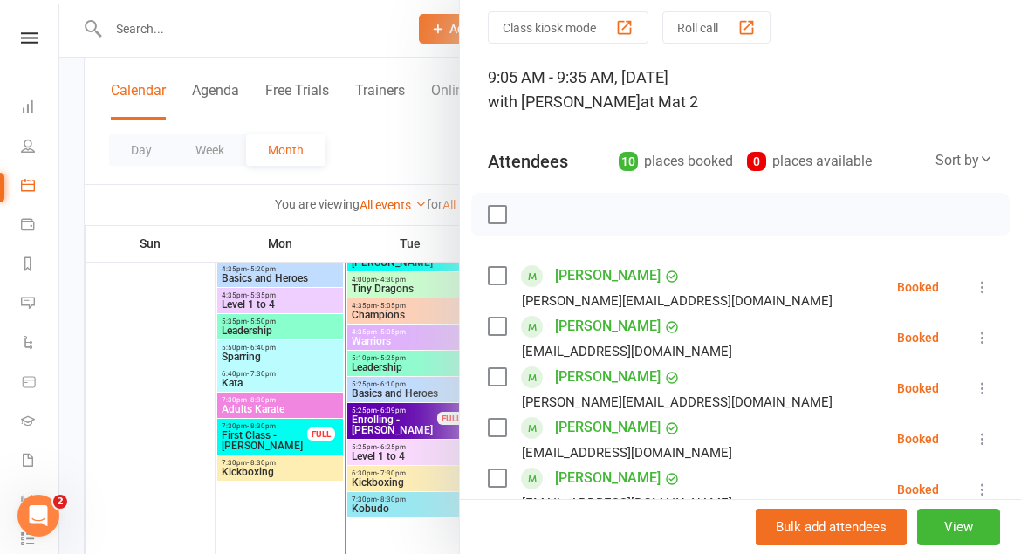
scroll to position [0, 0]
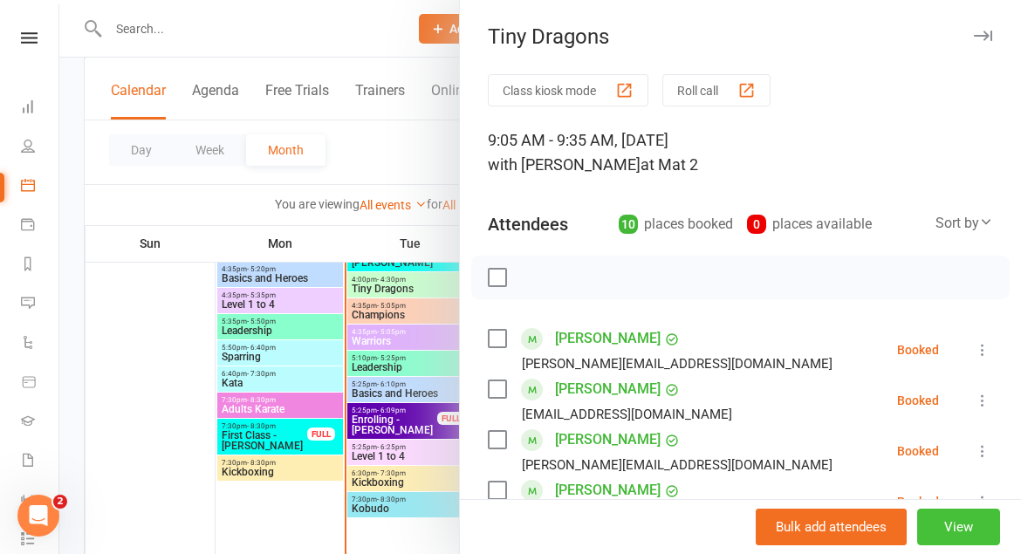
click at [953, 517] on button "View" at bounding box center [958, 527] width 83 height 37
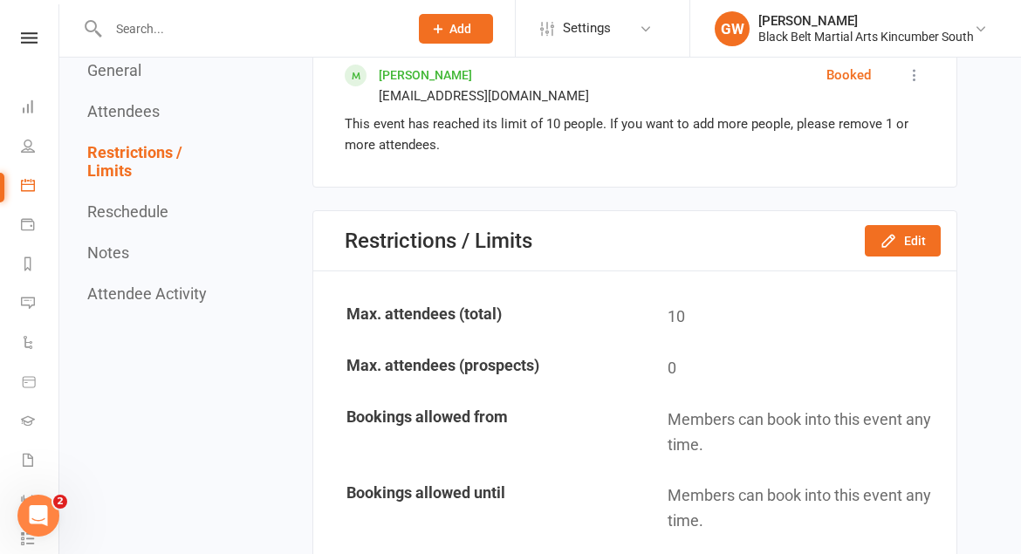
scroll to position [1461, 0]
click at [894, 240] on icon "button" at bounding box center [888, 239] width 17 height 17
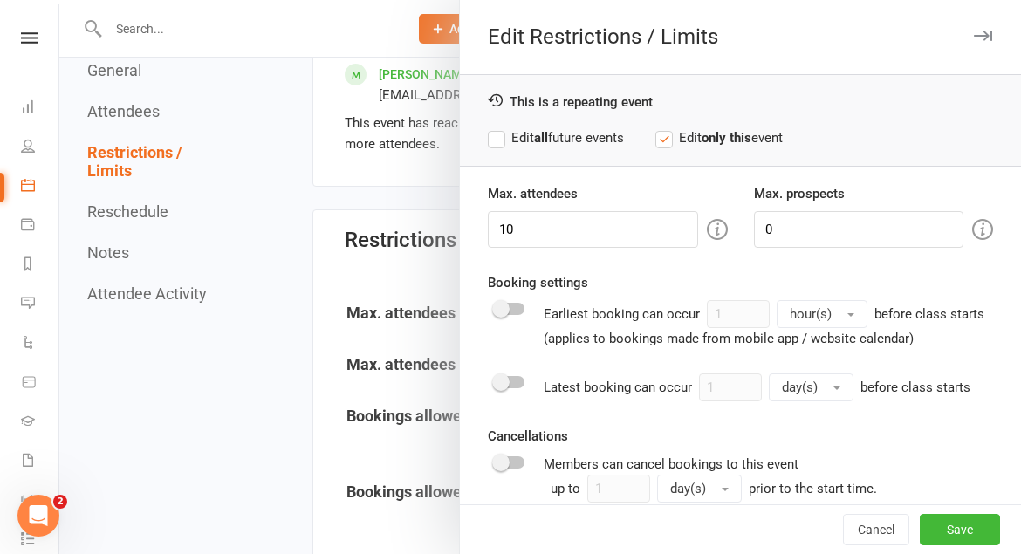
click at [498, 137] on label "Edit all future events" at bounding box center [556, 137] width 136 height 21
click at [560, 241] on input "10" at bounding box center [593, 229] width 210 height 37
type input "12"
click at [944, 524] on button "Save" at bounding box center [960, 529] width 80 height 31
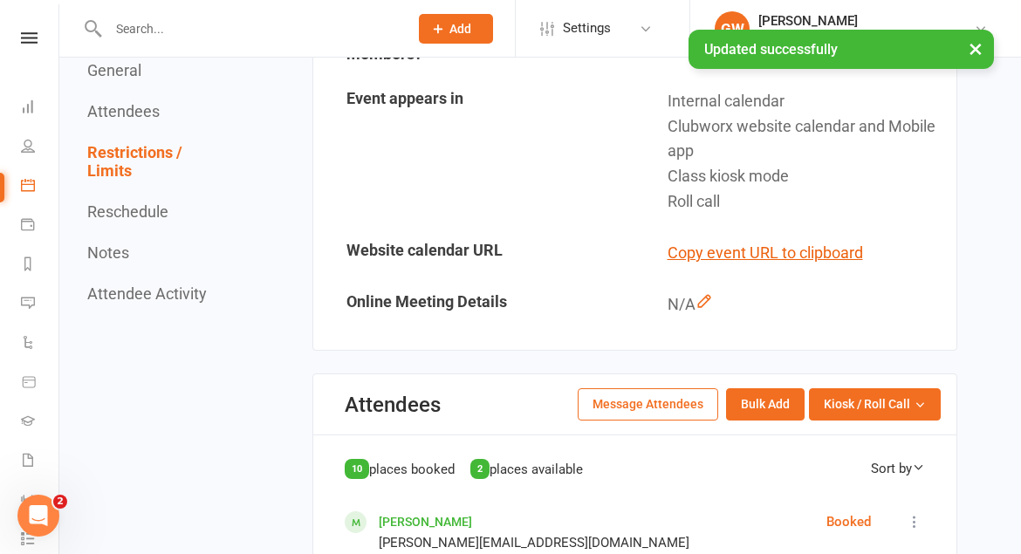
scroll to position [0, 0]
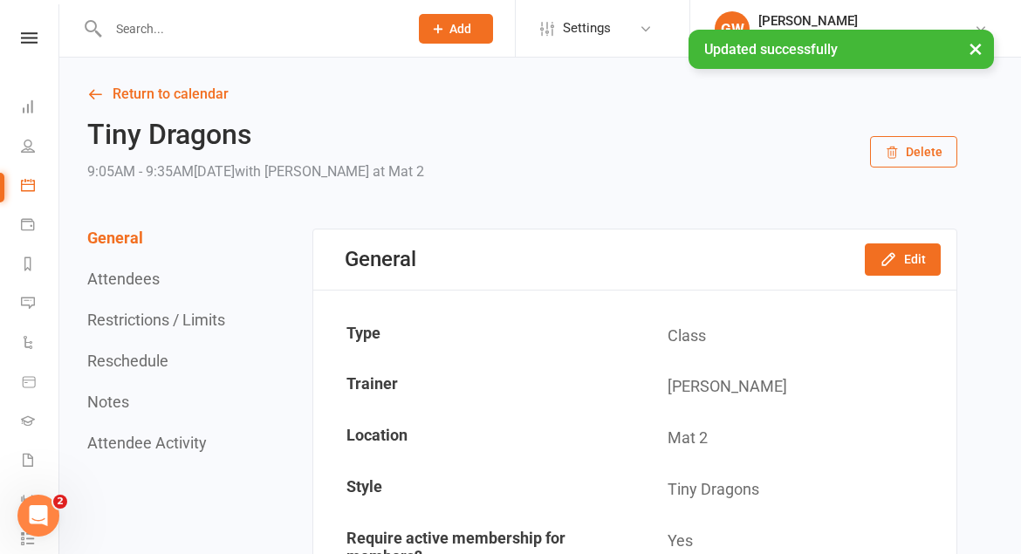
click at [27, 24] on nav "Clubworx Dashboard People Calendar Payments Reports Messages Automations Produc…" at bounding box center [29, 281] width 59 height 554
click at [28, 40] on icon at bounding box center [29, 37] width 17 height 11
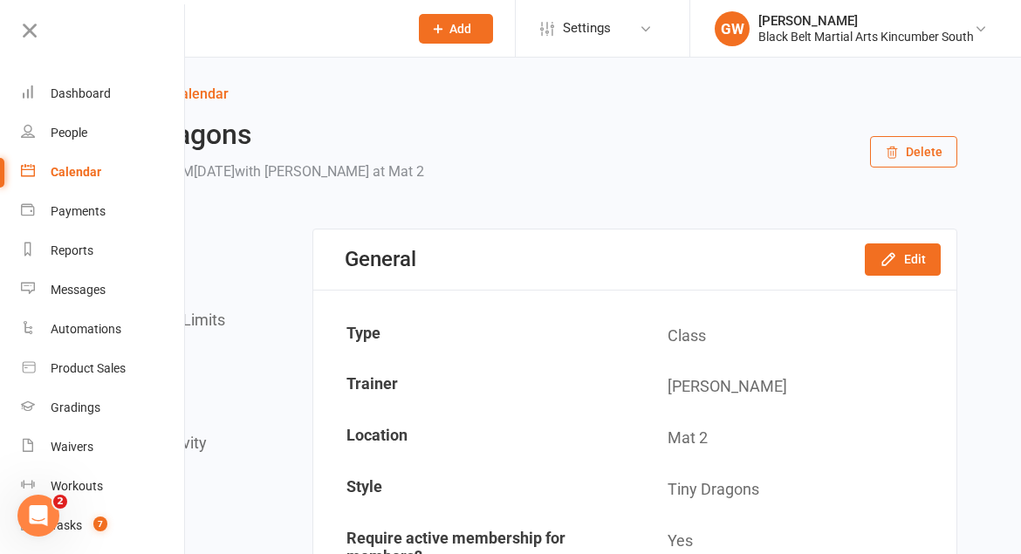
click at [93, 169] on div "Calendar" at bounding box center [76, 172] width 51 height 14
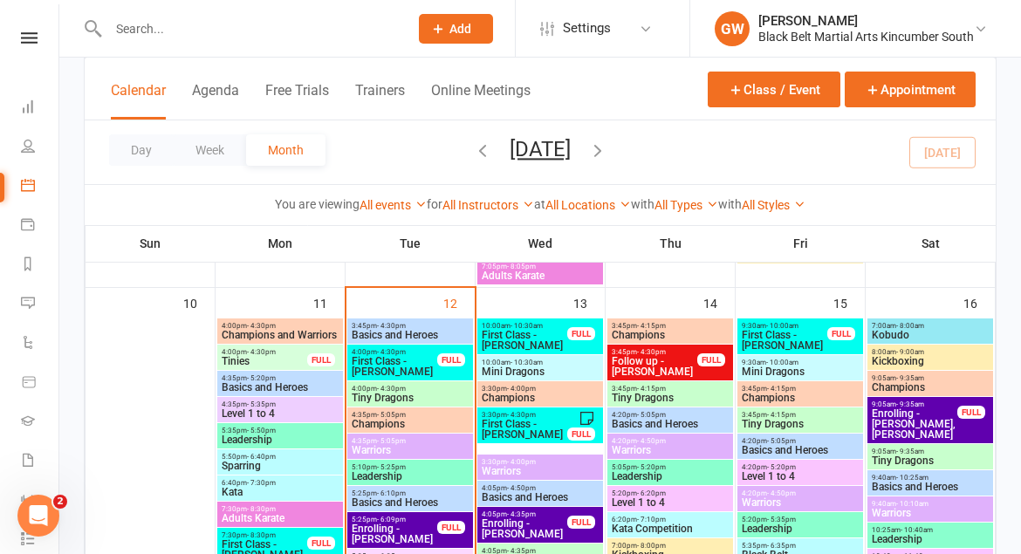
scroll to position [1034, 0]
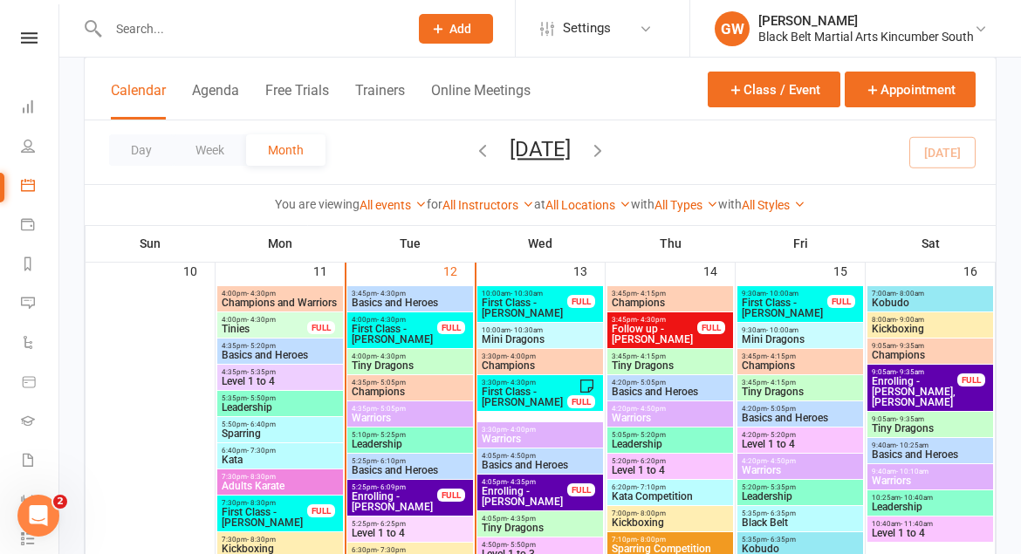
click at [935, 428] on span "Tiny Dragons" at bounding box center [930, 428] width 119 height 10
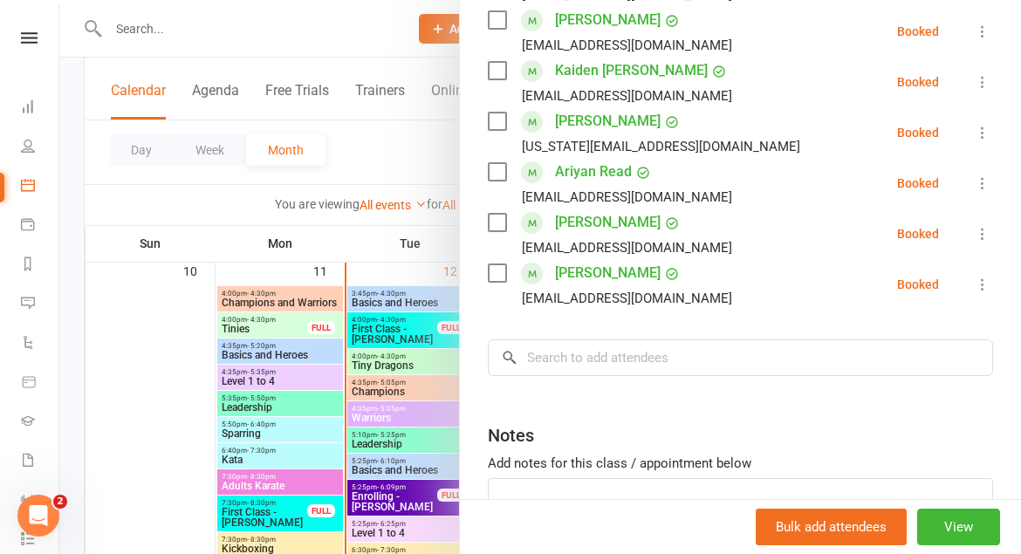
scroll to position [521, 0]
click at [812, 349] on input "search" at bounding box center [740, 357] width 505 height 37
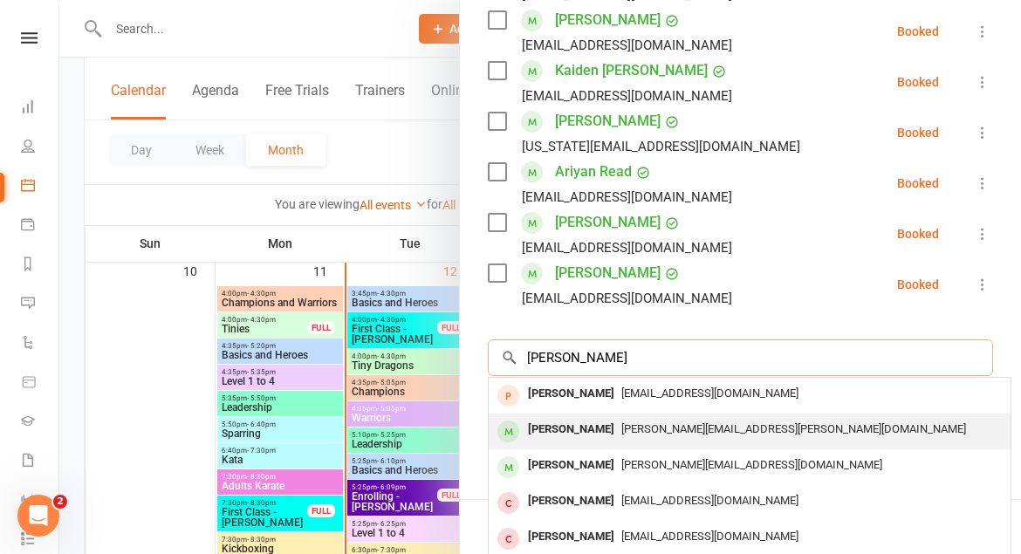
type input "[PERSON_NAME]"
click at [704, 423] on span "[PERSON_NAME][EMAIL_ADDRESS][PERSON_NAME][DOMAIN_NAME]" at bounding box center [793, 428] width 345 height 13
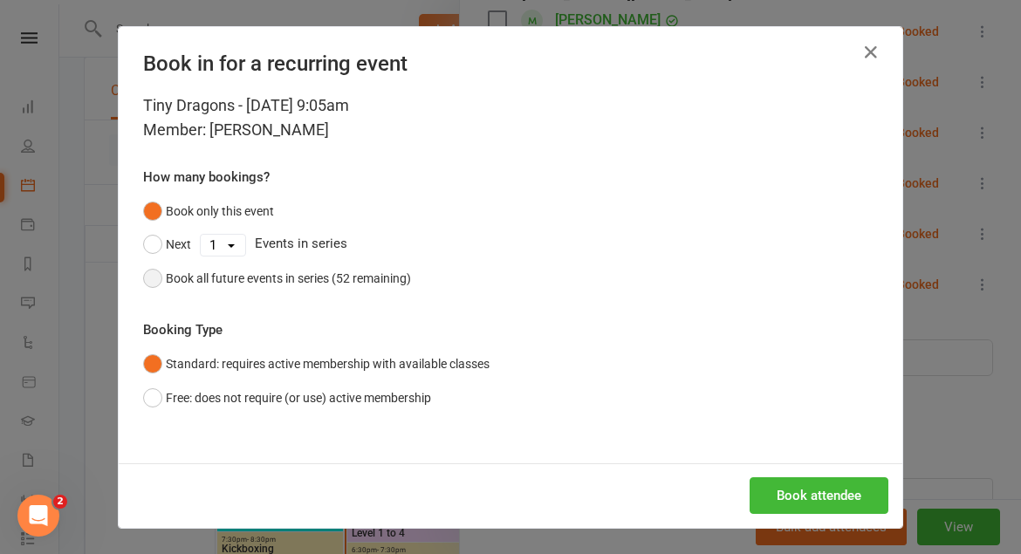
click at [159, 271] on button "Book all future events in series (52 remaining)" at bounding box center [277, 278] width 268 height 33
click at [837, 504] on button "Book attendee" at bounding box center [819, 495] width 139 height 37
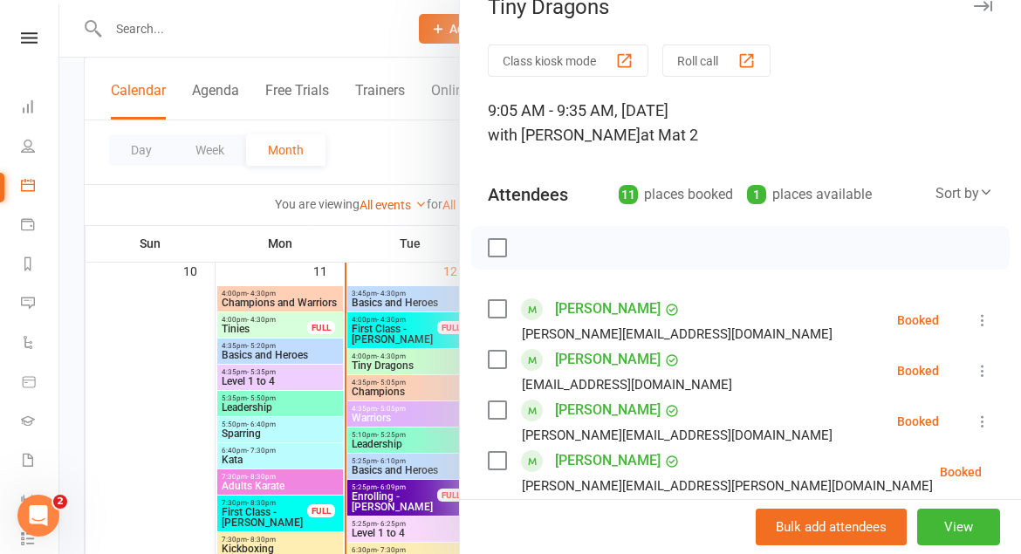
scroll to position [0, 0]
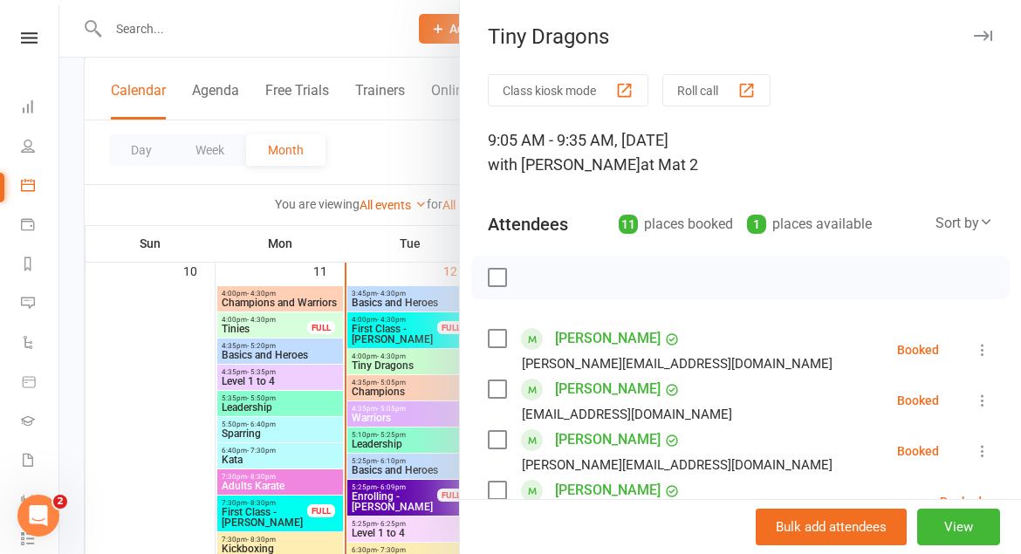
click at [983, 33] on icon "button" at bounding box center [983, 36] width 18 height 10
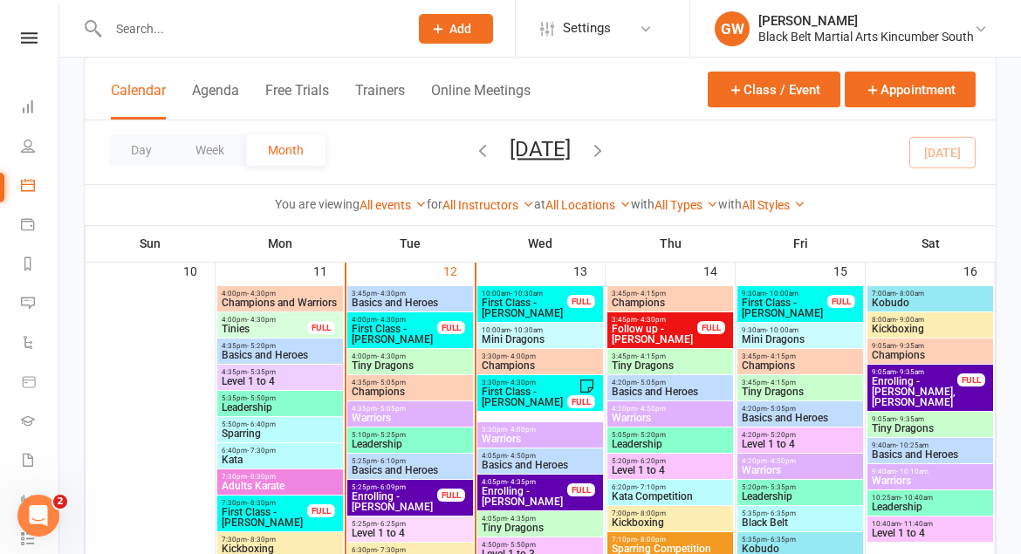
click at [412, 329] on span "First Class - [PERSON_NAME]" at bounding box center [394, 334] width 87 height 21
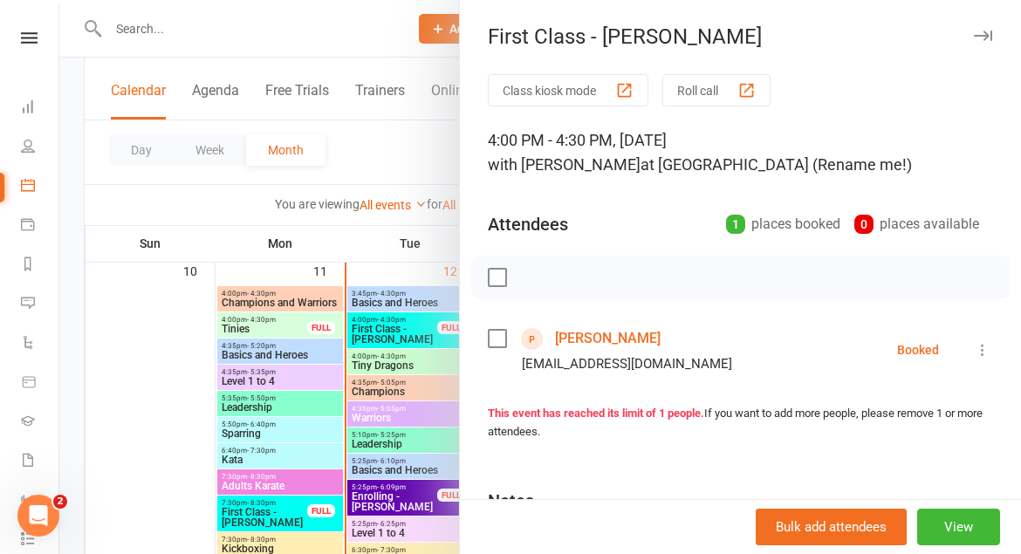
click at [980, 38] on icon "button" at bounding box center [983, 36] width 18 height 10
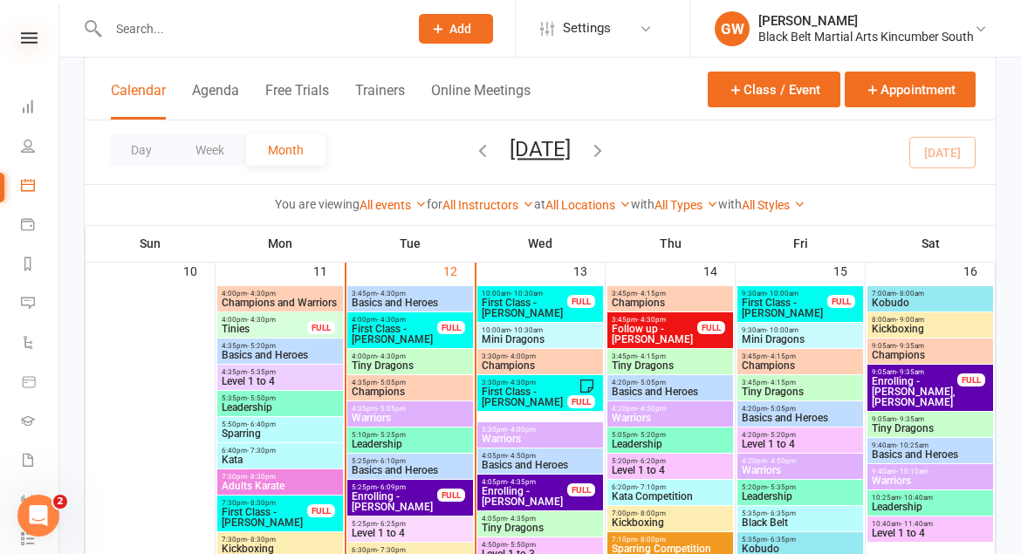
click at [33, 40] on icon at bounding box center [29, 37] width 17 height 11
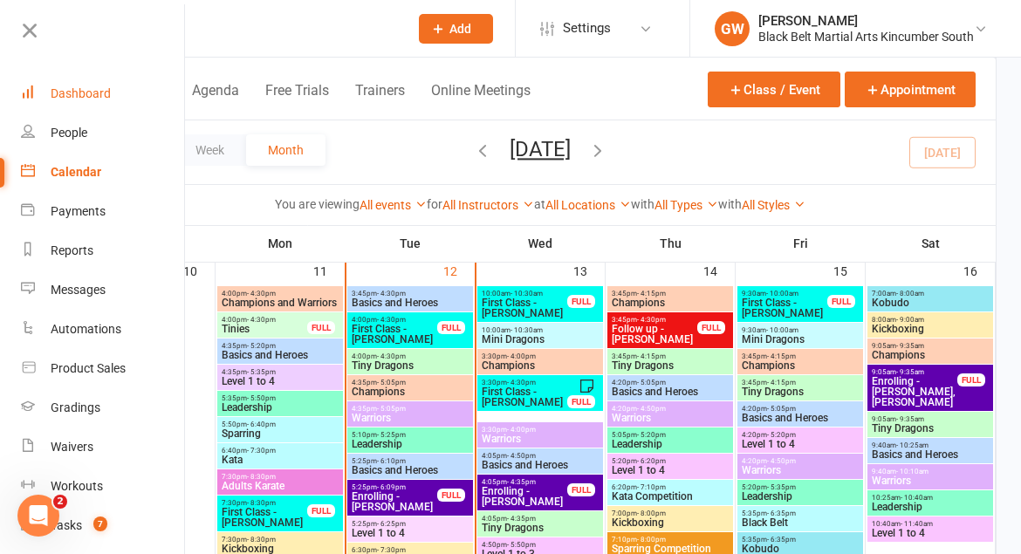
click at [65, 99] on div "Dashboard" at bounding box center [81, 93] width 60 height 14
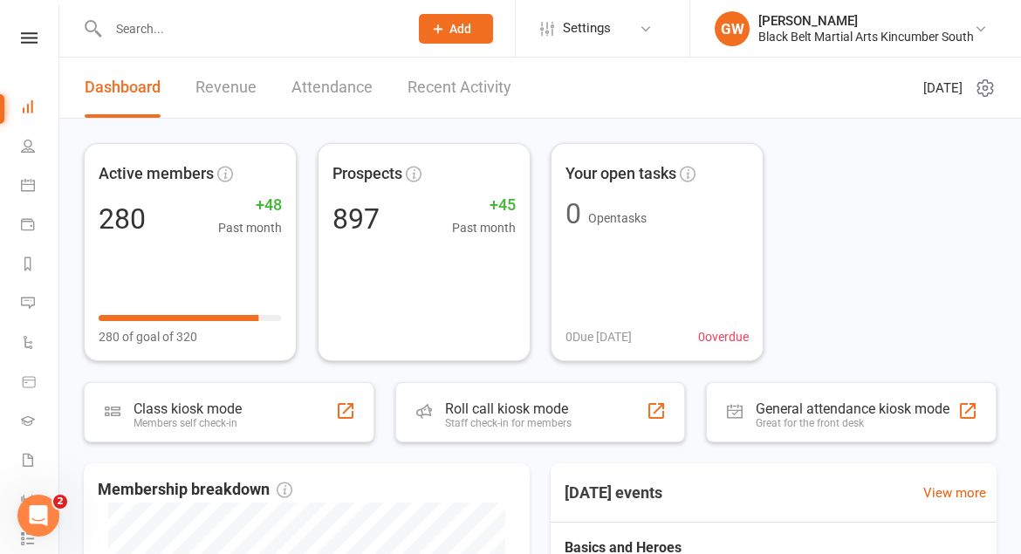
click at [466, 93] on link "Recent Activity" at bounding box center [460, 88] width 104 height 60
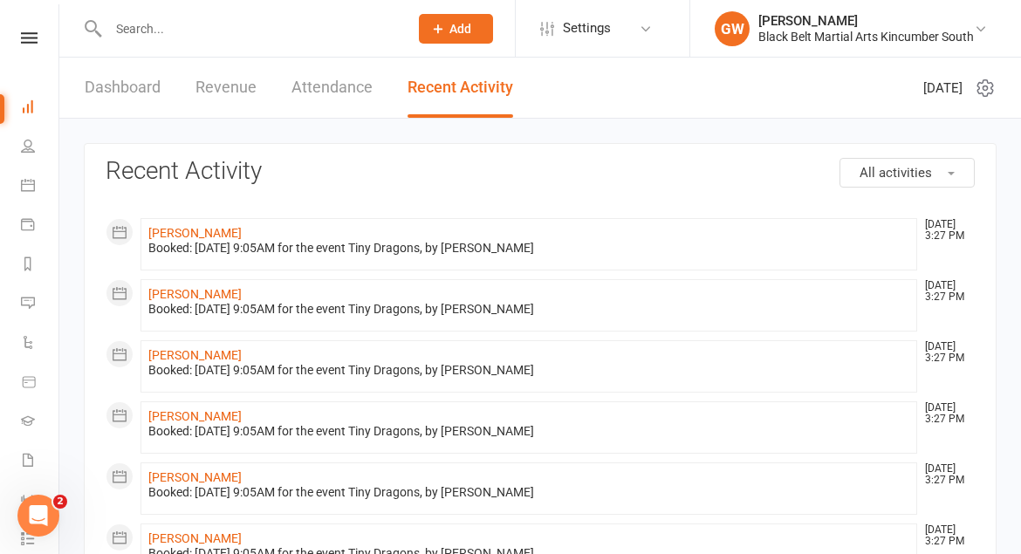
click at [128, 84] on link "Dashboard" at bounding box center [123, 88] width 76 height 60
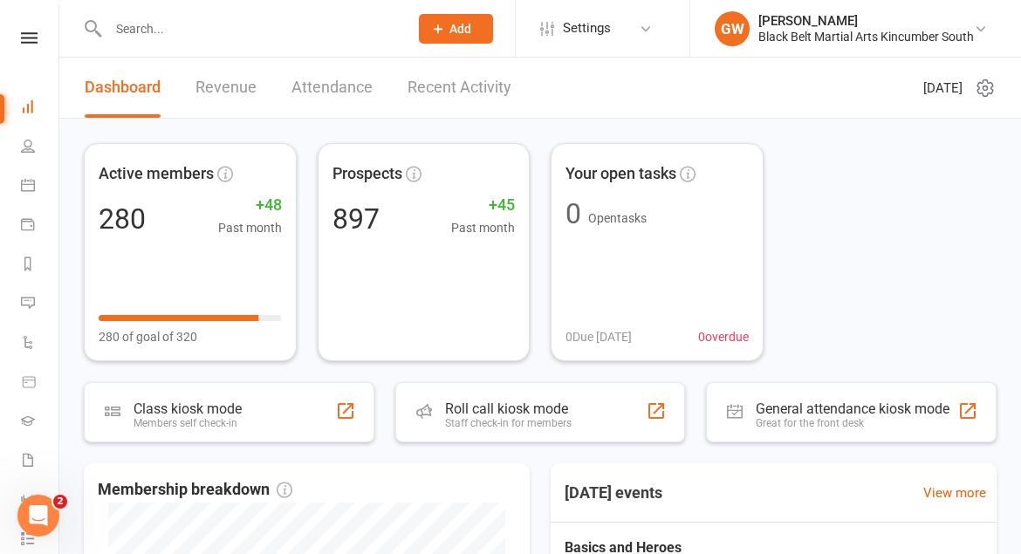
click at [238, 25] on input "text" at bounding box center [249, 29] width 293 height 24
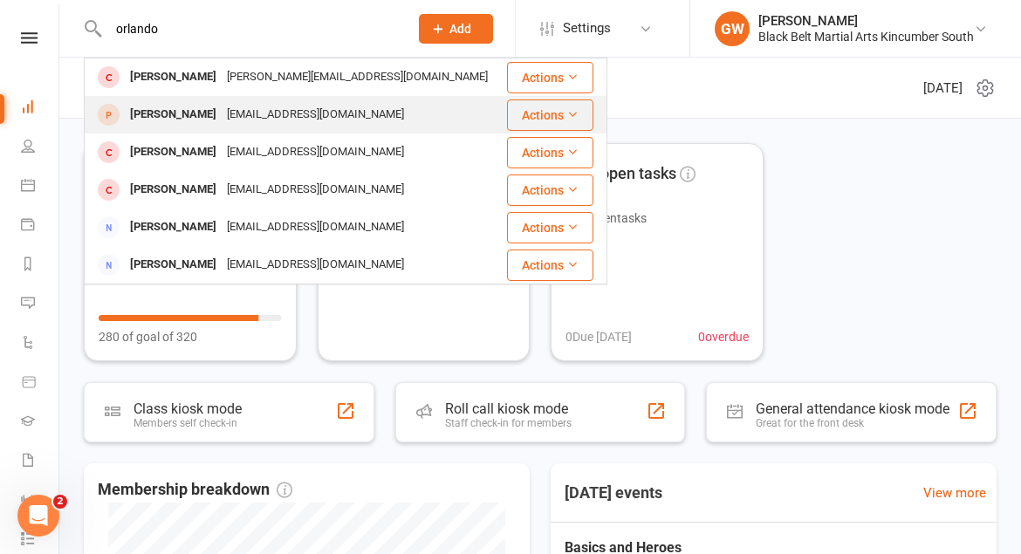
type input "orlando"
click at [256, 114] on div "[EMAIL_ADDRESS][DOMAIN_NAME]" at bounding box center [316, 114] width 188 height 25
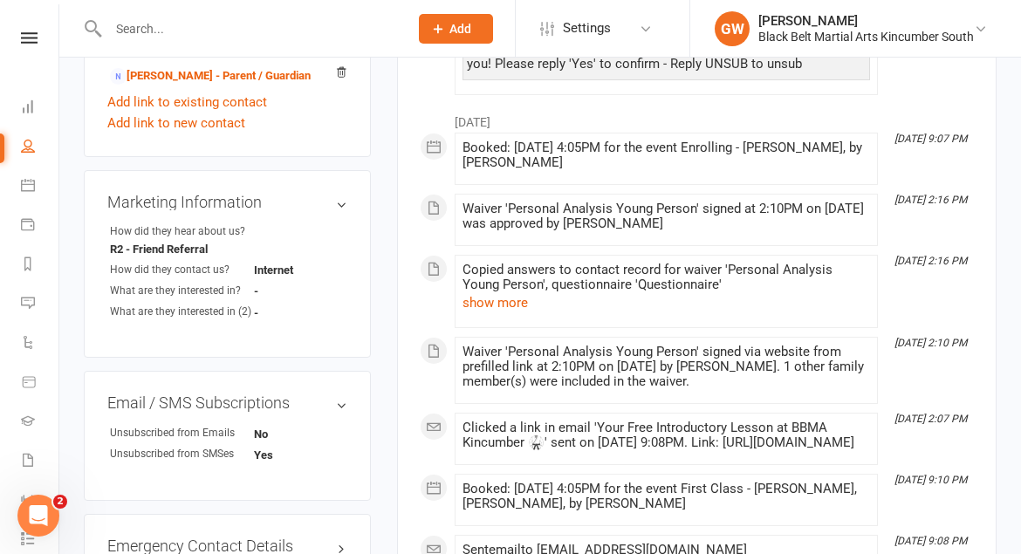
scroll to position [715, 0]
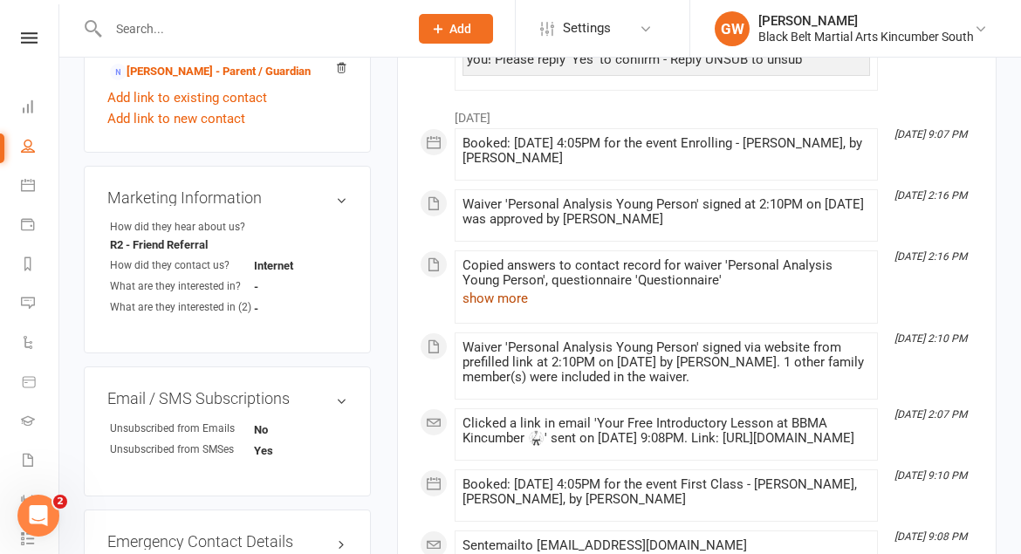
click at [495, 298] on button "show more" at bounding box center [495, 298] width 65 height 21
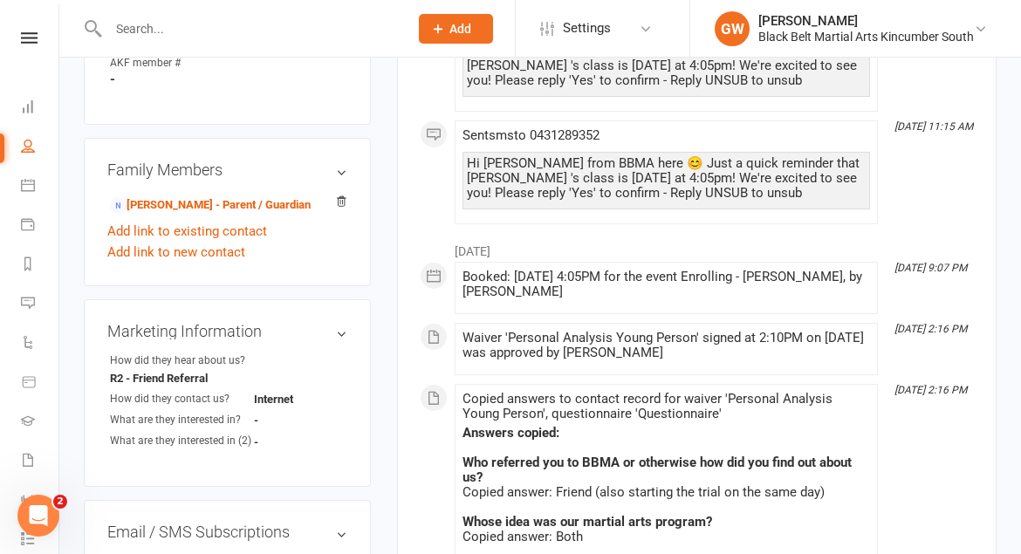
scroll to position [606, 0]
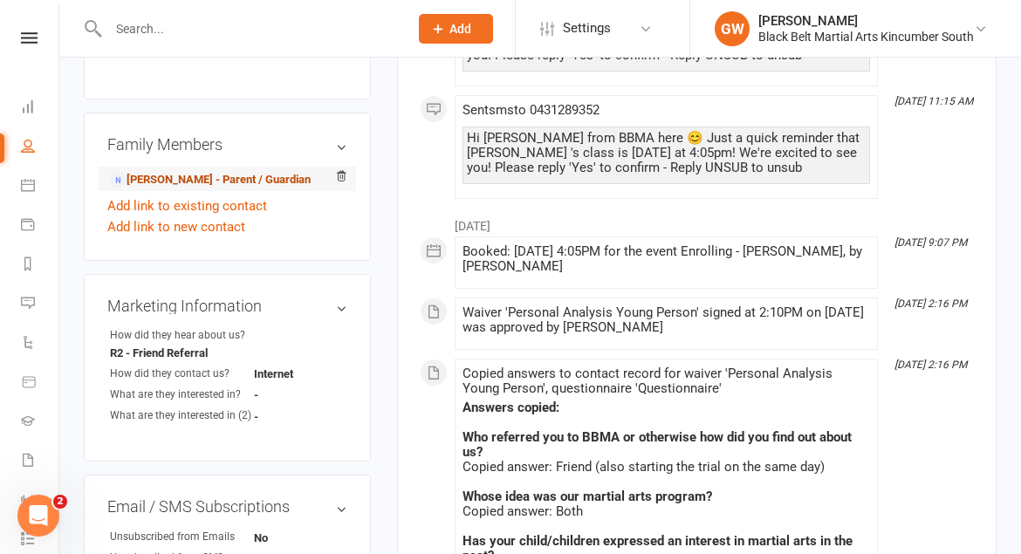
click at [279, 189] on link "[PERSON_NAME] - Parent / Guardian" at bounding box center [210, 180] width 201 height 18
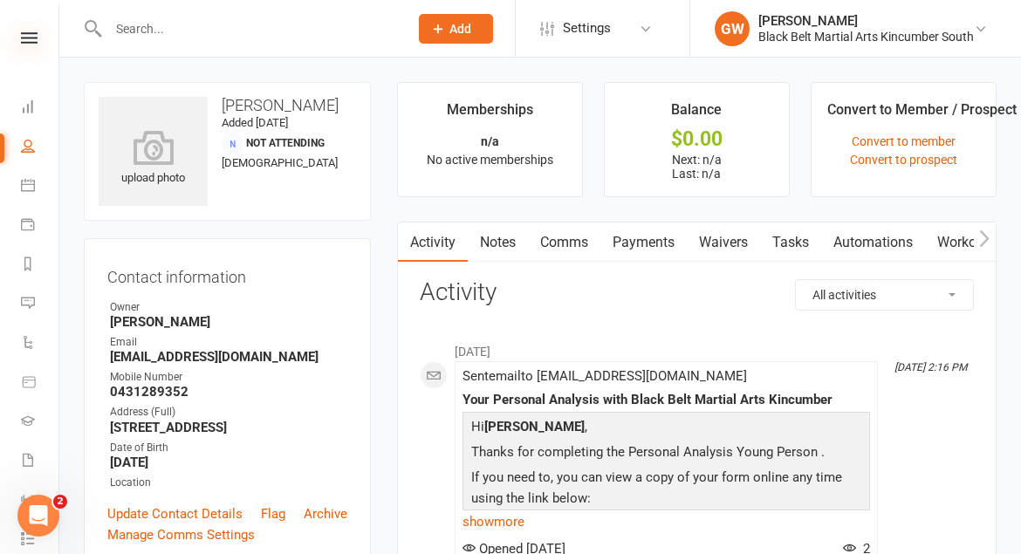
click at [34, 37] on icon at bounding box center [29, 37] width 17 height 11
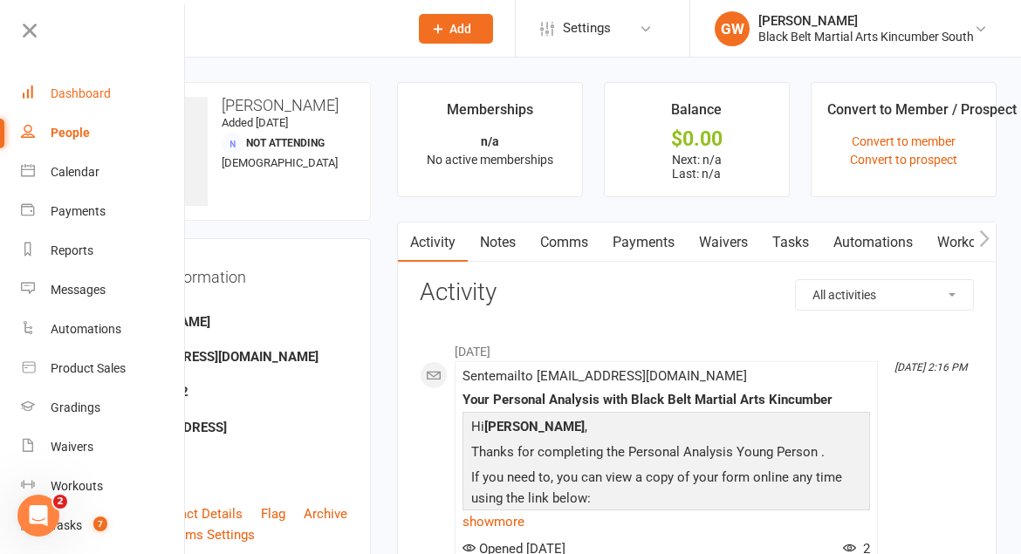
click at [80, 78] on link "Dashboard" at bounding box center [103, 93] width 165 height 39
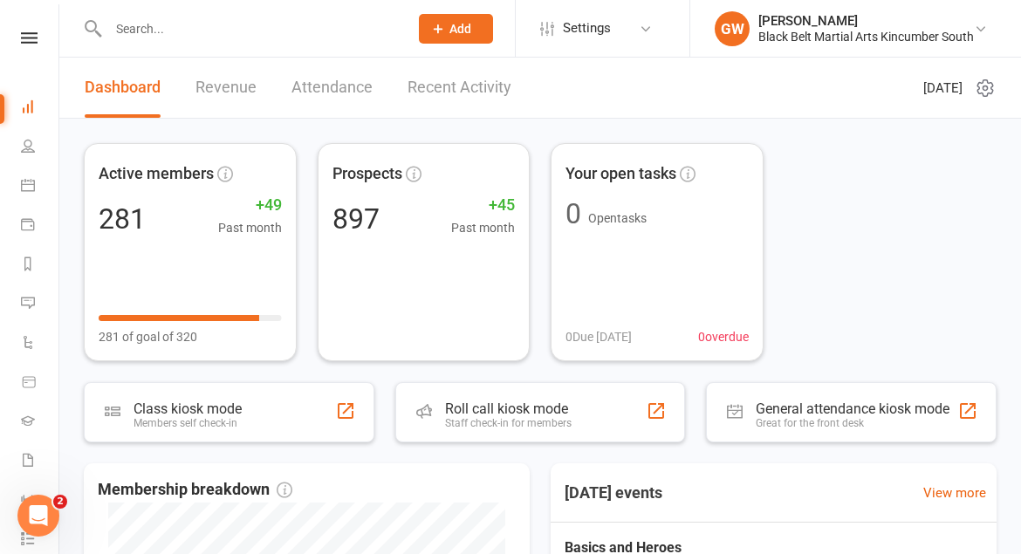
click at [33, 48] on div "Clubworx" at bounding box center [29, 60] width 58 height 57
click at [33, 45] on div "Clubworx" at bounding box center [29, 60] width 58 height 57
click at [33, 42] on icon at bounding box center [29, 37] width 17 height 11
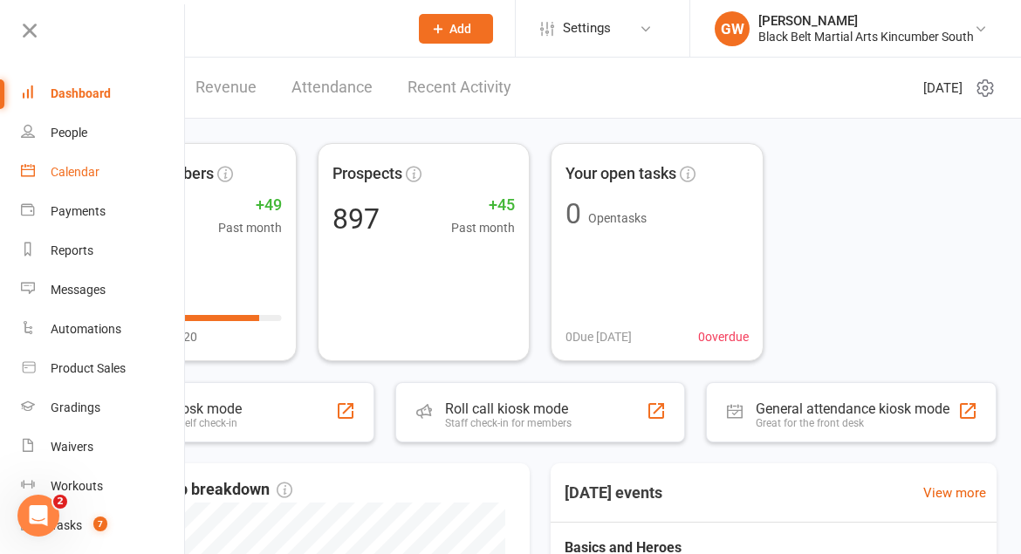
click at [82, 171] on div "Calendar" at bounding box center [75, 172] width 49 height 14
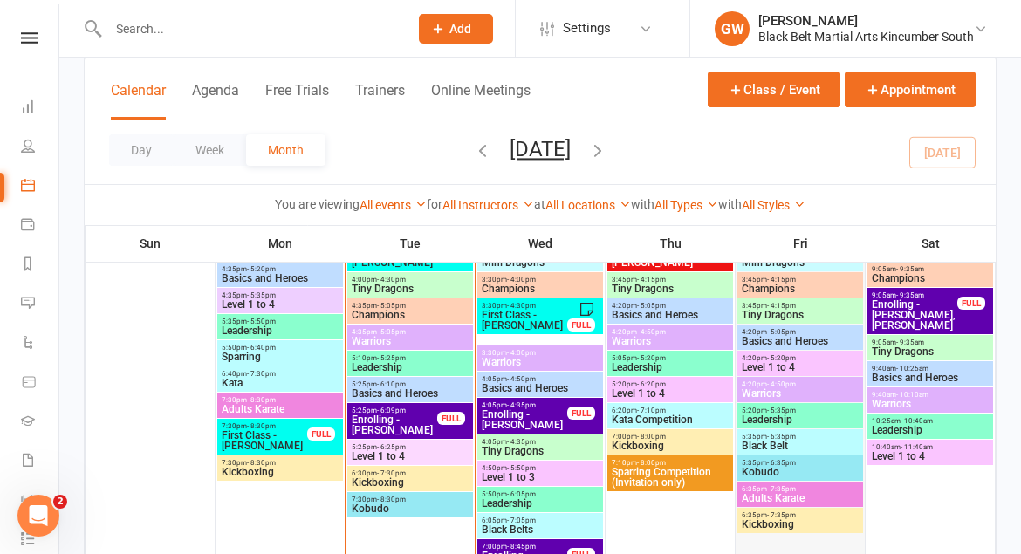
scroll to position [1117, 0]
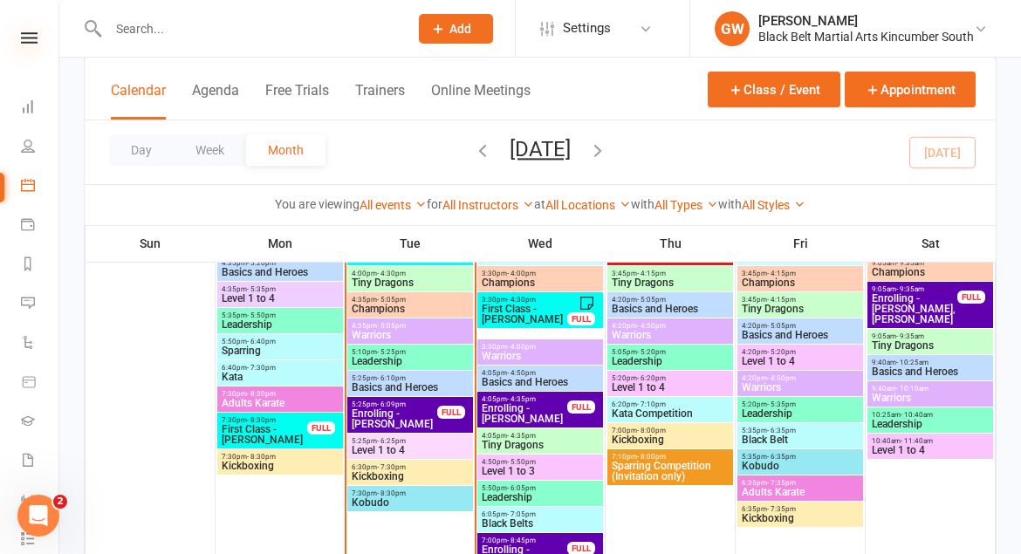
click at [31, 41] on icon at bounding box center [29, 37] width 17 height 11
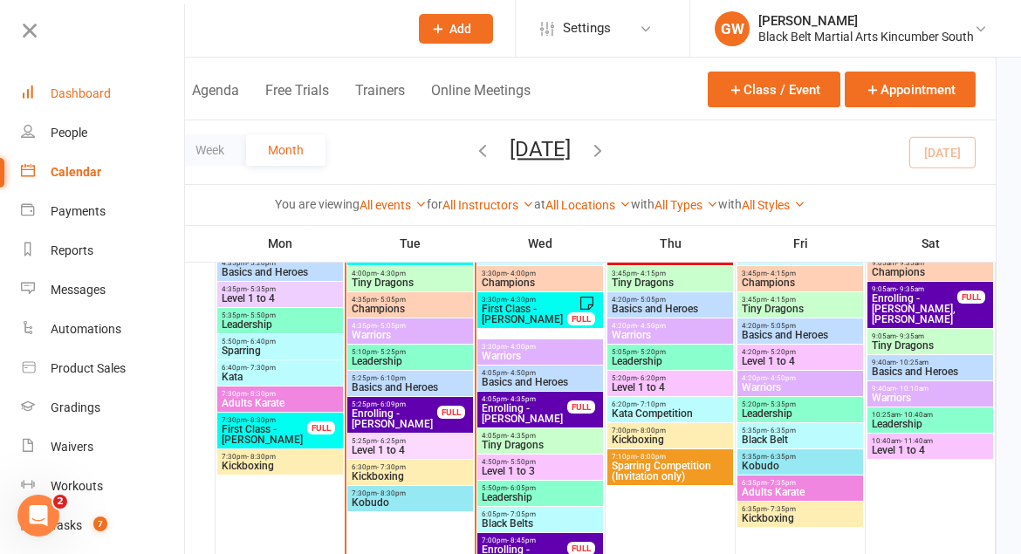
click at [71, 99] on div "Dashboard" at bounding box center [81, 93] width 60 height 14
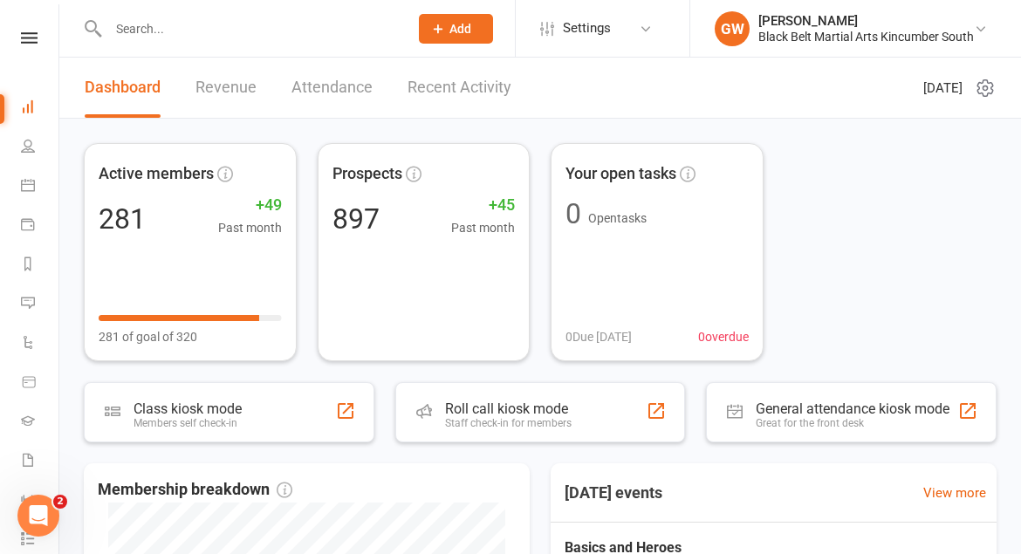
click at [304, 35] on input "text" at bounding box center [249, 29] width 293 height 24
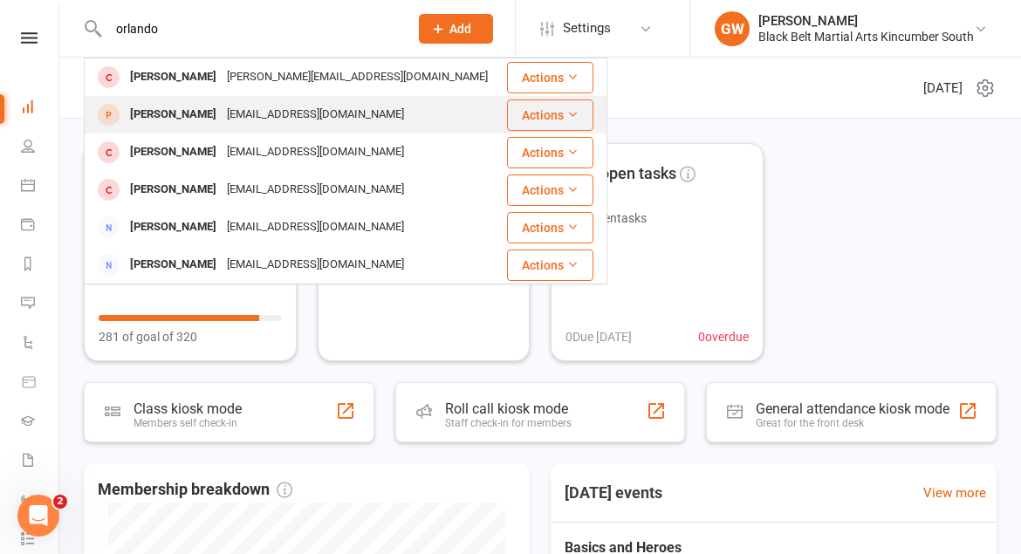
type input "orlando"
click at [264, 112] on div "[EMAIL_ADDRESS][DOMAIN_NAME]" at bounding box center [316, 114] width 188 height 25
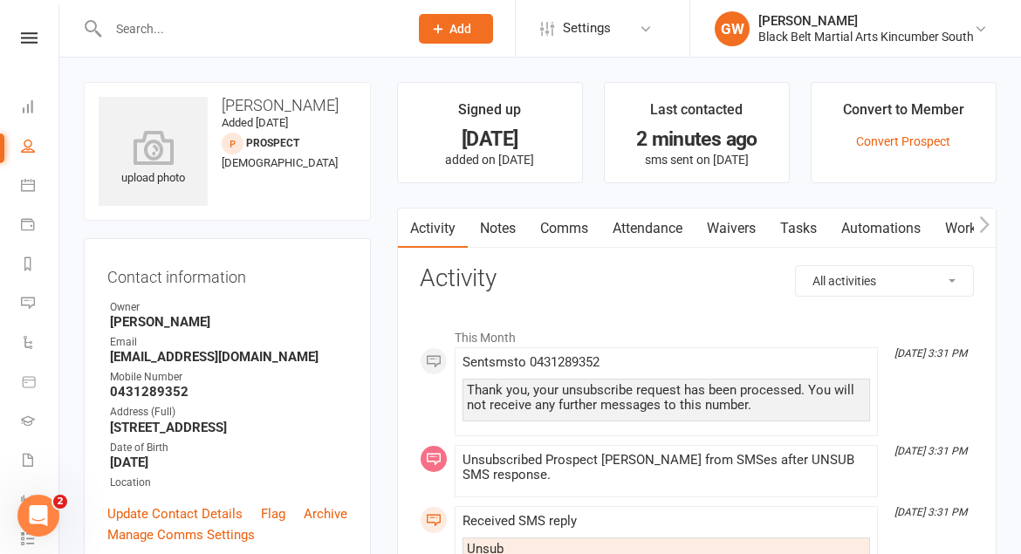
click at [505, 227] on link "Notes" at bounding box center [498, 229] width 60 height 40
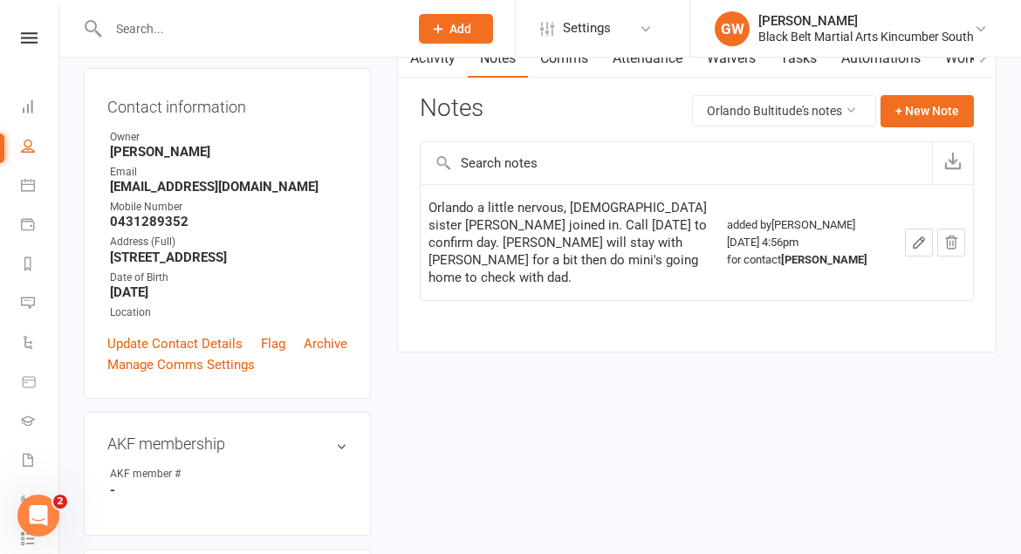
scroll to position [165, 0]
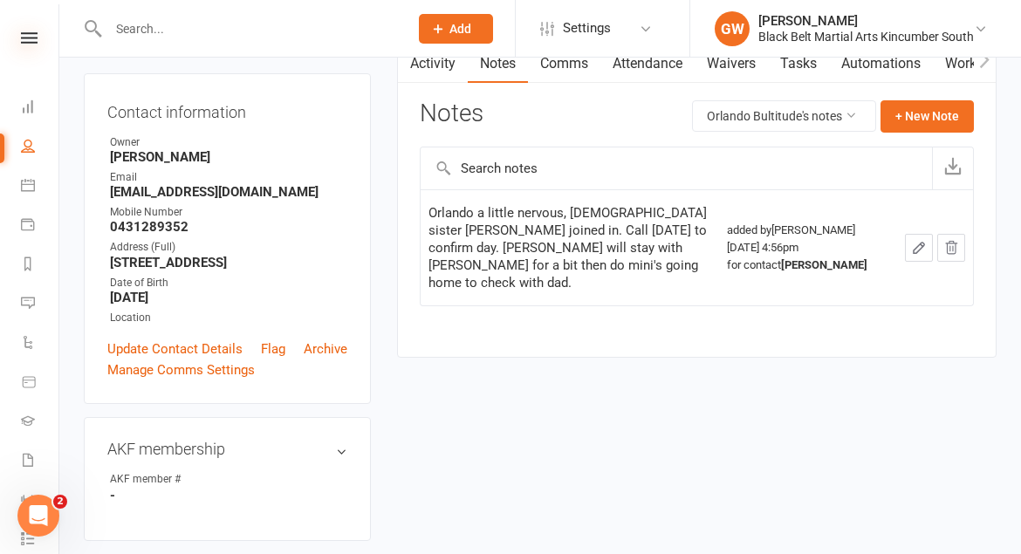
click at [31, 37] on icon at bounding box center [29, 37] width 17 height 11
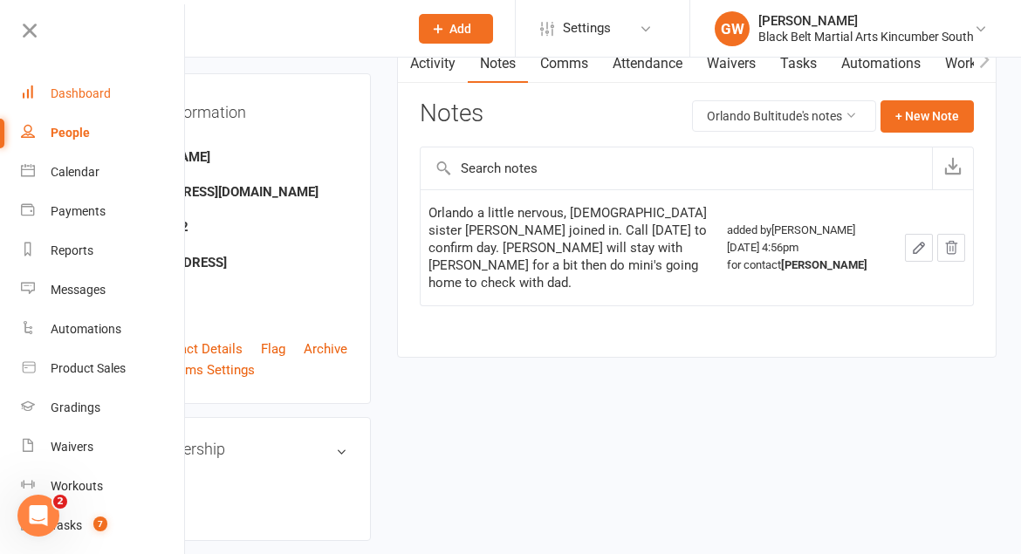
click at [81, 85] on link "Dashboard" at bounding box center [103, 93] width 165 height 39
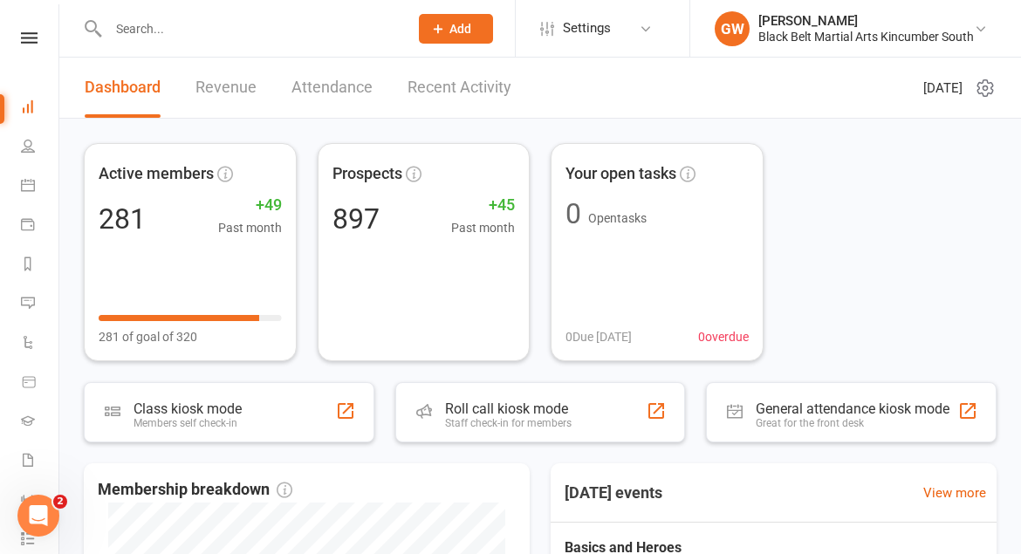
click at [481, 88] on link "Recent Activity" at bounding box center [460, 88] width 104 height 60
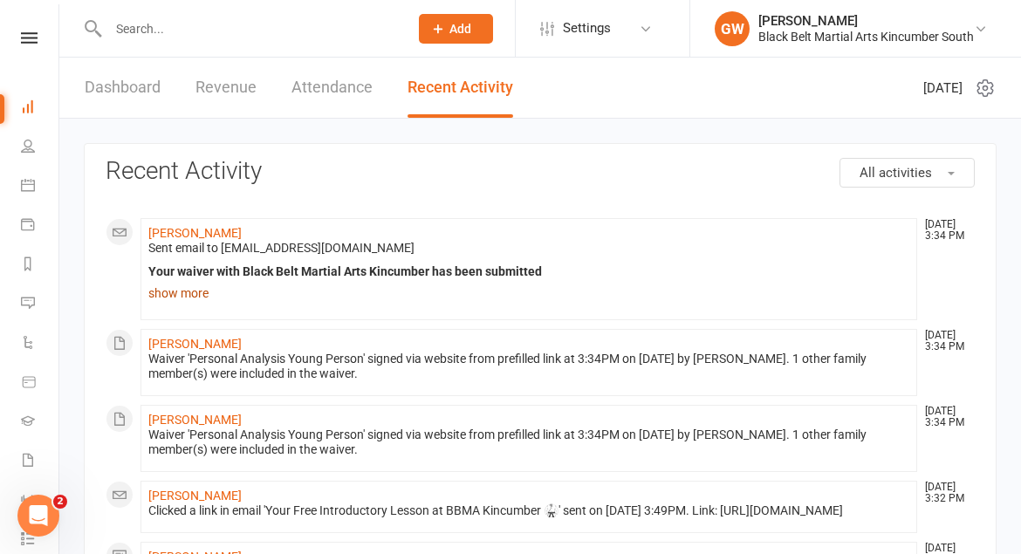
click at [164, 297] on link "show more" at bounding box center [528, 293] width 761 height 24
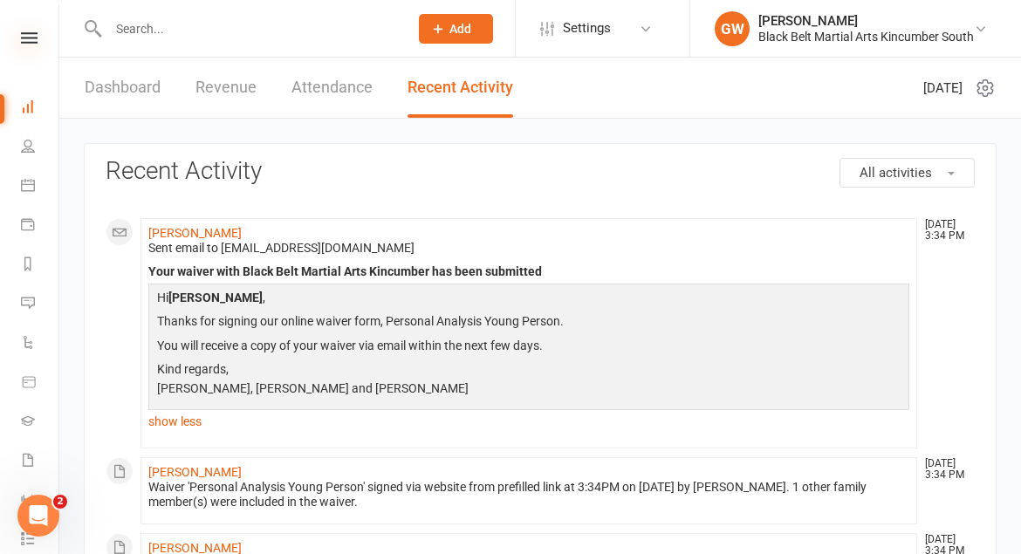
click at [25, 38] on icon at bounding box center [29, 37] width 17 height 11
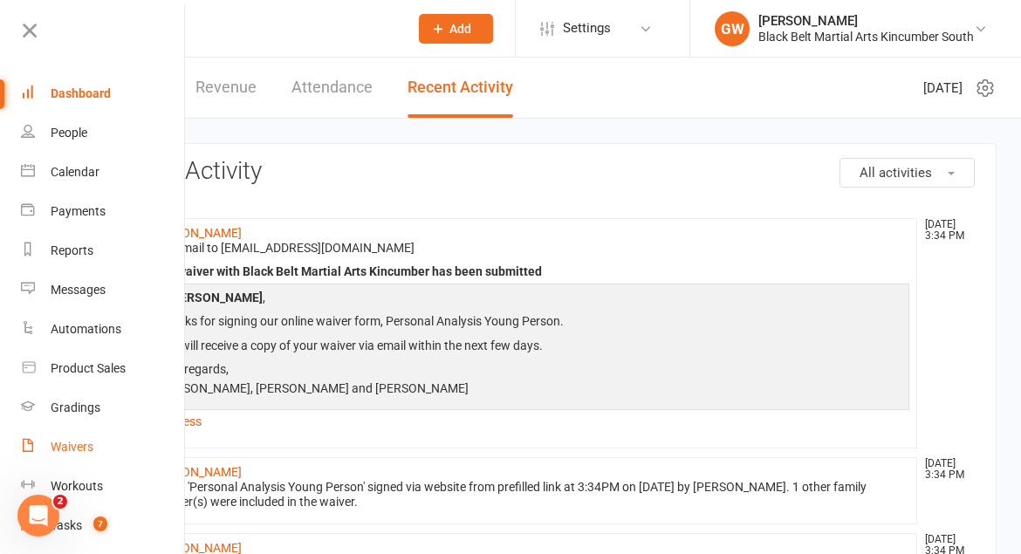
click at [86, 443] on div "Waivers" at bounding box center [72, 447] width 43 height 14
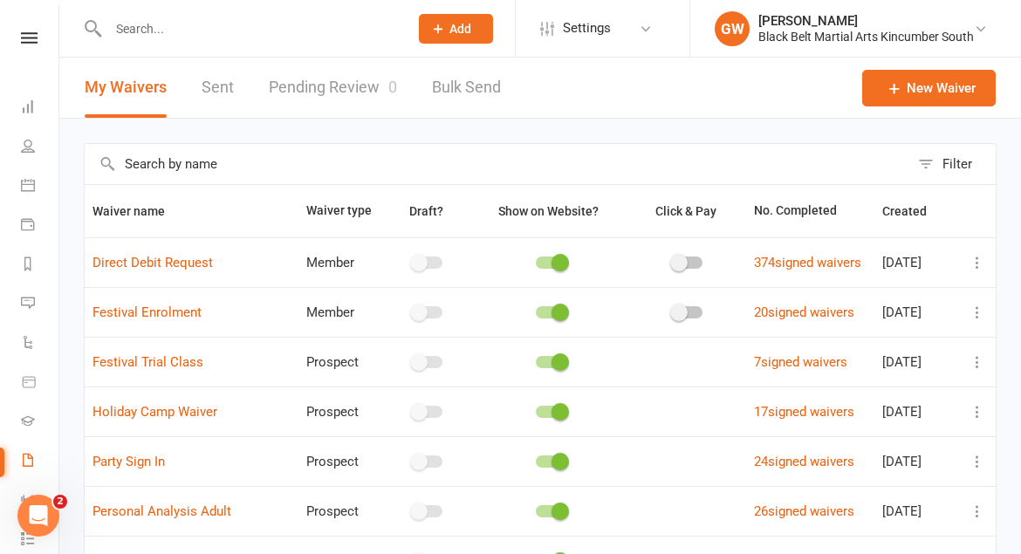
click at [356, 88] on link "Pending Review 0" at bounding box center [333, 88] width 128 height 60
select select "50"
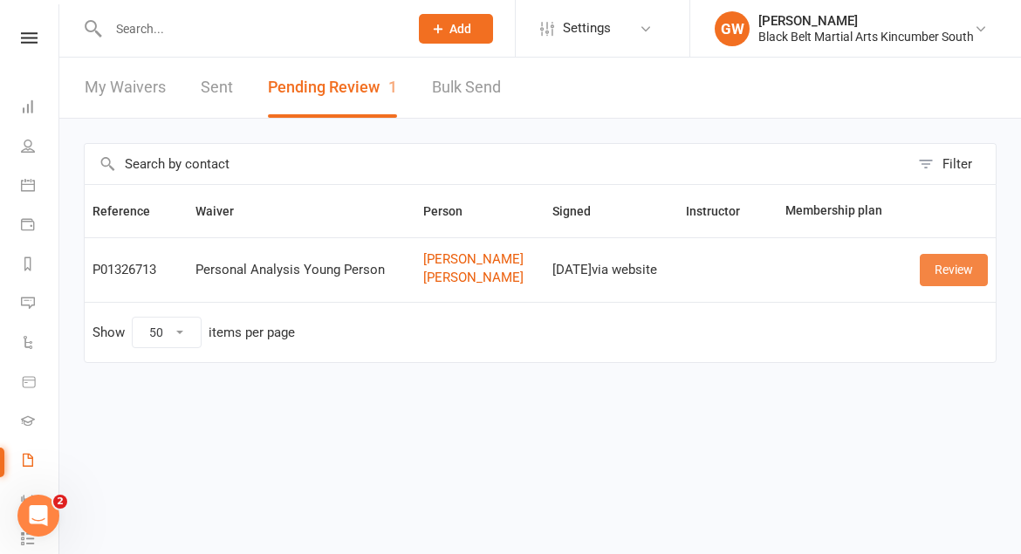
click at [941, 271] on link "Review" at bounding box center [954, 269] width 68 height 31
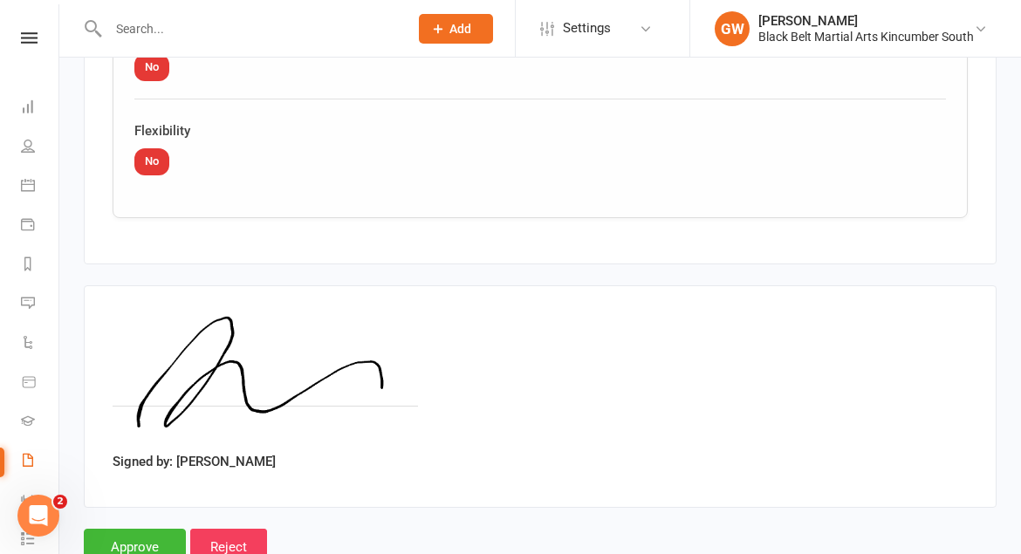
scroll to position [4360, 0]
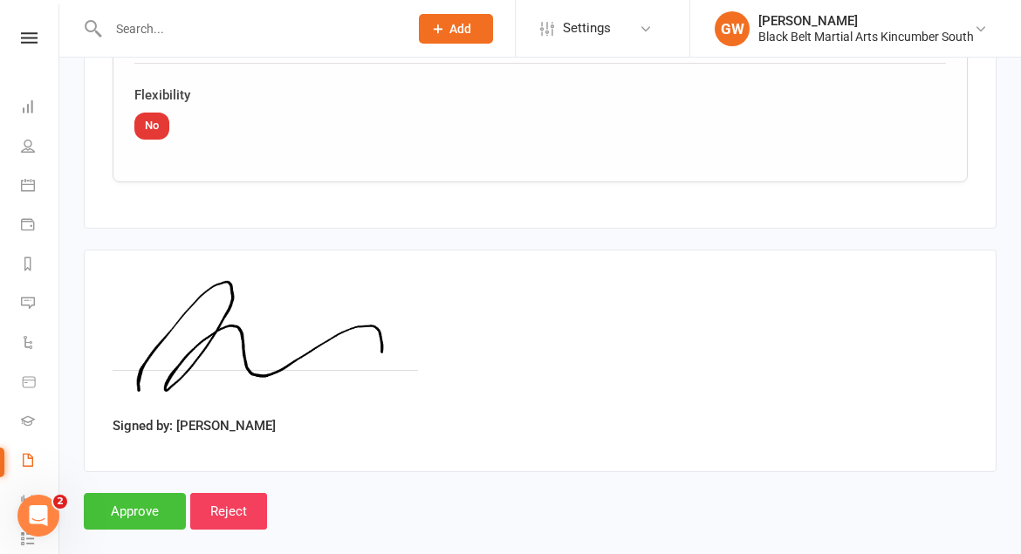
click at [170, 493] on input "Approve" at bounding box center [135, 511] width 102 height 37
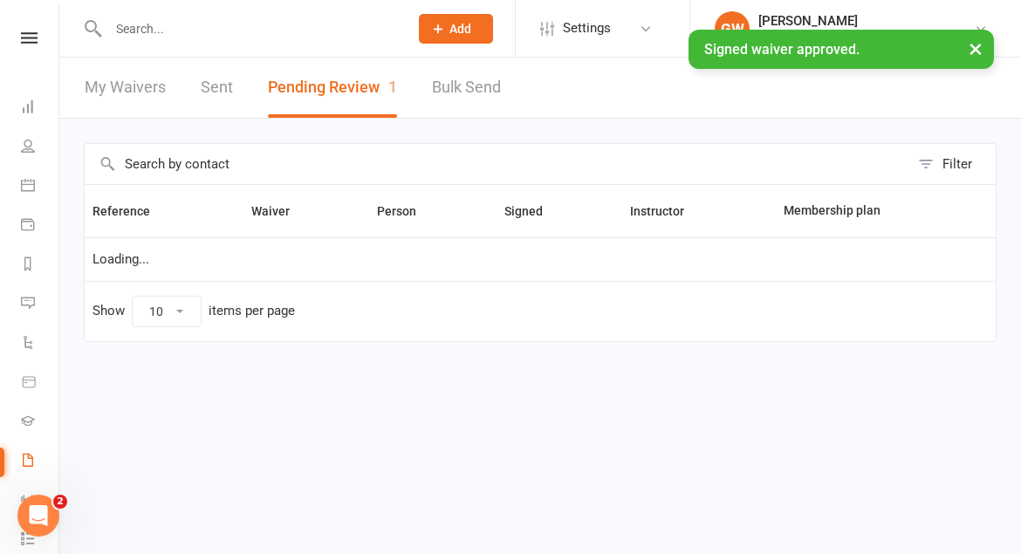
select select "50"
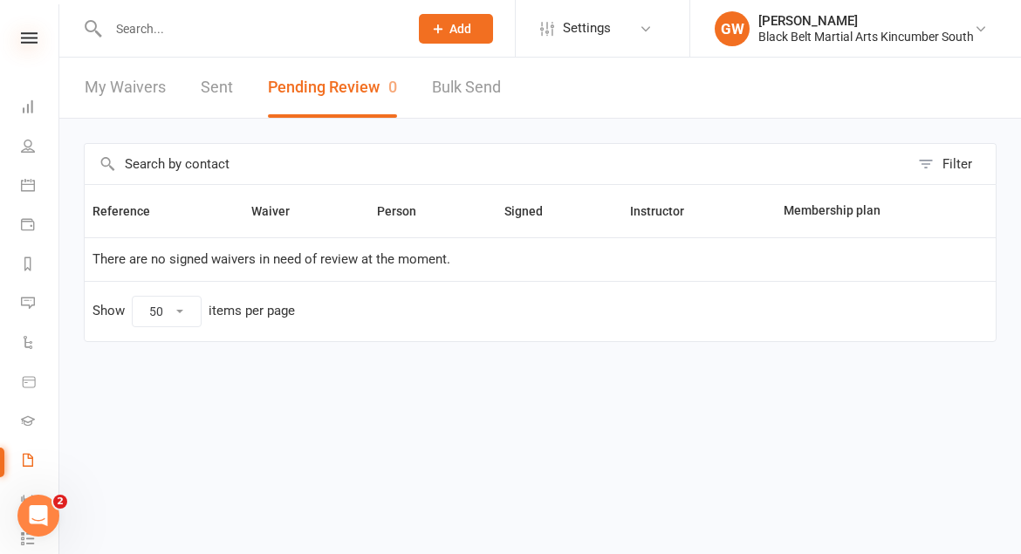
click at [26, 42] on icon at bounding box center [29, 37] width 17 height 11
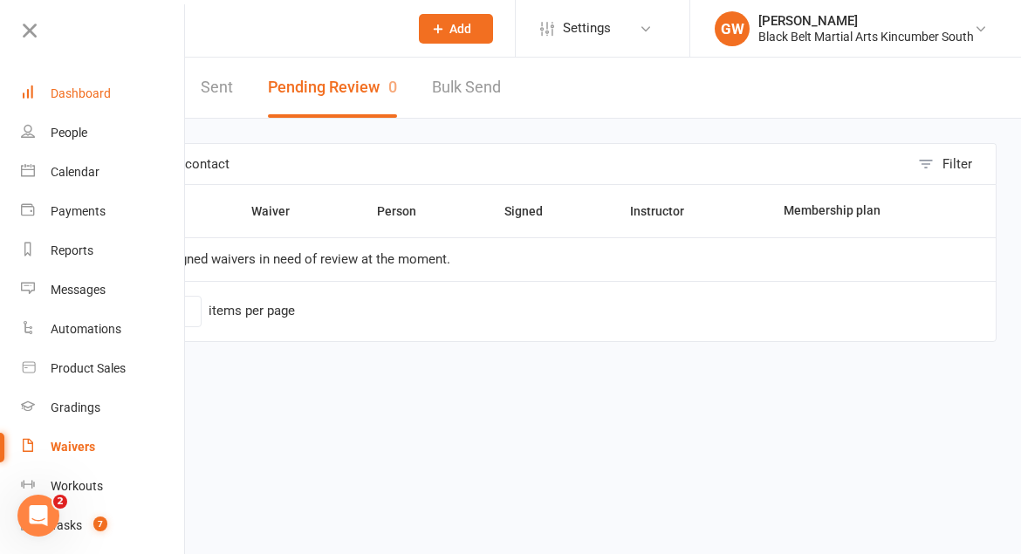
click at [62, 101] on link "Dashboard" at bounding box center [103, 93] width 165 height 39
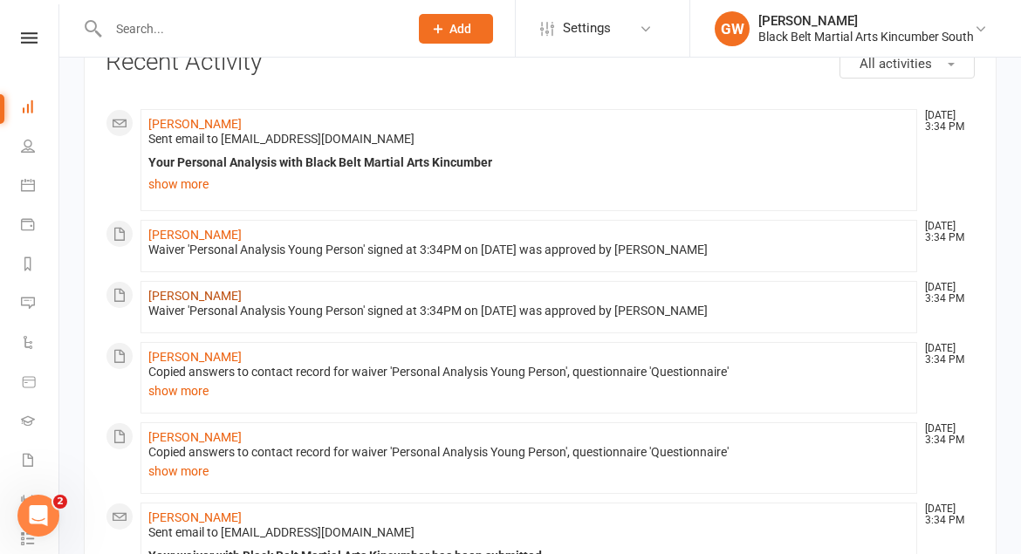
scroll to position [111, 0]
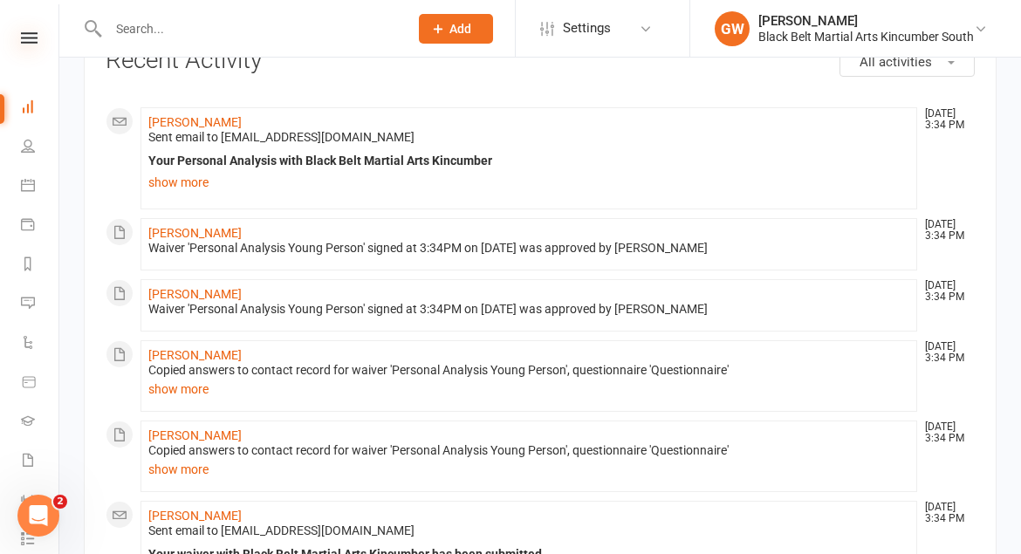
click at [31, 38] on icon at bounding box center [29, 37] width 17 height 11
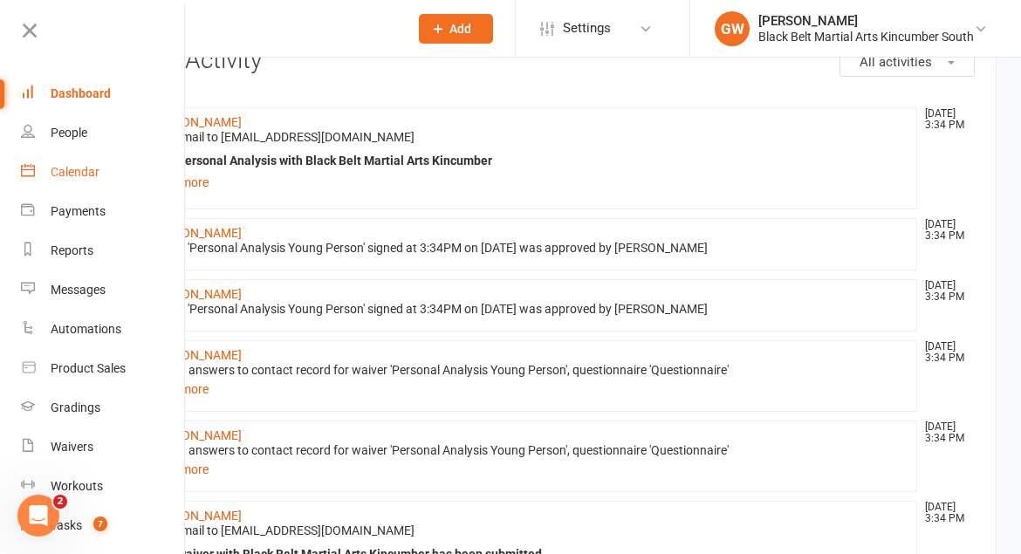
click at [89, 171] on div "Calendar" at bounding box center [75, 172] width 49 height 14
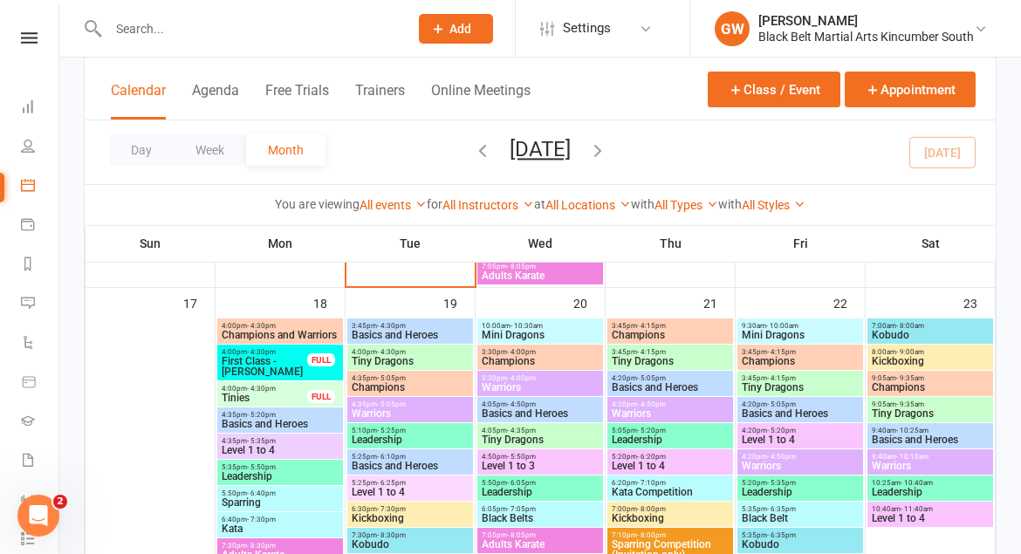
scroll to position [1431, 0]
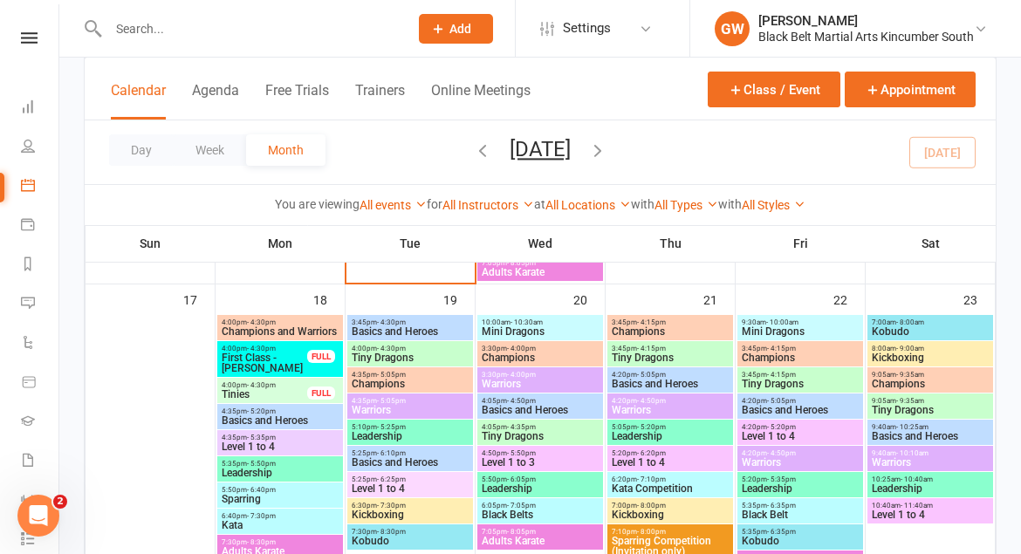
click at [408, 353] on span "Tiny Dragons" at bounding box center [410, 358] width 119 height 10
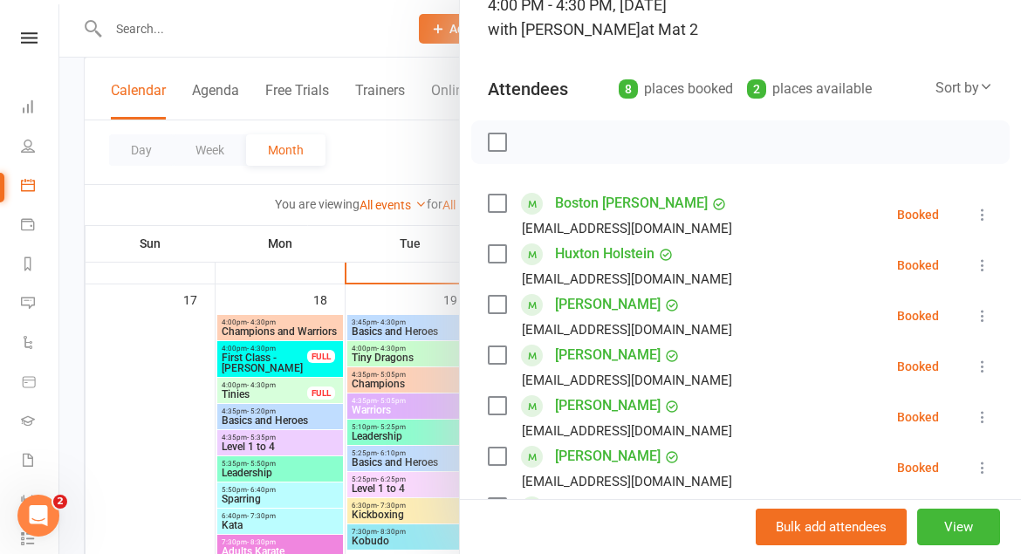
scroll to position [0, 0]
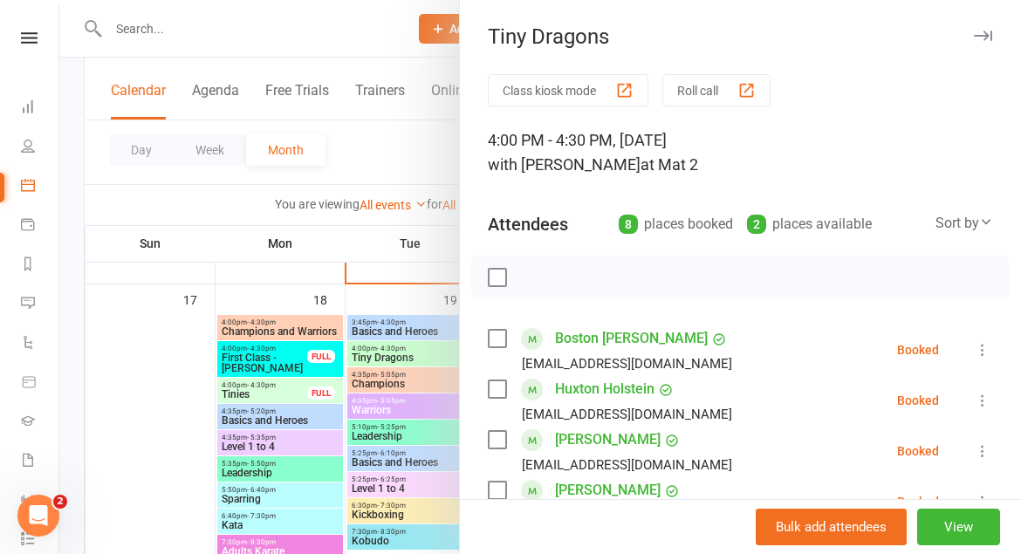
click at [981, 38] on icon "button" at bounding box center [983, 36] width 18 height 10
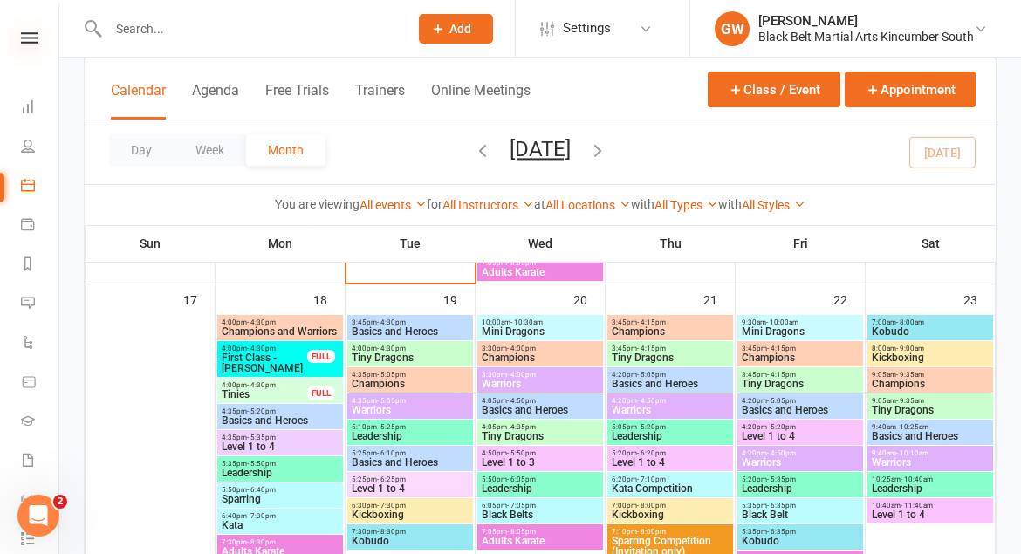
click at [31, 36] on icon at bounding box center [29, 37] width 17 height 11
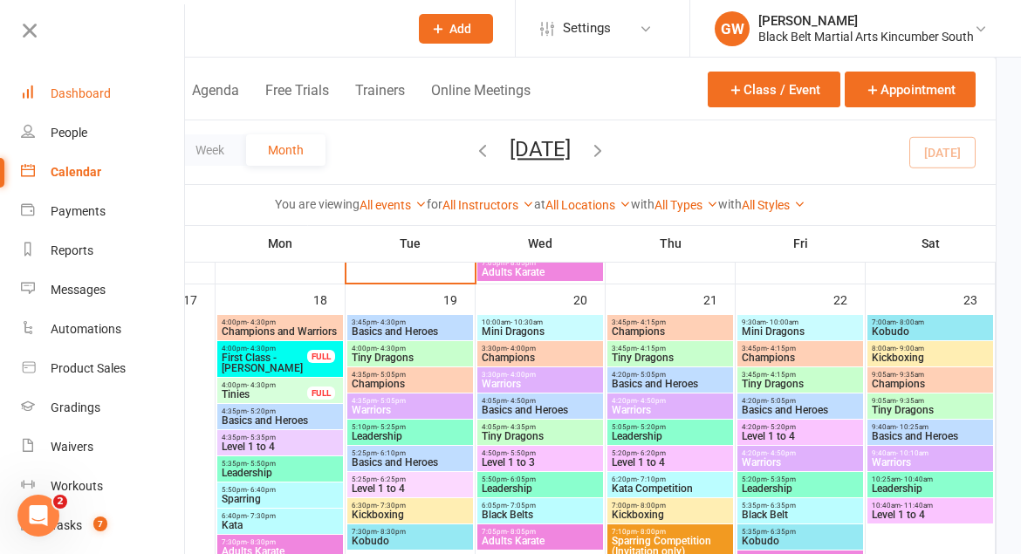
click at [59, 96] on div "Dashboard" at bounding box center [81, 93] width 60 height 14
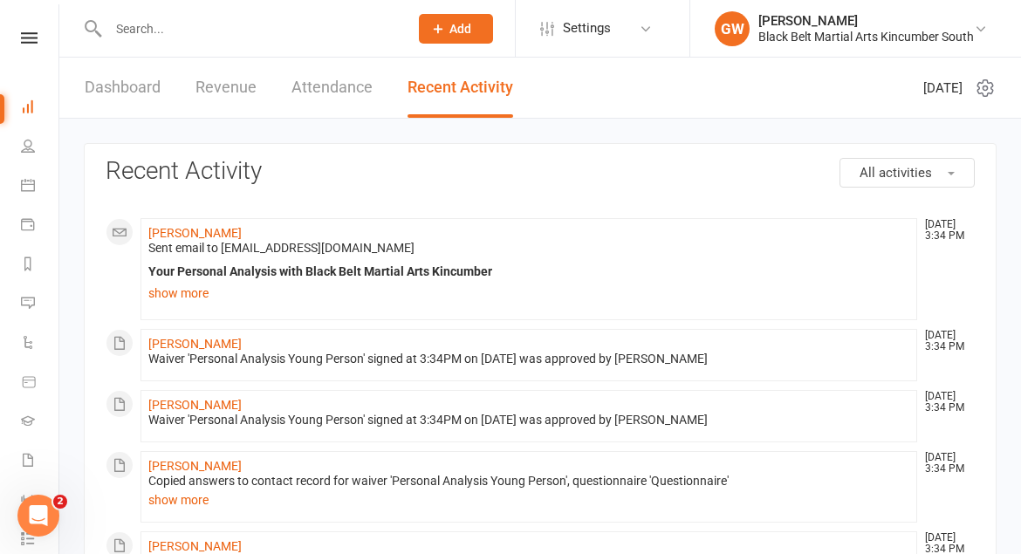
click at [330, 86] on link "Attendance" at bounding box center [331, 88] width 81 height 60
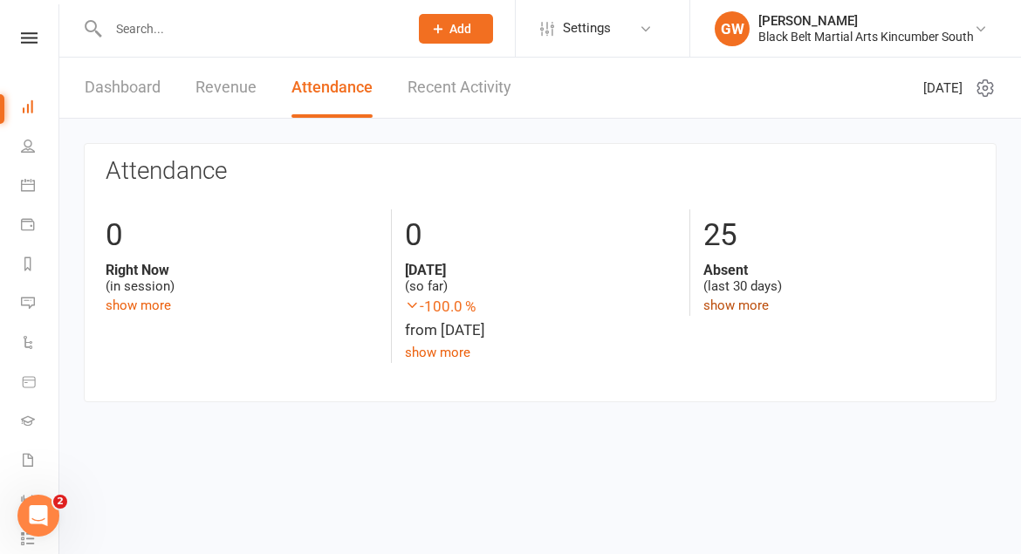
click at [733, 301] on link "show more" at bounding box center [735, 306] width 65 height 16
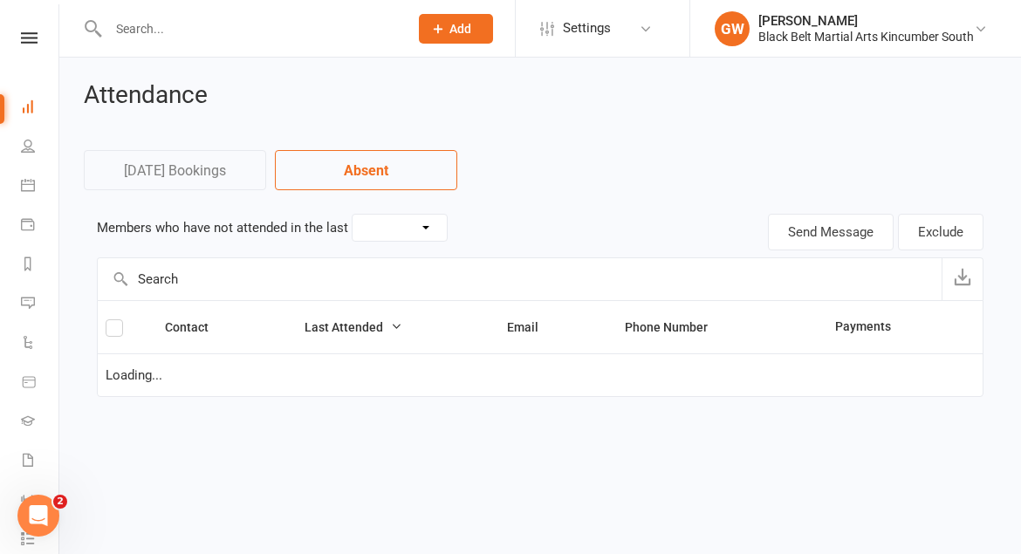
select select "30"
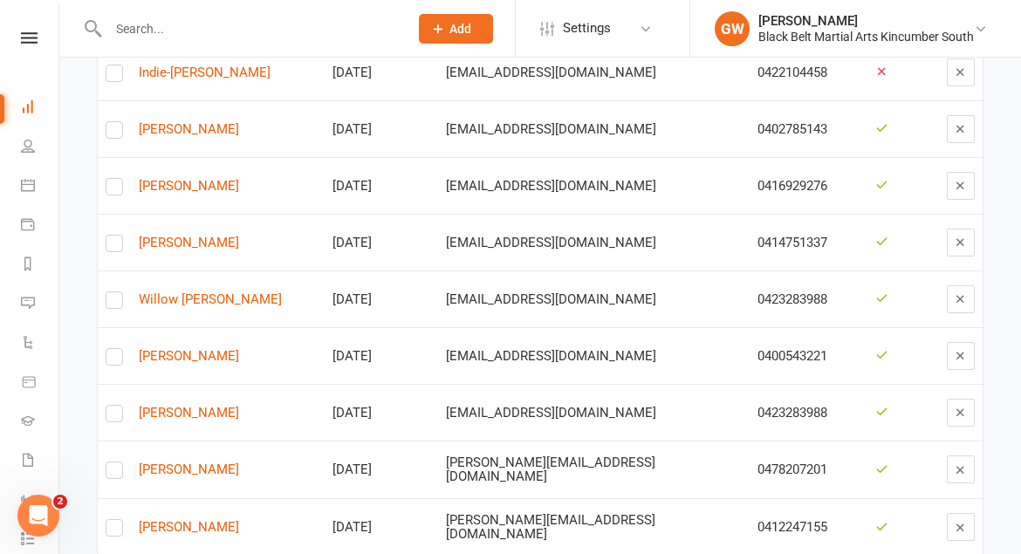
scroll to position [639, 0]
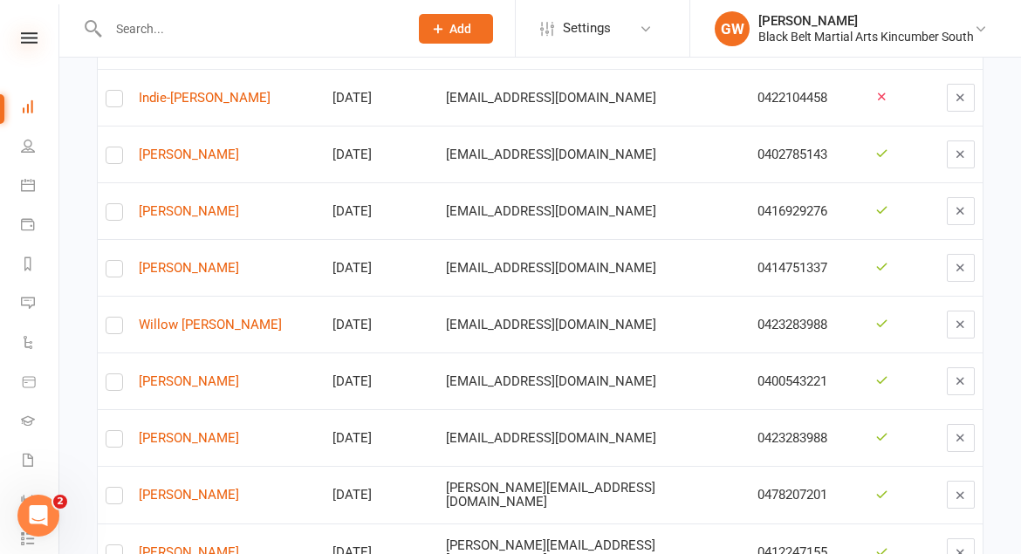
click at [33, 36] on icon at bounding box center [29, 37] width 17 height 11
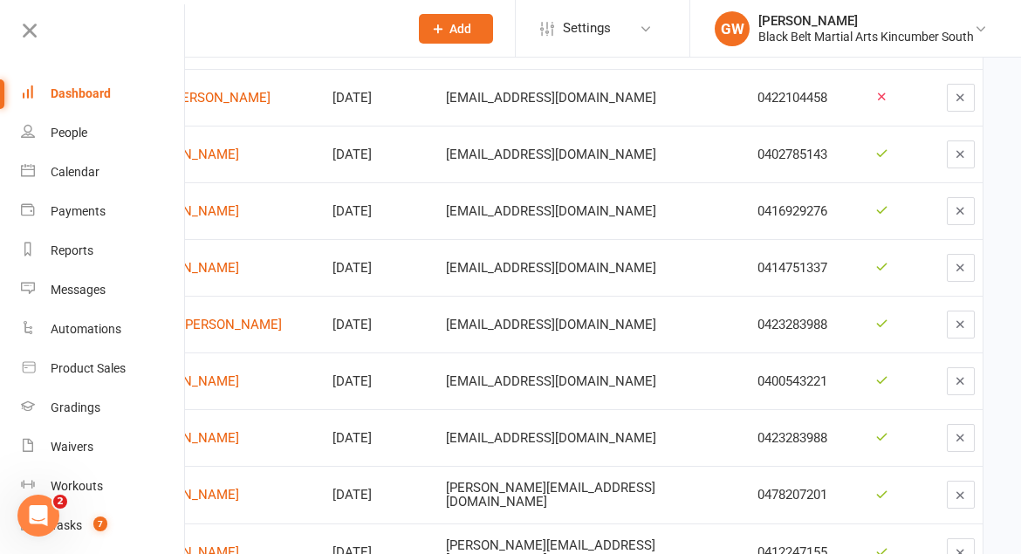
click at [70, 96] on div "Dashboard" at bounding box center [81, 93] width 60 height 14
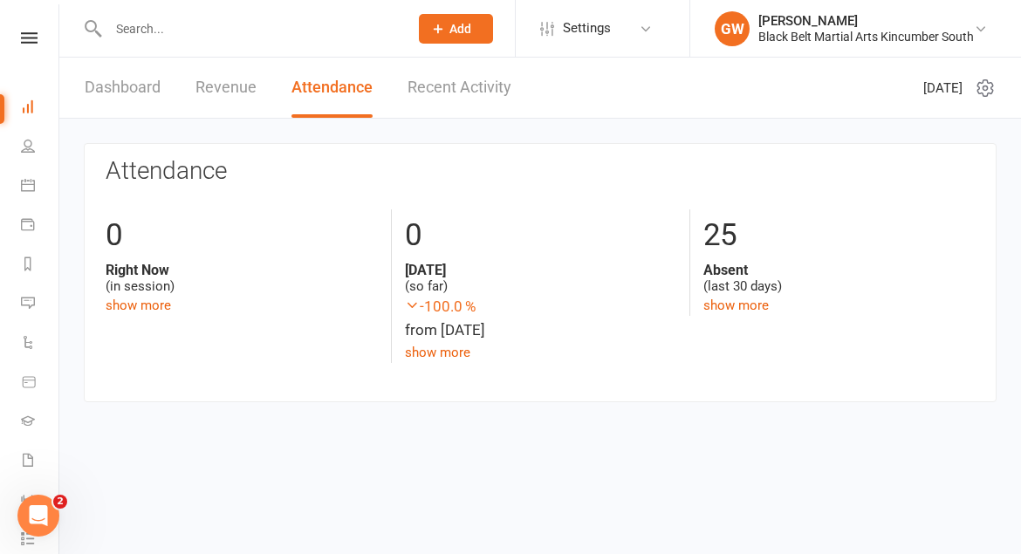
click at [444, 86] on link "Recent Activity" at bounding box center [460, 88] width 104 height 60
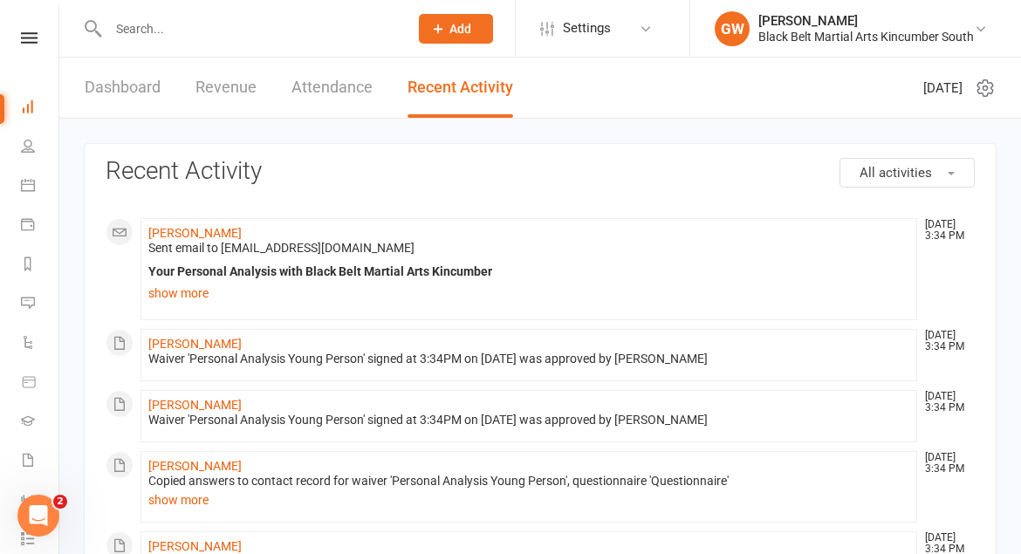
click at [306, 97] on link "Attendance" at bounding box center [331, 88] width 81 height 60
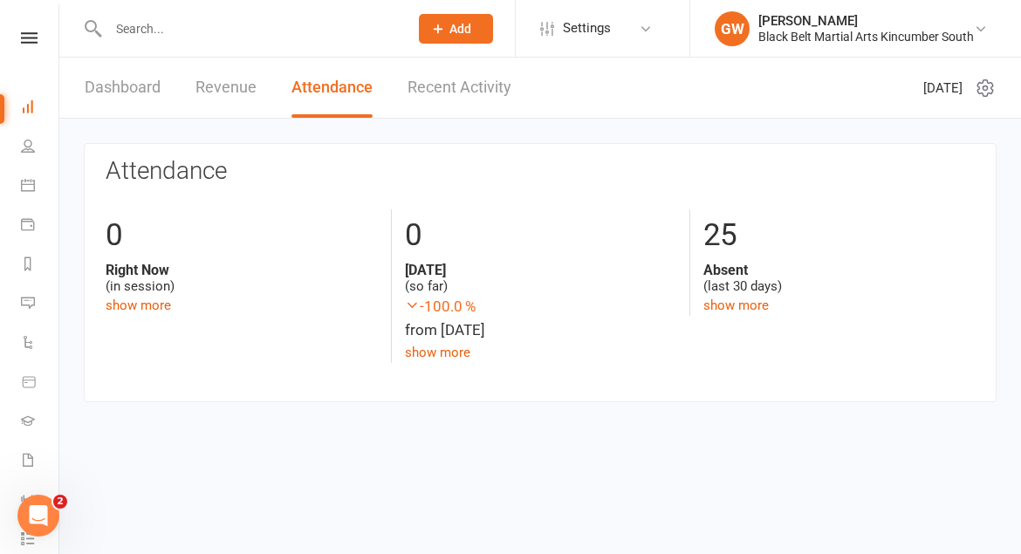
click at [207, 79] on link "Revenue" at bounding box center [225, 88] width 61 height 60
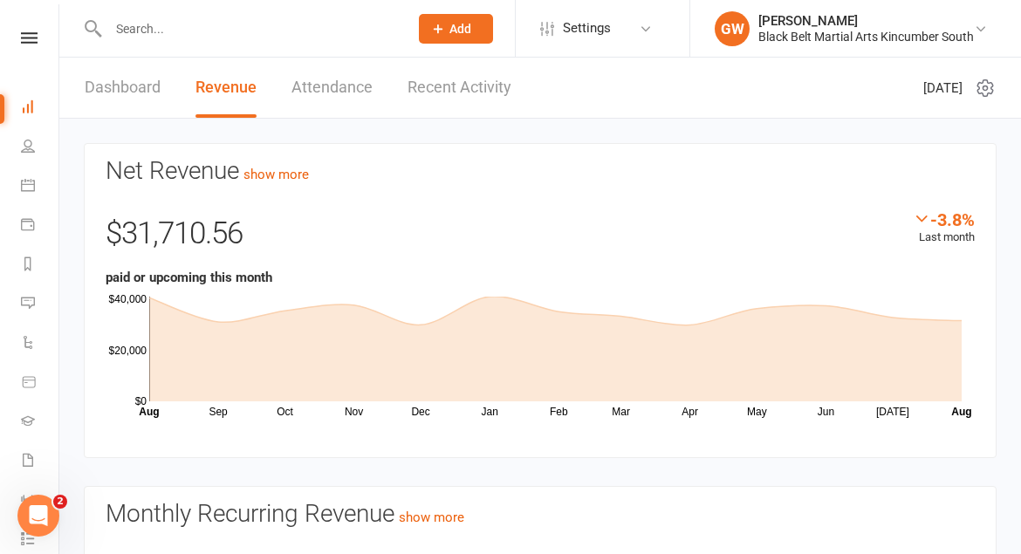
click at [125, 85] on link "Dashboard" at bounding box center [123, 88] width 76 height 60
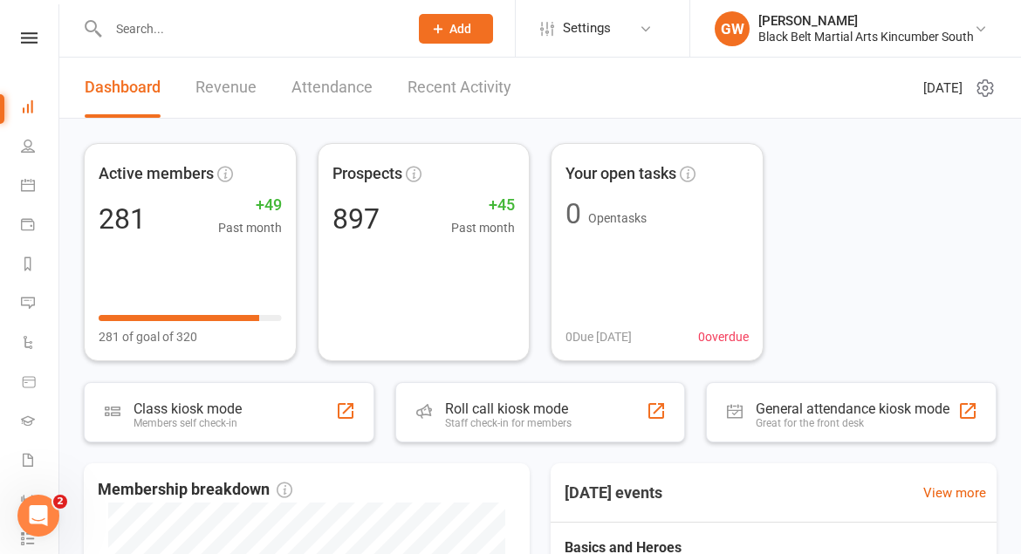
click at [422, 99] on link "Recent Activity" at bounding box center [460, 88] width 104 height 60
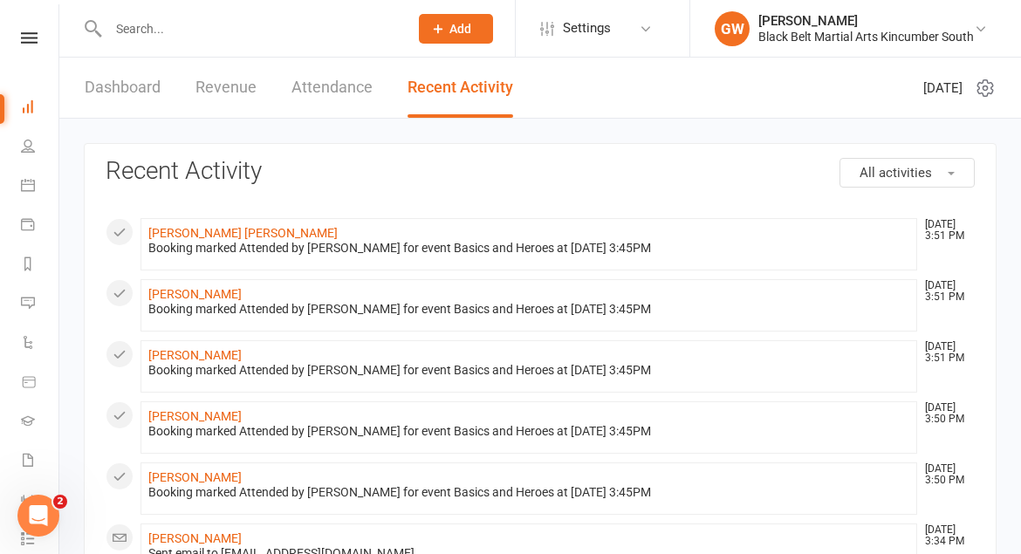
click at [325, 92] on link "Attendance" at bounding box center [331, 88] width 81 height 60
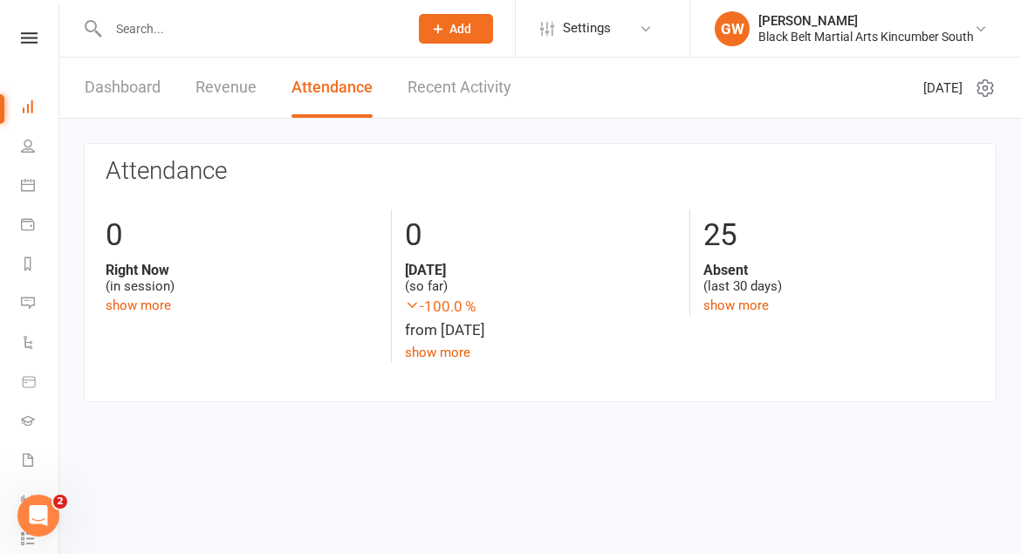
click at [228, 80] on link "Revenue" at bounding box center [225, 88] width 61 height 60
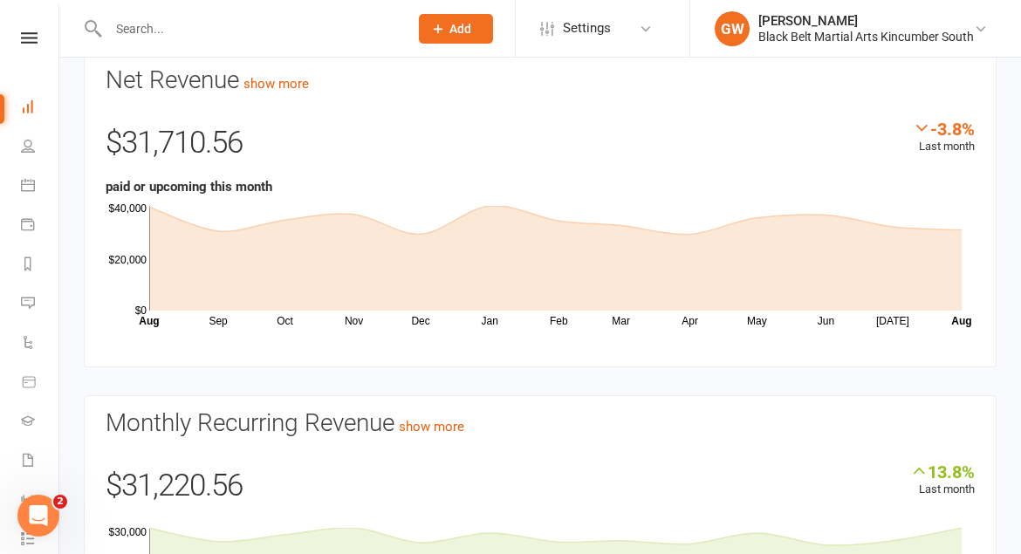
scroll to position [93, 0]
click at [36, 37] on icon at bounding box center [29, 37] width 17 height 11
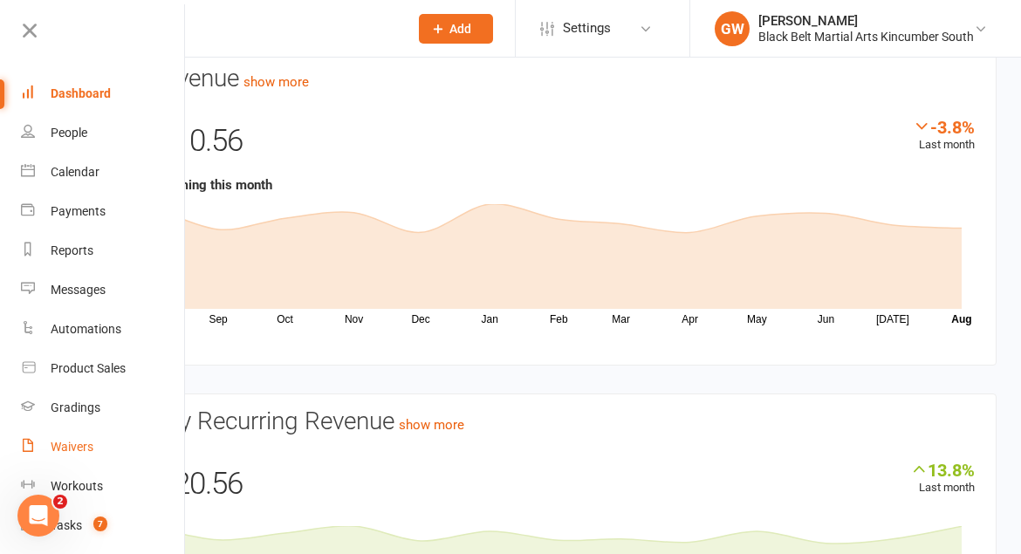
click at [92, 449] on div "Waivers" at bounding box center [72, 447] width 43 height 14
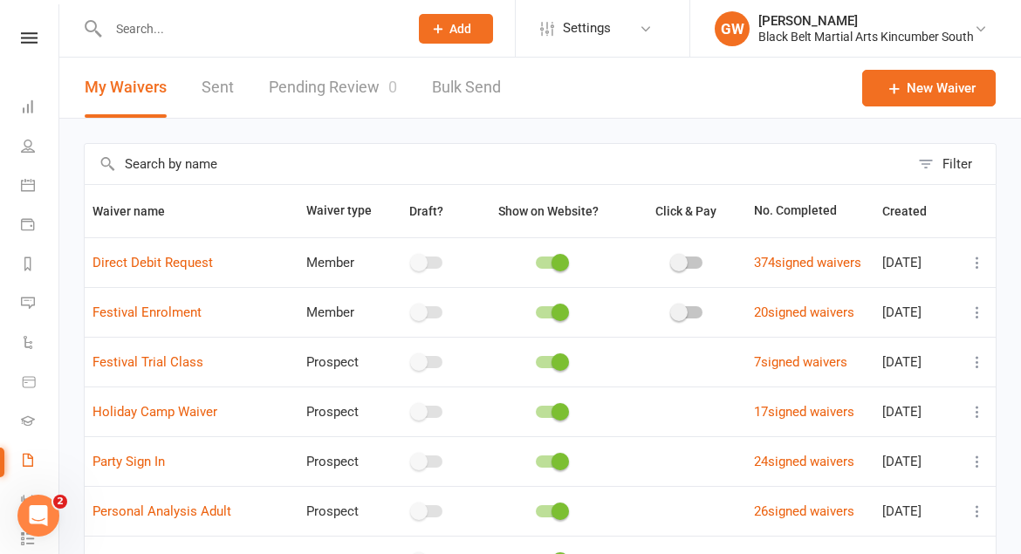
click at [352, 86] on link "Pending Review 0" at bounding box center [333, 88] width 128 height 60
select select "50"
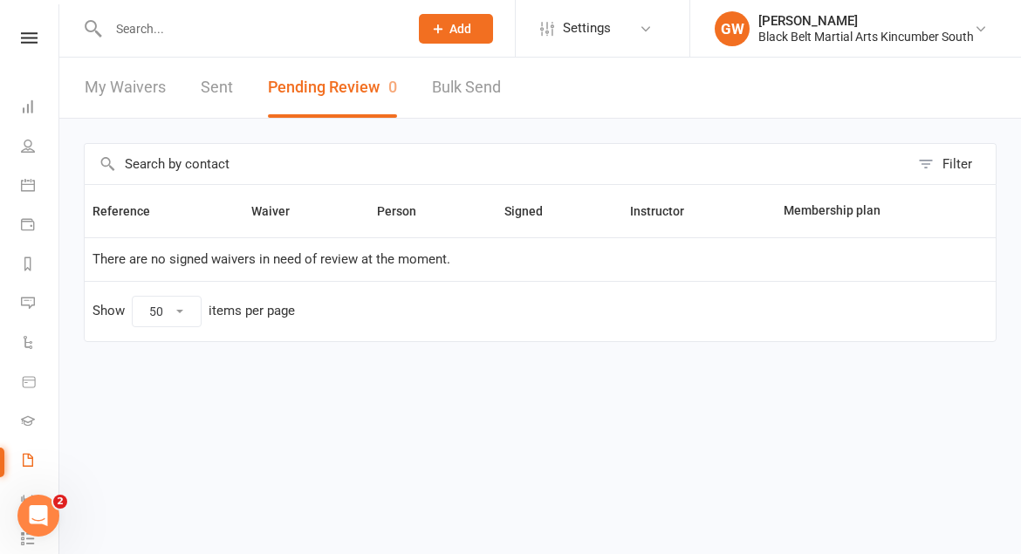
click at [189, 95] on div "My Waivers Sent Pending Review 0 Bulk Send" at bounding box center [292, 88] width 467 height 60
click at [223, 94] on link "Sent" at bounding box center [217, 88] width 32 height 60
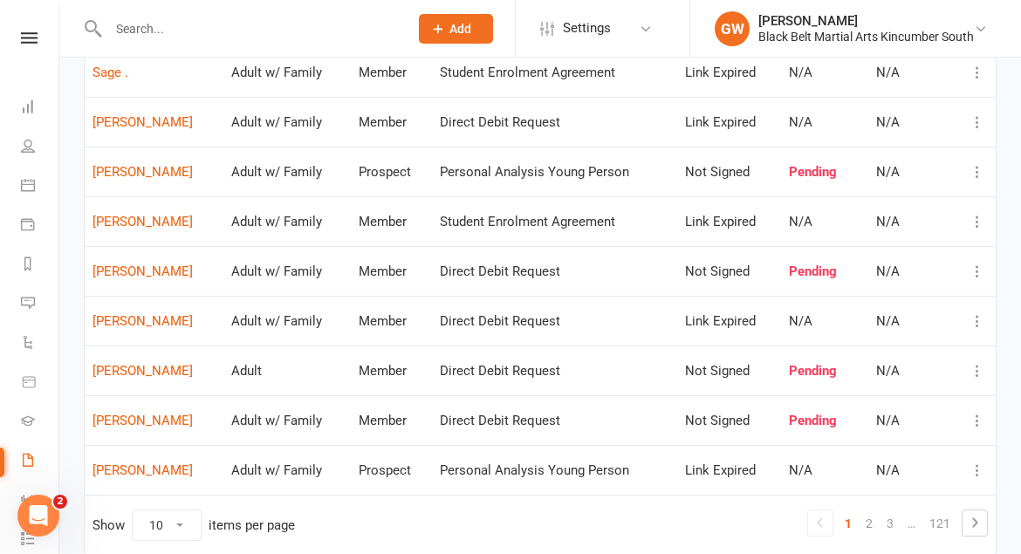
scroll to position [244, 0]
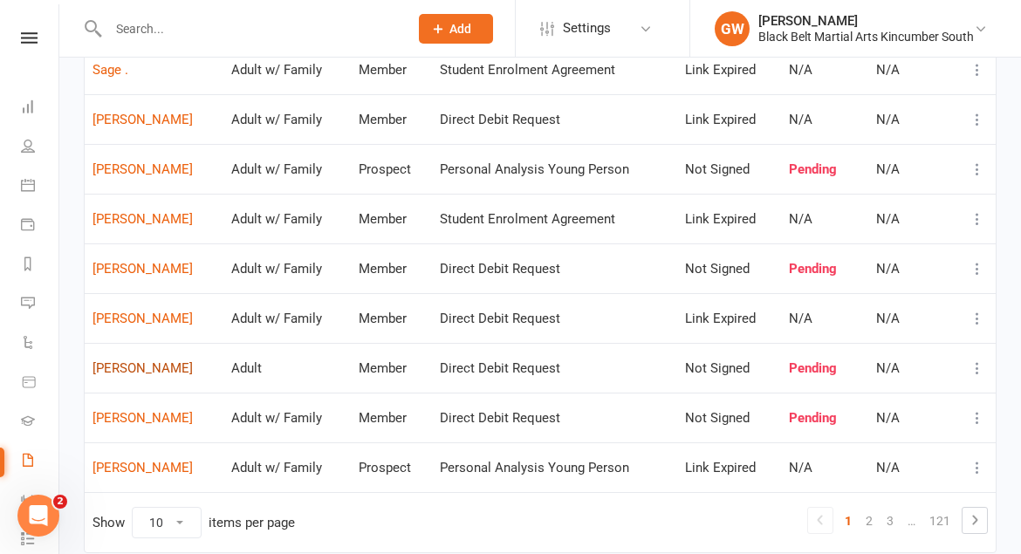
click at [134, 368] on link "[PERSON_NAME]" at bounding box center [154, 368] width 123 height 15
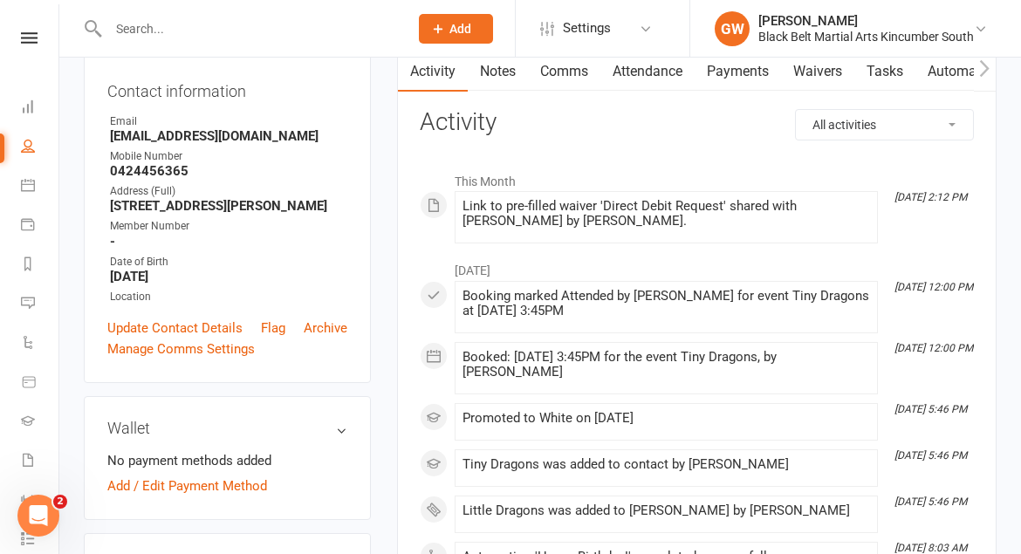
scroll to position [189, 0]
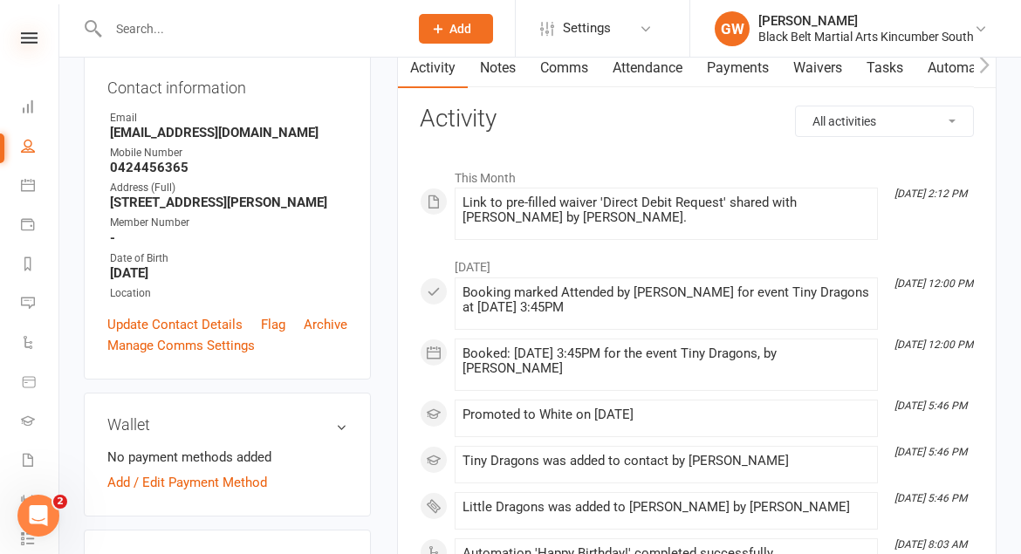
click at [27, 36] on icon at bounding box center [29, 37] width 17 height 11
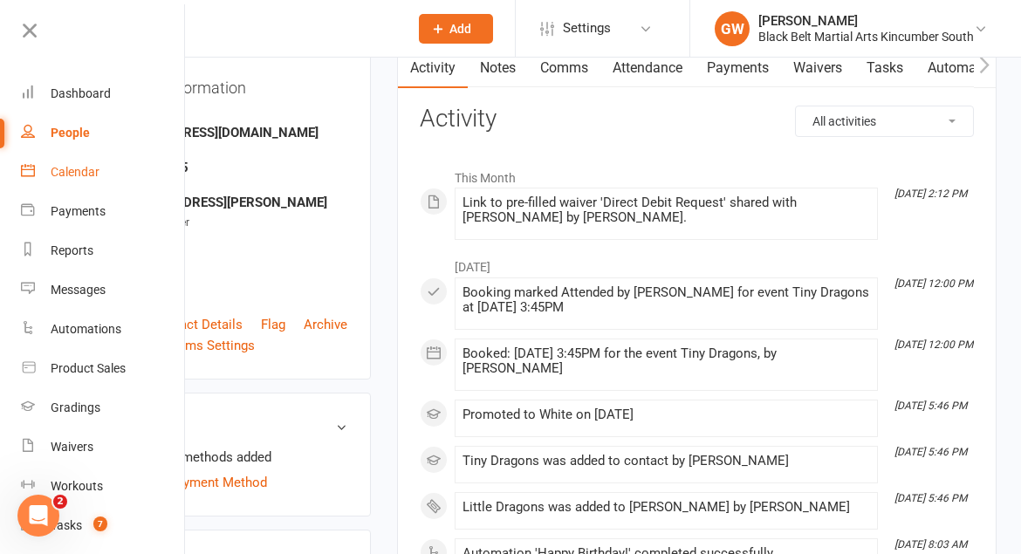
click at [74, 168] on div "Calendar" at bounding box center [75, 172] width 49 height 14
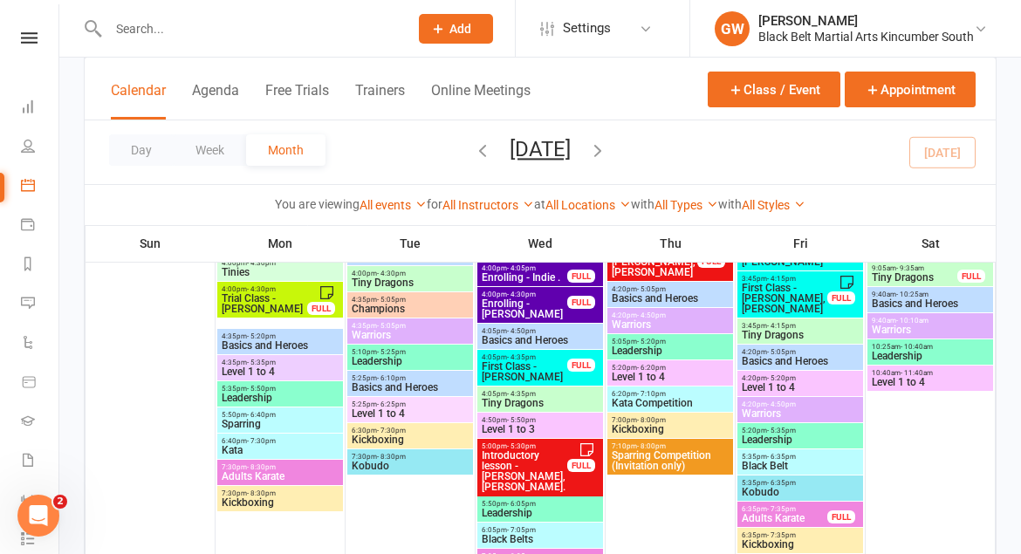
scroll to position [705, 0]
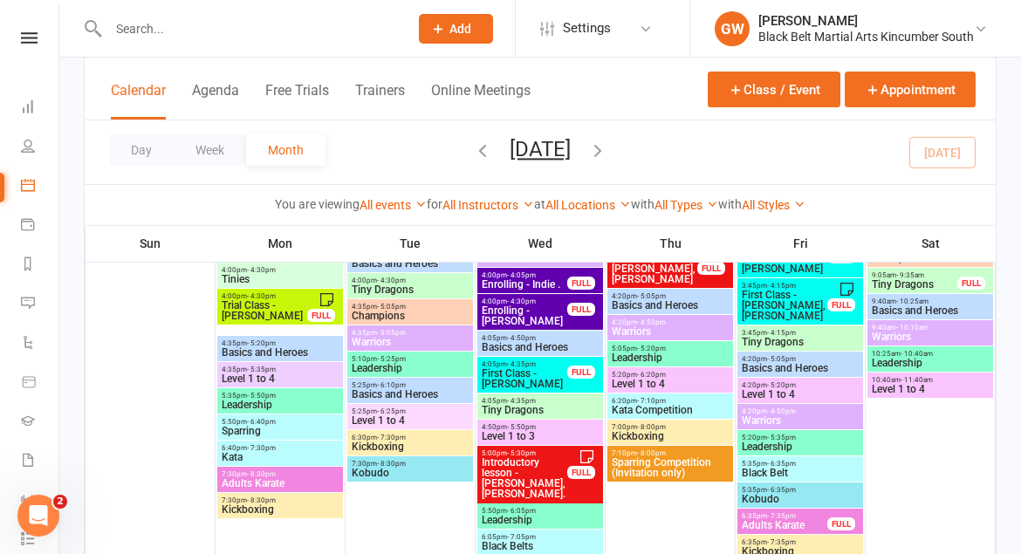
click at [785, 343] on span "Tiny Dragons" at bounding box center [800, 342] width 119 height 10
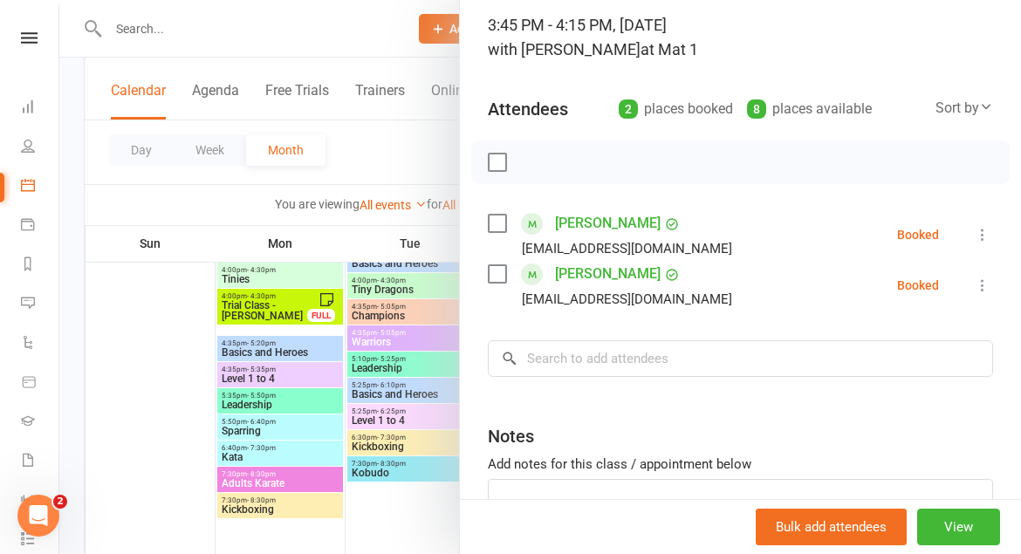
scroll to position [117, 0]
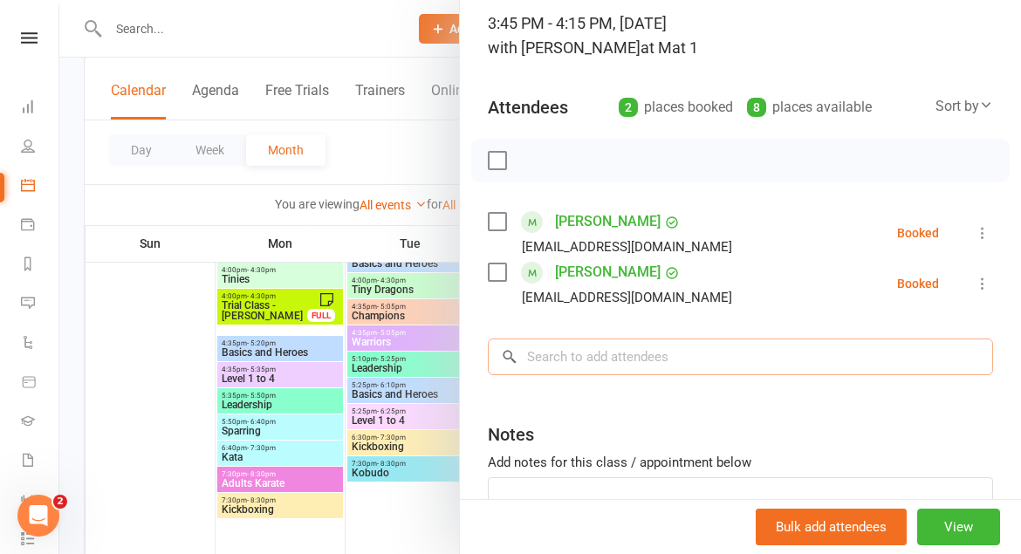
click at [812, 362] on input "search" at bounding box center [740, 357] width 505 height 37
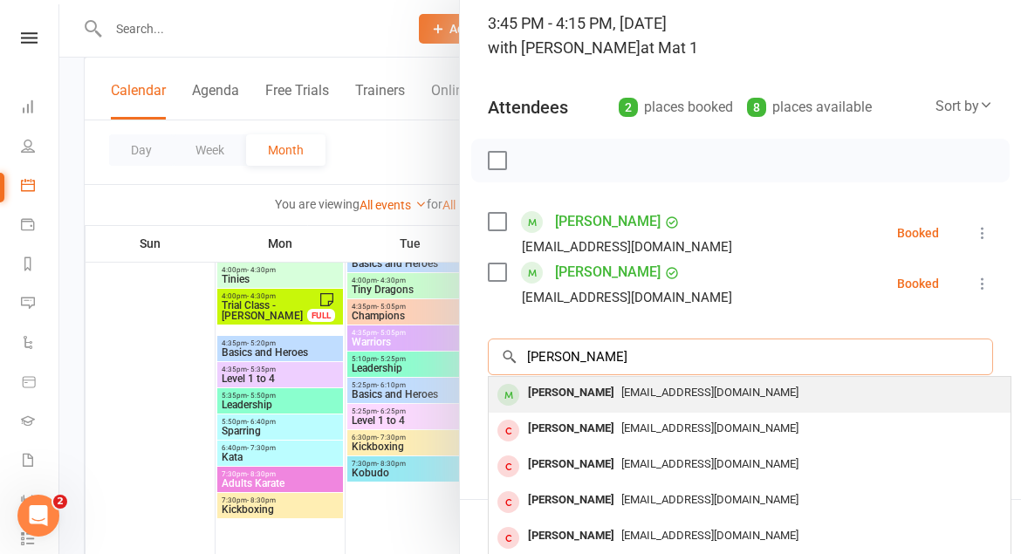
type input "[PERSON_NAME]"
click at [771, 397] on span "[EMAIL_ADDRESS][DOMAIN_NAME]" at bounding box center [709, 392] width 177 height 13
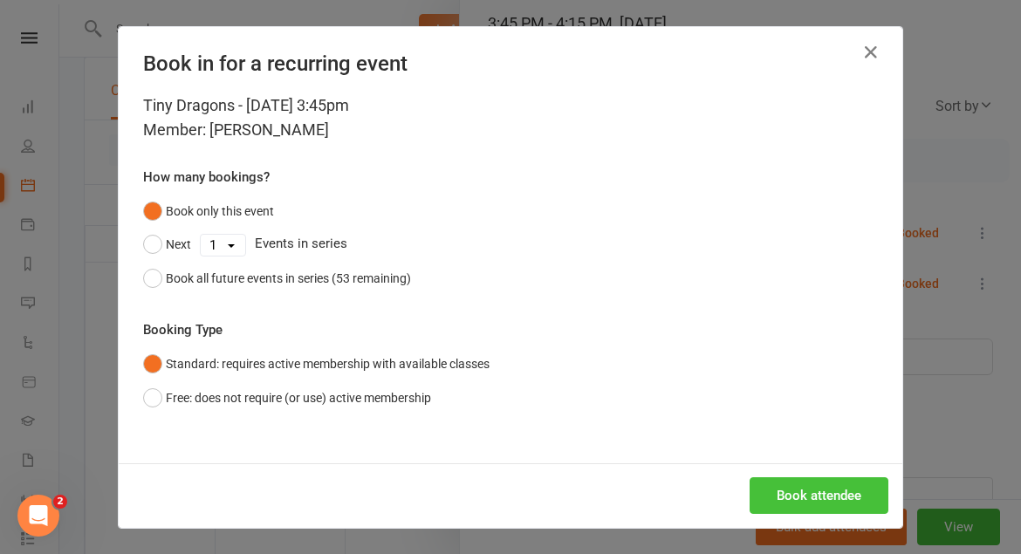
click at [808, 492] on button "Book attendee" at bounding box center [819, 495] width 139 height 37
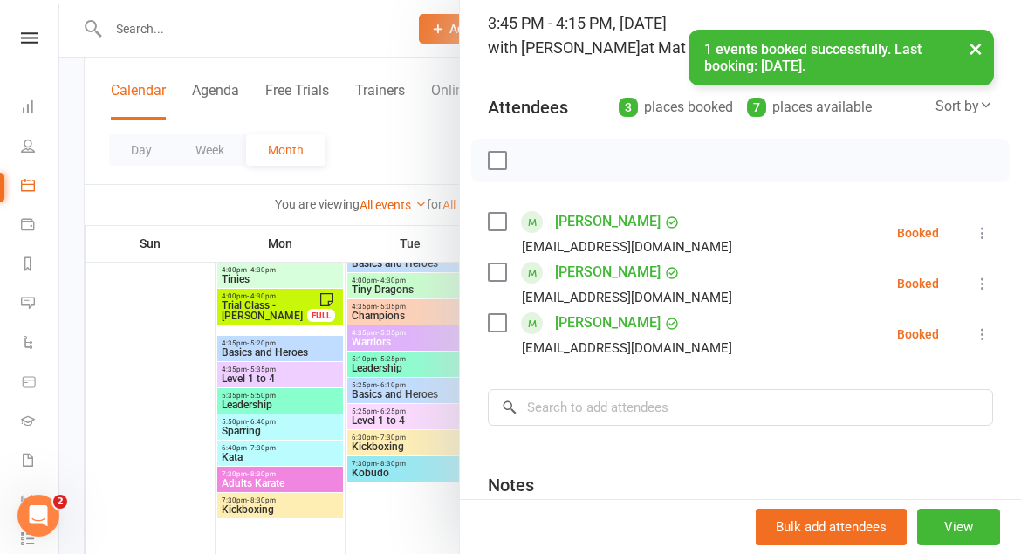
click at [980, 335] on icon at bounding box center [982, 333] width 17 height 17
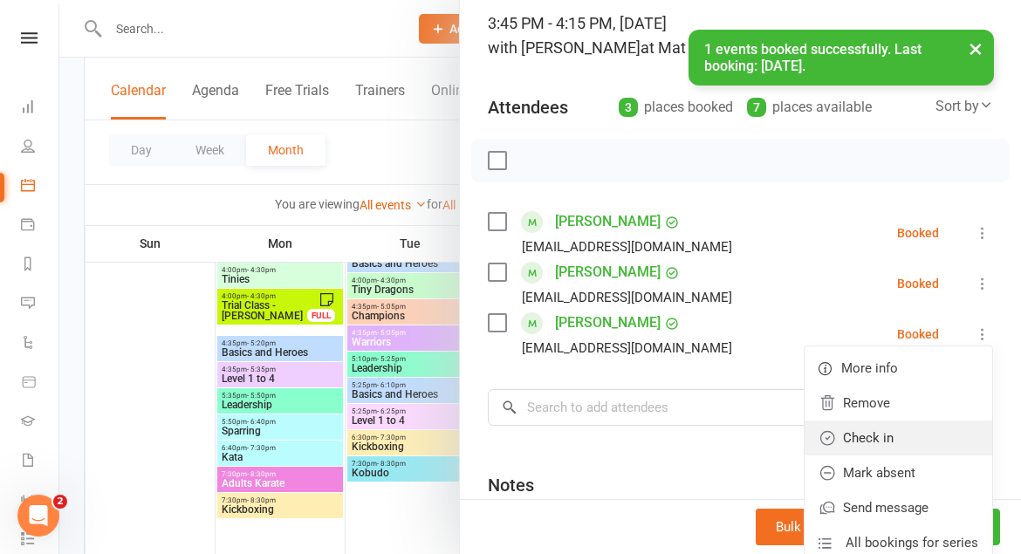
click at [908, 442] on link "Check in" at bounding box center [899, 438] width 188 height 35
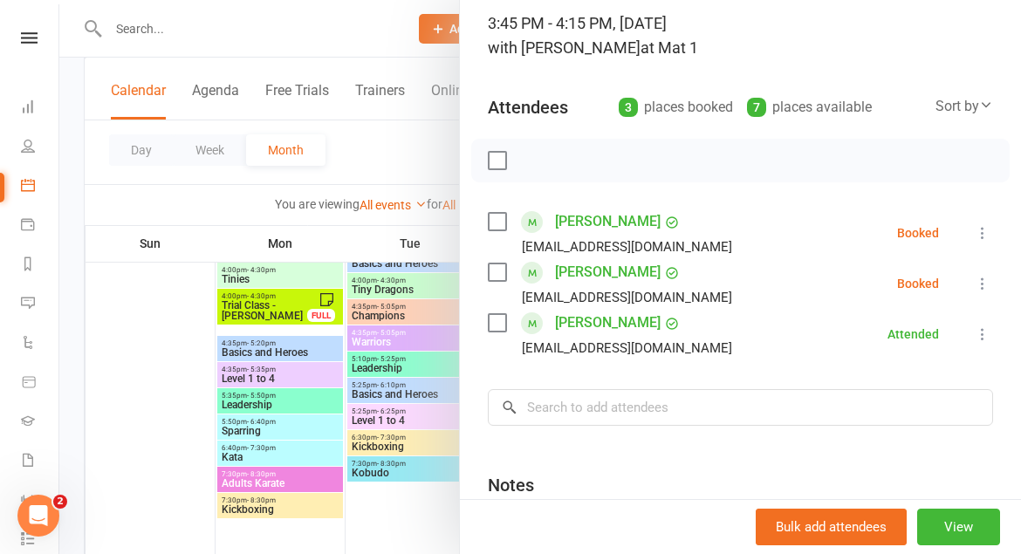
scroll to position [0, 0]
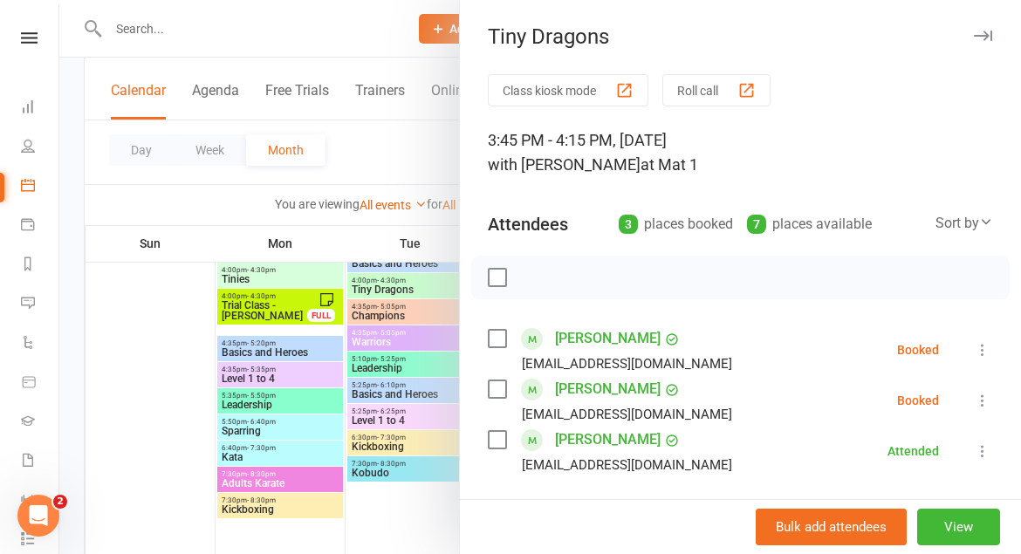
click at [984, 34] on icon "button" at bounding box center [983, 36] width 18 height 10
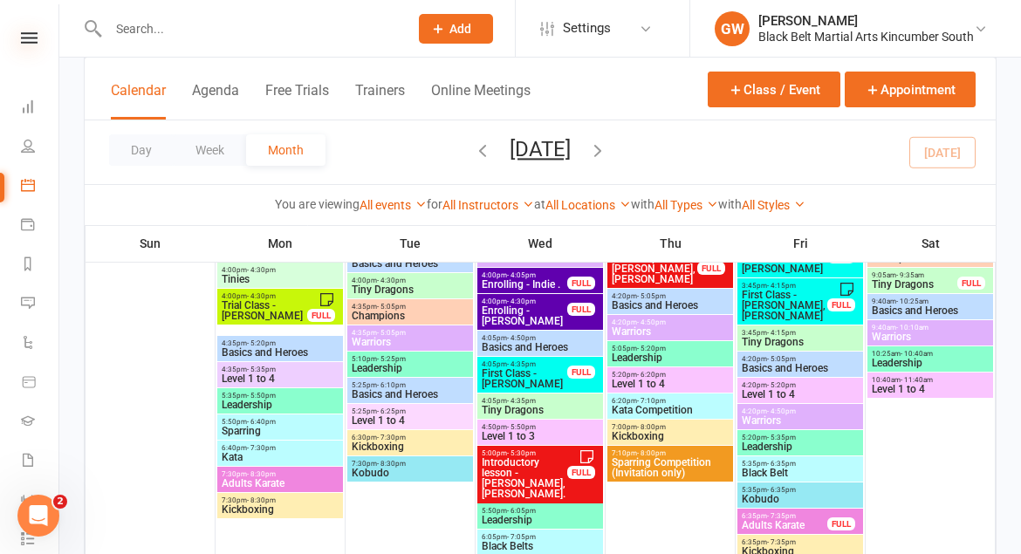
click at [31, 40] on icon at bounding box center [29, 37] width 17 height 11
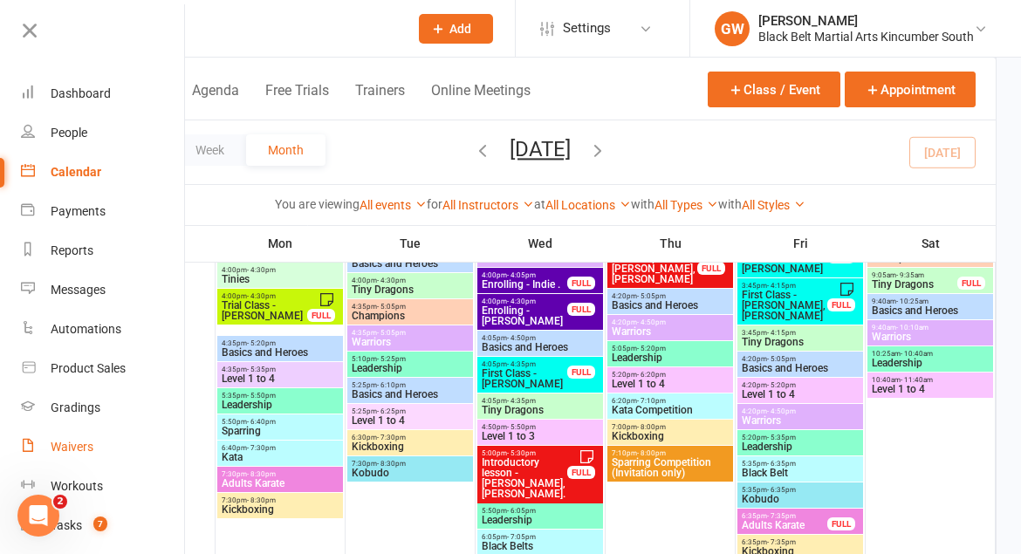
click at [86, 446] on div "Waivers" at bounding box center [72, 447] width 43 height 14
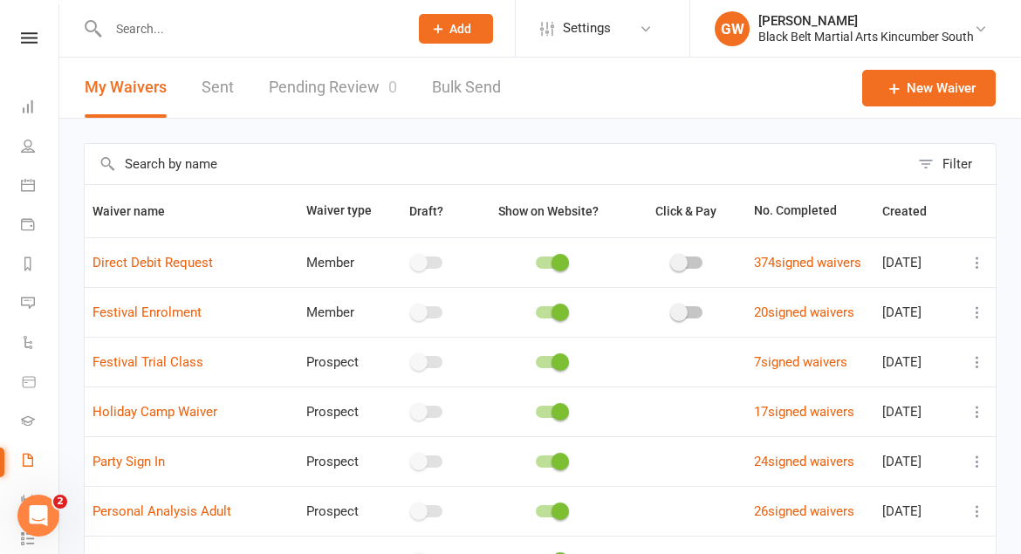
click at [330, 91] on link "Pending Review 0" at bounding box center [333, 88] width 128 height 60
select select "50"
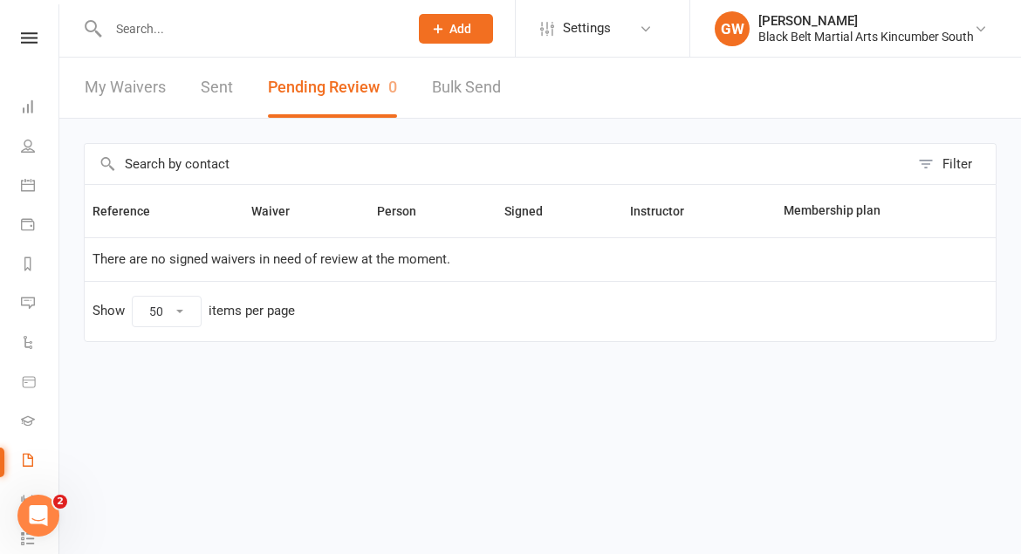
click at [223, 88] on link "Sent" at bounding box center [217, 88] width 32 height 60
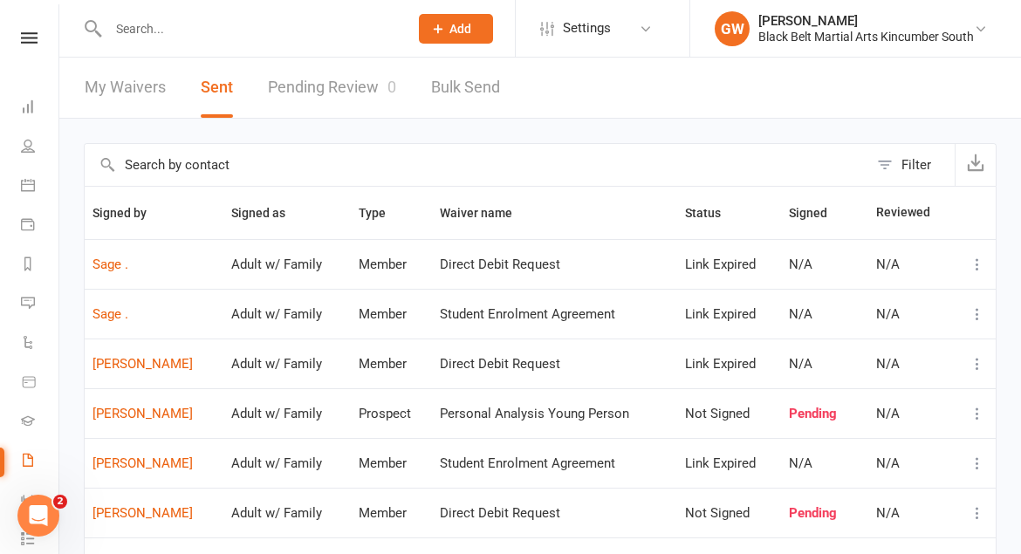
click at [127, 86] on link "My Waivers" at bounding box center [125, 88] width 81 height 60
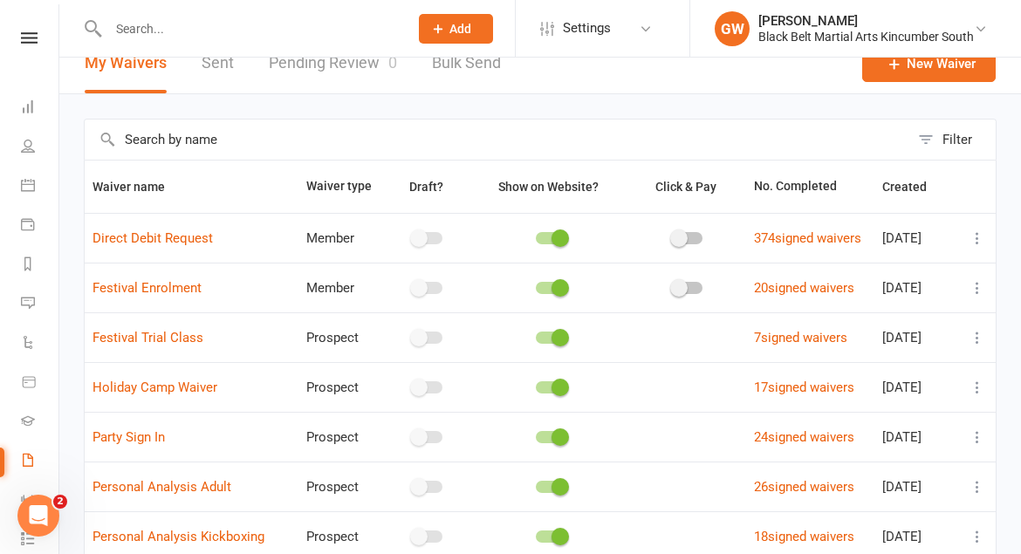
scroll to position [25, 0]
click at [35, 46] on div "Clubworx" at bounding box center [29, 60] width 58 height 57
click at [31, 33] on icon at bounding box center [29, 37] width 17 height 11
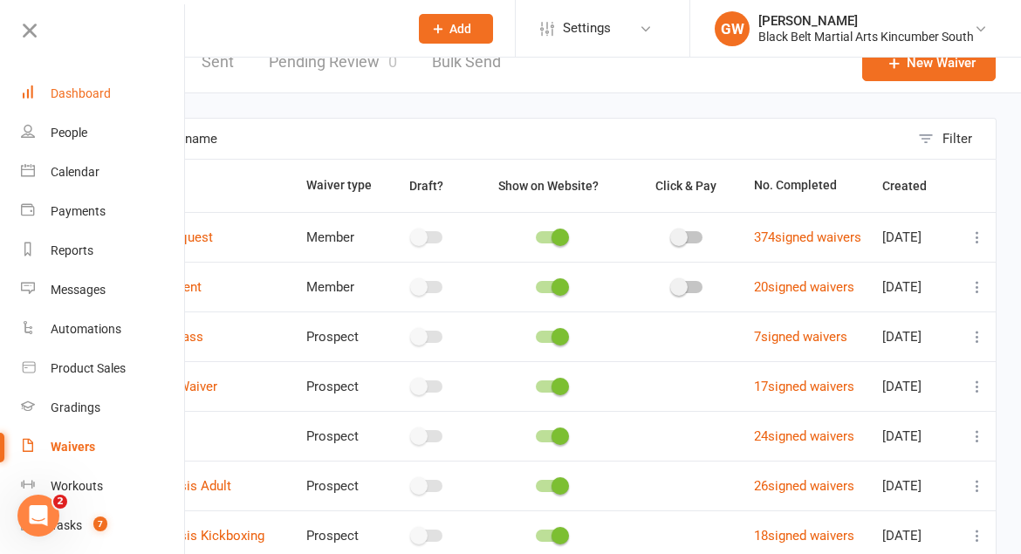
click at [75, 86] on div "Dashboard" at bounding box center [81, 93] width 60 height 14
